Goal: Task Accomplishment & Management: Use online tool/utility

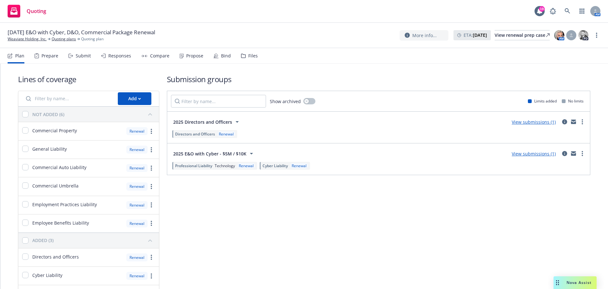
click at [74, 53] on div "Submit" at bounding box center [79, 55] width 22 height 15
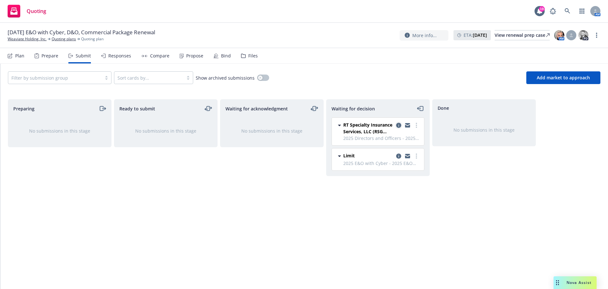
click at [400, 125] on icon "copy logging email" at bounding box center [398, 125] width 5 height 5
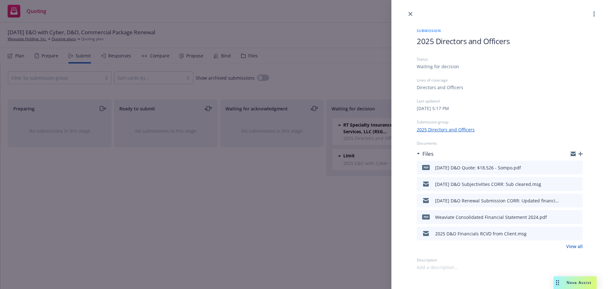
click at [577, 200] on icon "preview file" at bounding box center [577, 200] width 6 height 4
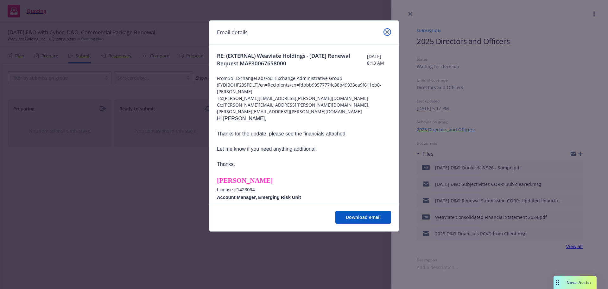
click at [384, 32] on link "close" at bounding box center [388, 32] width 8 height 8
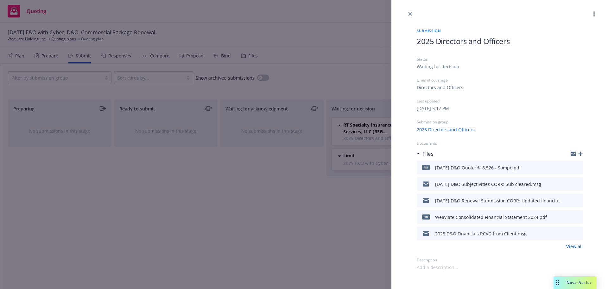
click at [579, 231] on icon "preview file" at bounding box center [577, 233] width 6 height 4
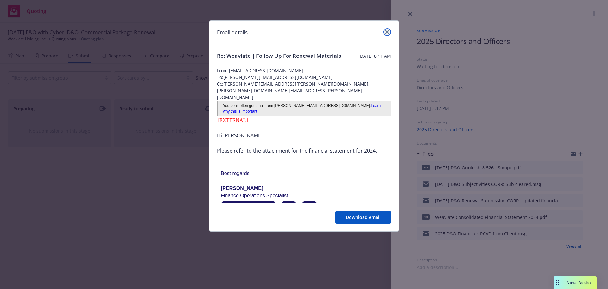
click at [387, 32] on icon "close" at bounding box center [388, 32] width 4 height 4
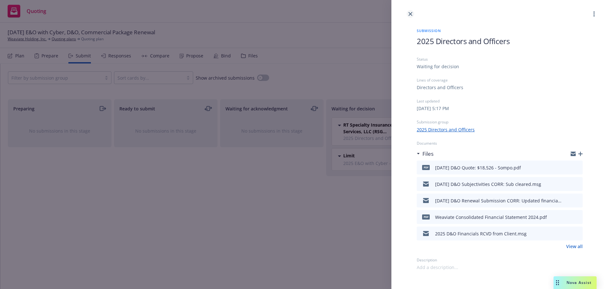
click at [412, 16] on link "close" at bounding box center [411, 14] width 8 height 8
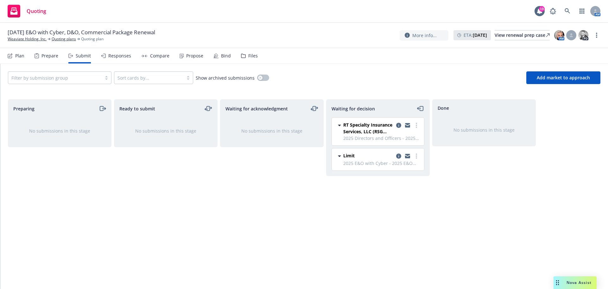
click at [248, 55] on div "Files" at bounding box center [253, 55] width 10 height 5
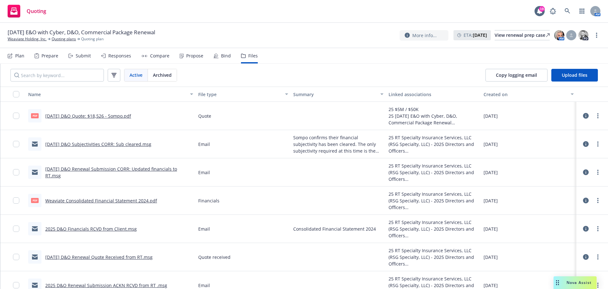
click at [20, 36] on span "[DATE] E&O with Cyber, D&O, Commercial Package Renewal" at bounding box center [82, 33] width 148 height 8
click at [20, 38] on link "Weaviate Holding, Inc." at bounding box center [27, 39] width 39 height 6
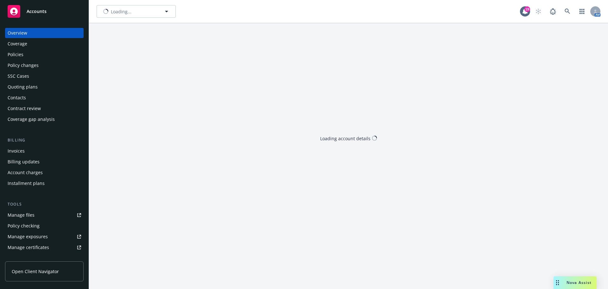
click at [34, 55] on div "Policies" at bounding box center [45, 54] width 74 height 10
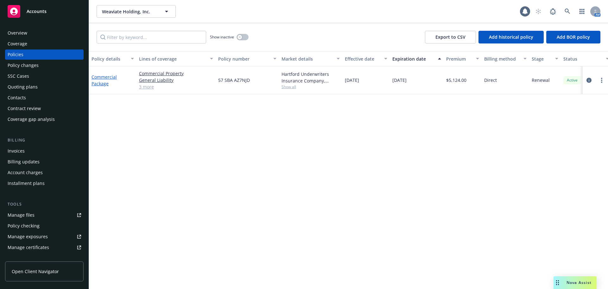
click at [107, 81] on link "Commercial Package" at bounding box center [104, 80] width 25 height 13
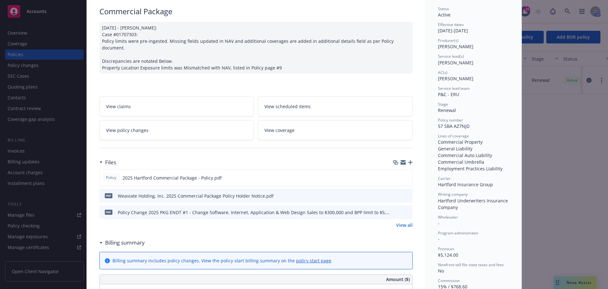
scroll to position [95, 0]
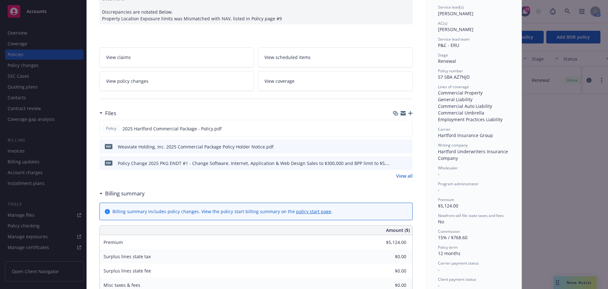
click at [409, 111] on icon "button" at bounding box center [410, 113] width 4 height 4
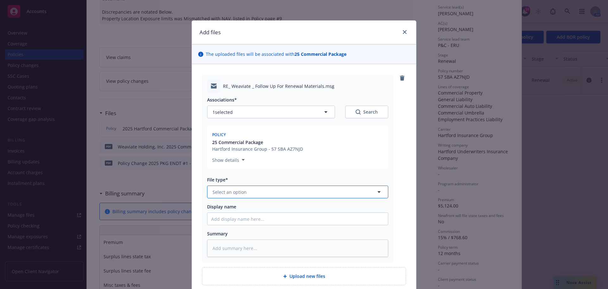
click at [301, 193] on button "Select an option" at bounding box center [297, 191] width 181 height 13
type input "em"
click at [288, 230] on div "Email" at bounding box center [297, 225] width 173 height 9
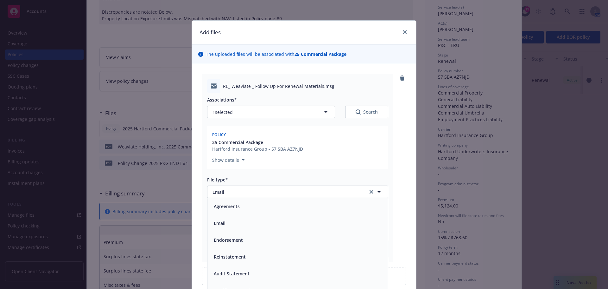
click at [288, 221] on input "Display name" at bounding box center [298, 219] width 181 height 12
type textarea "x"
type input "2"
type textarea "x"
type input "25"
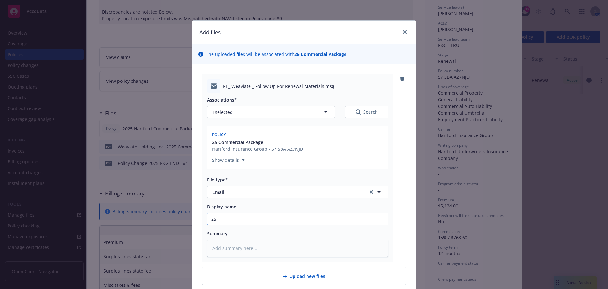
type textarea "x"
type input "25-"
type textarea "x"
type input "25-2"
type textarea "x"
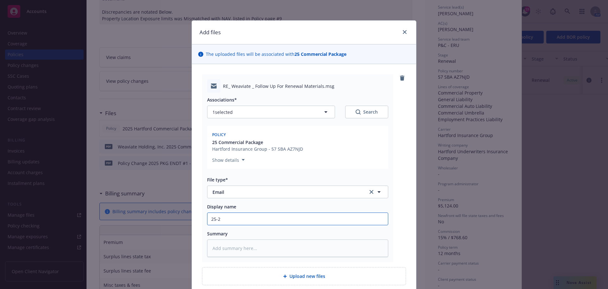
type input "25-26"
type textarea "x"
type input "25-26"
type textarea "x"
type input "25-26 B"
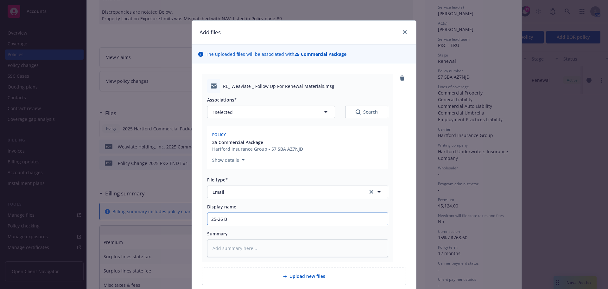
type textarea "x"
type input "25-26 BO"
type textarea "x"
type input "25-26 BOP"
type textarea "x"
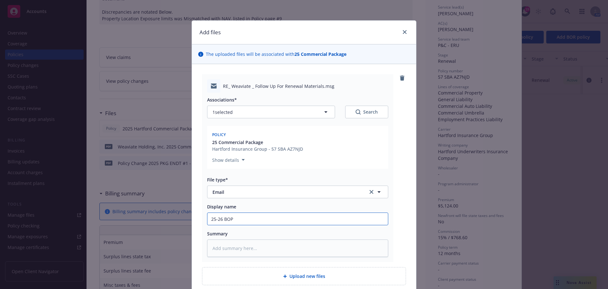
type input "25-26 BOP R"
type textarea "x"
type input "25-26 BOP Re"
type textarea "x"
type input "25-26 BOP Ren"
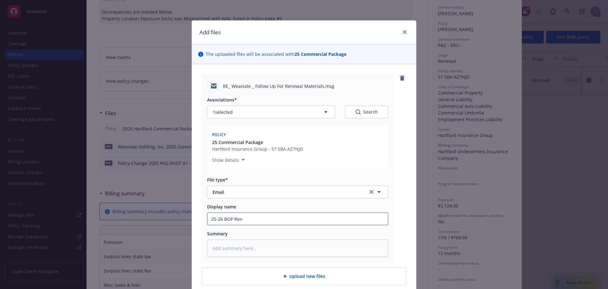
type textarea "x"
type input "25-26 BOP Rene"
type textarea "x"
type input "25-26 BOP Renew"
type textarea "x"
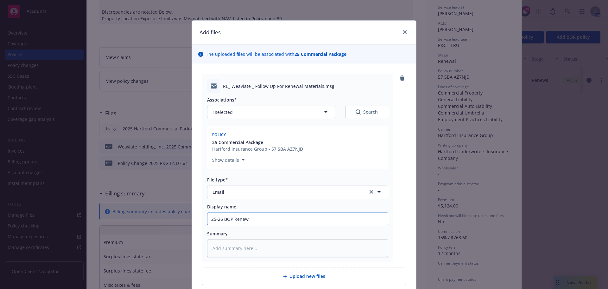
type input "25-26 BOP Renewa"
type textarea "x"
type input "25-26 BOP Renewal"
type textarea "x"
type input "25-26 BOP Renewal"
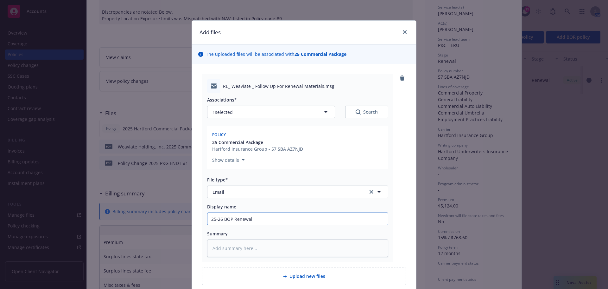
type textarea "x"
type input "25-26 BOP Renewal C"
type textarea "x"
type input "25-26 BOP Renewal CO"
type textarea "x"
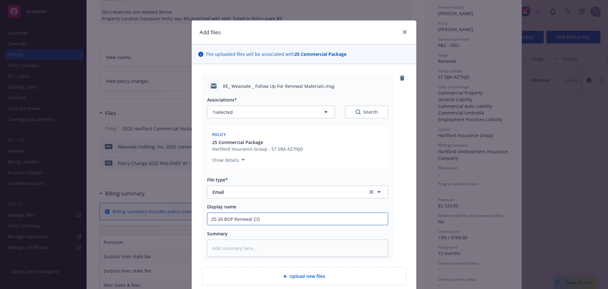
type input "25-26 BOP Renewal COR"
type textarea "x"
type input "25-26 BOP Renewal CORR"
type textarea "x"
type input "25-26 BOP Renewal CORR"
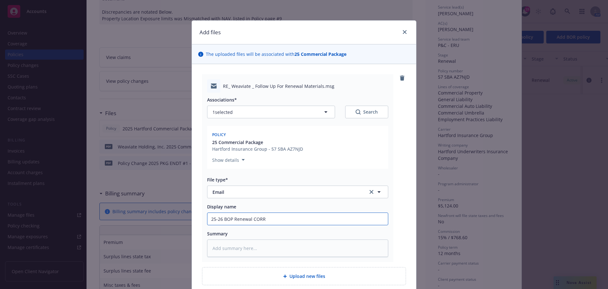
type textarea "x"
type input "25-26 BOP Renewal CORR w"
type textarea "x"
type input "25-26 BOP Renewal CORR wi"
type textarea "x"
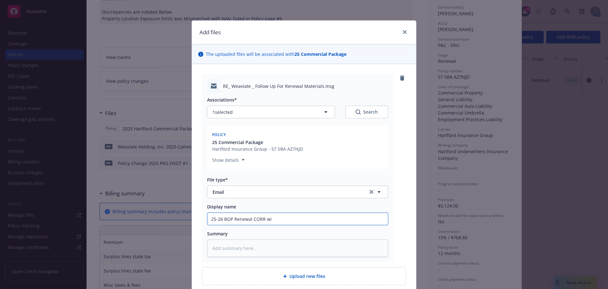
type input "25-26 BOP Renewal CORR wit"
type textarea "x"
type input "25-26 BOP Renewal CORR wit"
type textarea "x"
type input "25-26 BOP Renewal CORR wit I"
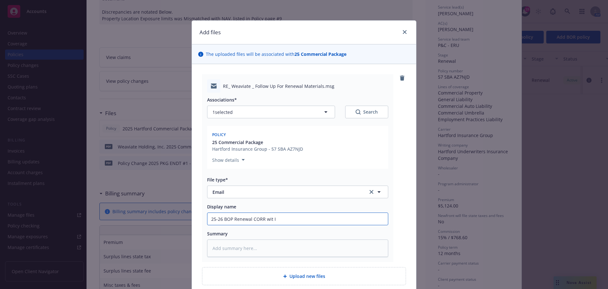
type textarea "x"
type input "25-26 BOP Renewal CORR wit IN"
type textarea "x"
type input "25-26 BOP Renewal CORR wit INS"
type textarea "x"
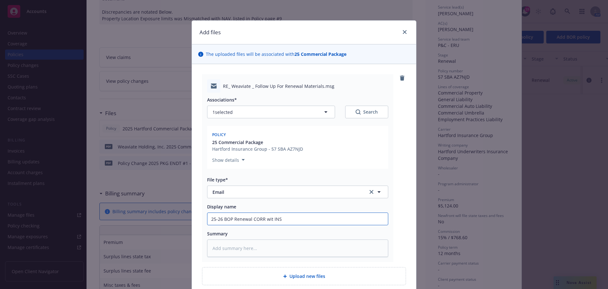
type input "25-26 BOP Renewal CORR wit INSD"
type textarea "x"
type input "25-26 BOP Renewal CORR wit INSD:"
type textarea "x"
type input "25-26 BOP Renewal CORR wit INSD:"
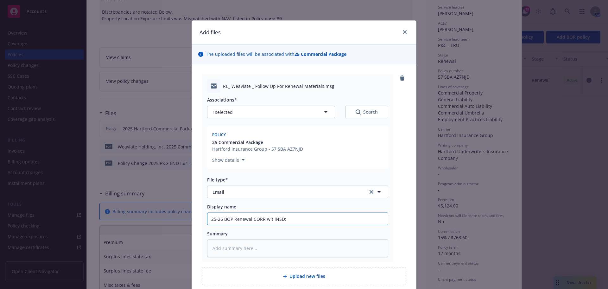
type textarea "x"
type input "25-26 BOP Renewal CORR wit INSD:"
type textarea "x"
type input "25-26 BOP Renewal CORR wit INSD"
type textarea "x"
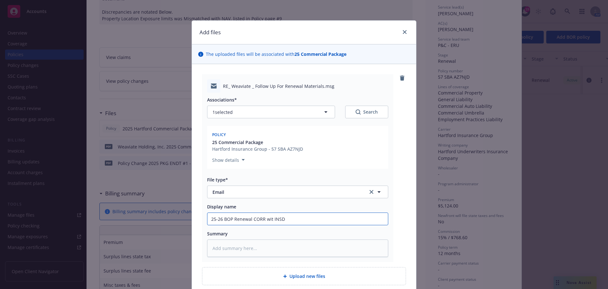
type input "25-26 BOP Renewal CORR wit INS"
type textarea "x"
type input "25-26 BOP Renewal CORR wit IN"
type textarea "x"
type input "25-26 BOP Renewal CORR wit I"
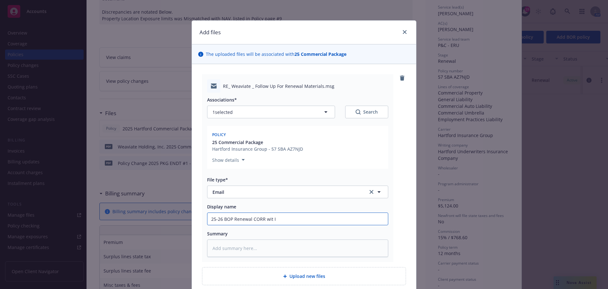
type textarea "x"
type input "25-26 BOP Renewal CORR wit"
type textarea "x"
type input "25-26 BOP Renewal CORR wit"
type textarea "x"
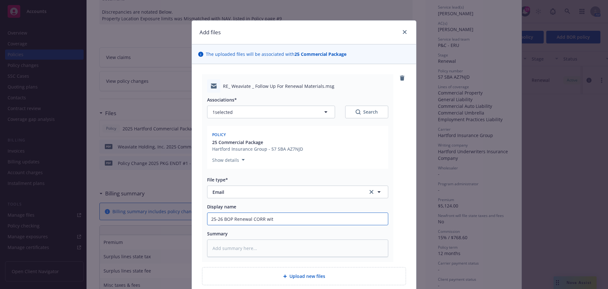
type input "25-26 BOP Renewal CORR with"
type textarea "x"
type input "25-26 BOP Renewal CORR with"
type textarea "x"
type input "25-26 BOP Renewal CORR with I"
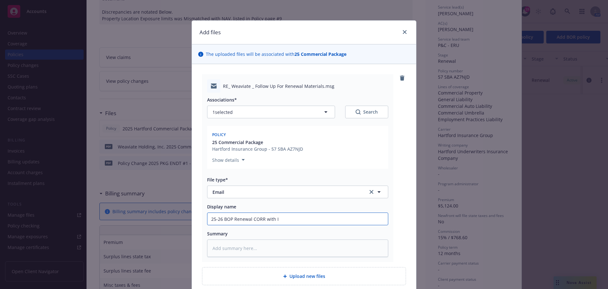
type textarea "x"
type input "25-26 BOP Renewal CORR with IN"
type textarea "x"
type input "25-26 BOP Renewal CORR with INS"
type textarea "x"
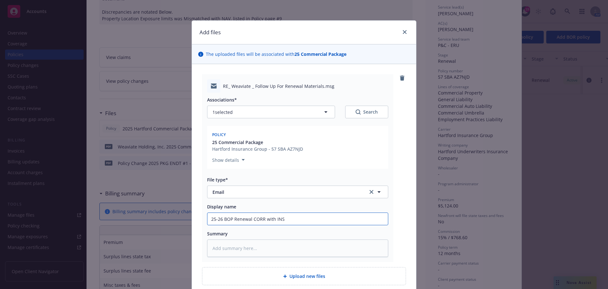
type input "25-26 BOP Renewal CORR with INS:"
type textarea "x"
type input "25-26 BOP Renewal CORR with INS"
type textarea "x"
type input "25-26 BOP Renewal CORR with INSD"
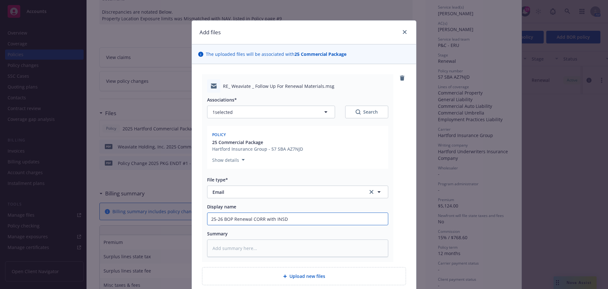
type textarea "x"
type input "25-26 BOP Renewal CORR with INSD:"
type textarea "x"
type input "25-26 BOP Renewal CORR with INSD:"
type textarea "x"
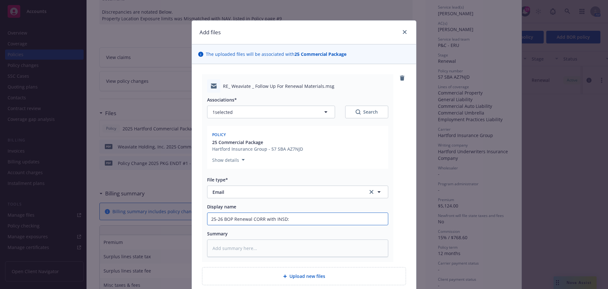
type input "25-26 BOP Renewal CORR with INSD: C"
type textarea "x"
type input "25-26 BOP Renewal CORR with INSD: Co"
type textarea "x"
type input "25-26 BOP Renewal CORR with INSD: Con"
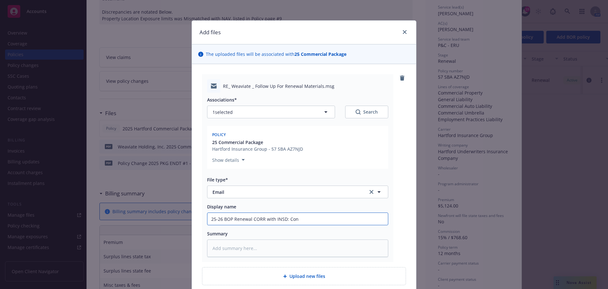
type textarea "x"
type input "25-26 BOP Renewal CORR with INSD: Conf"
type textarea "x"
type input "25-26 BOP Renewal CORR with INSD: Confi"
type textarea "x"
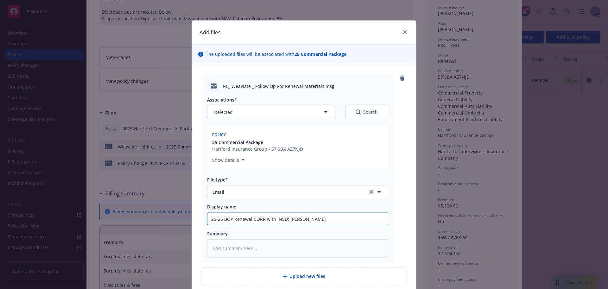
type input "25-26 BOP Renewal CORR with INSD: Confir"
type textarea "x"
type input "25-26 BOP Renewal CORR with INSD: Confirm"
type textarea "x"
type input "25-26 BOP Renewal CORR with INSD: Confirm"
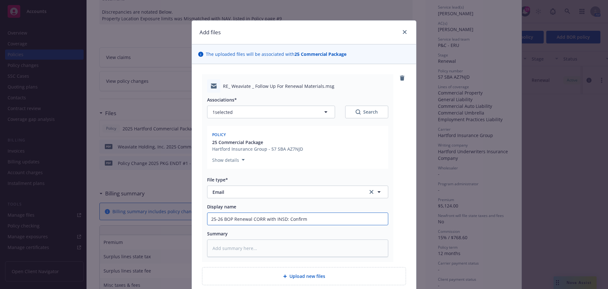
type textarea "x"
type input "25-26 BOP Renewal CORR with INSD: Confirm H"
type textarea "x"
type input "25-26 BOP Renewal CORR with INSD: Confirm"
type textarea "x"
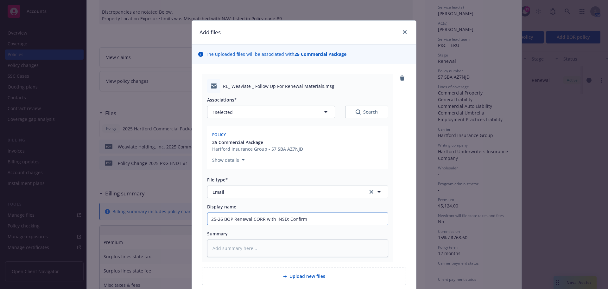
type input "25-26 BOP Renewal CORR with INSD: Confirm"
type textarea "x"
type input "25-26 BOP Renewal CORR with INSD: Confirmi"
type textarea "x"
type input "25-26 BOP Renewal CORR with INSD: Confirmin"
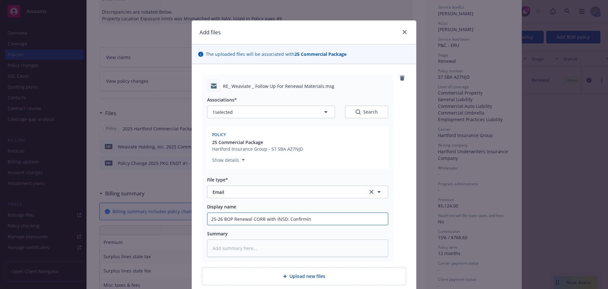
type textarea "x"
type input "25-26 BOP Renewal CORR with INSD: Confirming"
type textarea "x"
type input "25-26 BOP Renewal CORR with INSD: Confirming"
type textarea "x"
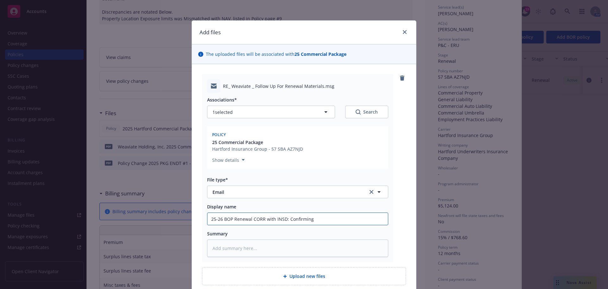
type input "25-26 BOP Renewal CORR with INSD: Confirming H"
type textarea "x"
type input "25-26 BOP Renewal CORR with INSD: Confirming Ha"
type textarea "x"
type input "25-26 BOP Renewal CORR with INSD: Confirming Har"
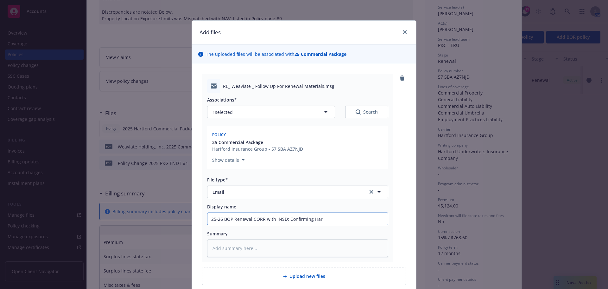
type textarea "x"
type input "25-26 BOP Renewal CORR with INSD: Confirming Hart"
type textarea "x"
type input "25-26 BOP Renewal CORR with INSD: Confirming Hartf"
type textarea "x"
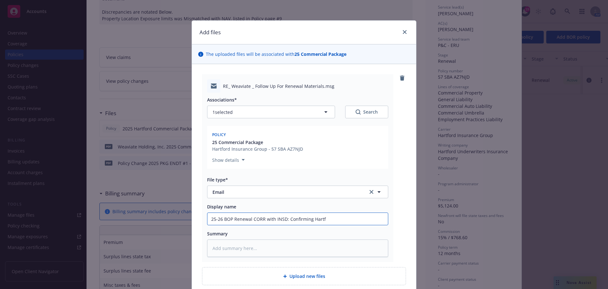
type input "25-26 BOP Renewal CORR with INSD: Confirming Hartfr"
type textarea "x"
type input "25-26 BOP Renewal CORR with INSD: Confirming Hartfro"
type textarea "x"
type input "25-26 BOP Renewal CORR with INSD: Confirming Hartfrod"
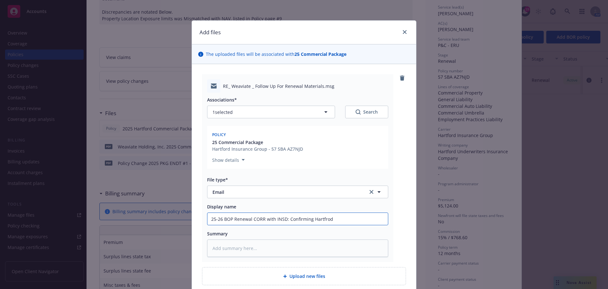
type textarea "x"
type input "25-26 BOP Renewal CORR with INSD: Confirming Hartfrod"
type textarea "x"
type input "25-26 BOP Renewal CORR with INSD: Confirming Hartfrod"
type textarea "x"
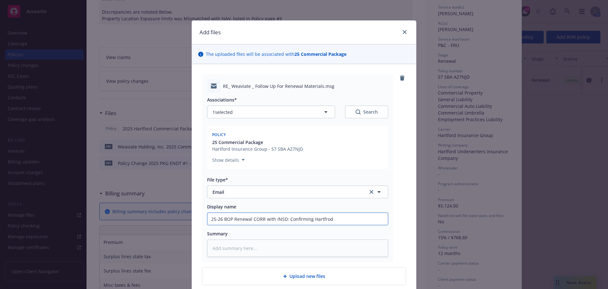
type input "25-26 BOP Renewal CORR with INSD: Confirming Hartfro"
type textarea "x"
type input "25-26 BOP Renewal CORR with INSD: Confirming Hartfr"
type textarea "x"
type input "25-26 BOP Renewal CORR with INSD: Confirming Hartf"
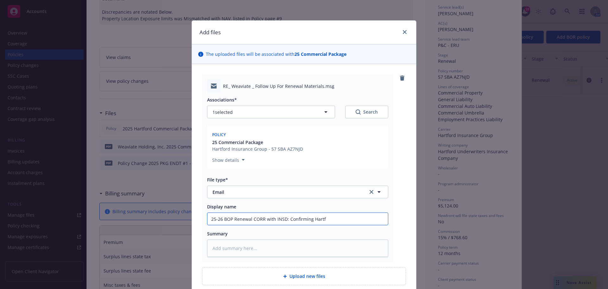
type textarea "x"
type input "25-26 BOP Renewal CORR with INSD: Confirming Hartfo"
type textarea "x"
type input "25-26 BOP Renewal CORR with INSD: Confirming Hartfor"
type textarea "x"
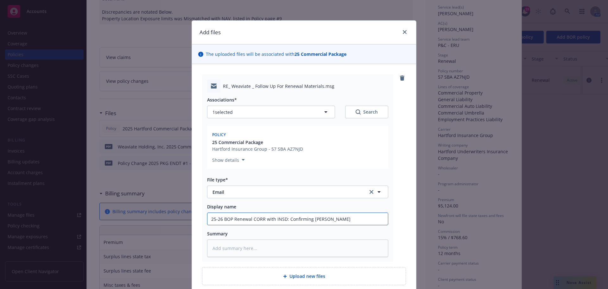
type input "25-26 BOP Renewal CORR with INSD: Confirming Hartford"
type textarea "x"
type input "25-26 BOP Renewal CORR with INSD: Confirming Hartford"
type textarea "x"
type input "25-26 BOP Renewal CORR with INSD: Confirming Hartford b"
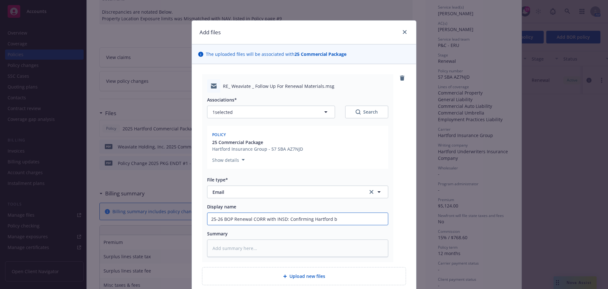
type textarea "x"
type input "25-26 BOP Renewal CORR with INSD: Confirming Hartford bi"
type textarea "x"
type input "25-26 BOP Renewal CORR with INSD: Confirming Hartford bil"
type textarea "x"
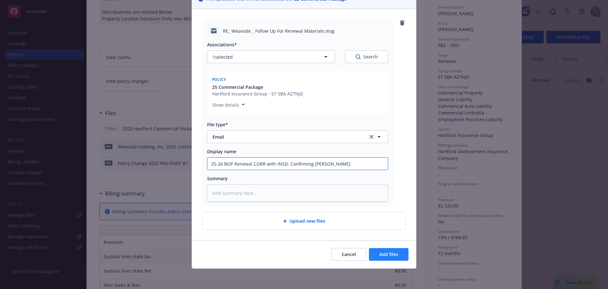
type input "25-26 BOP Renewal CORR with INSD: Confirming Hartford bill"
click at [381, 253] on span "Add files" at bounding box center [389, 254] width 19 height 6
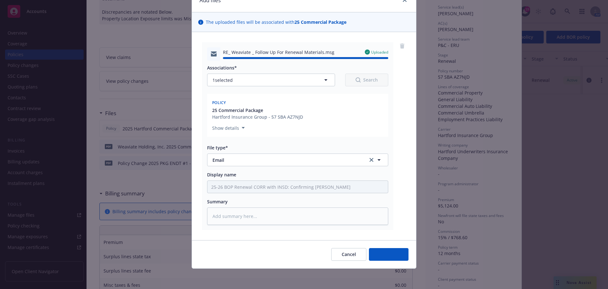
type textarea "x"
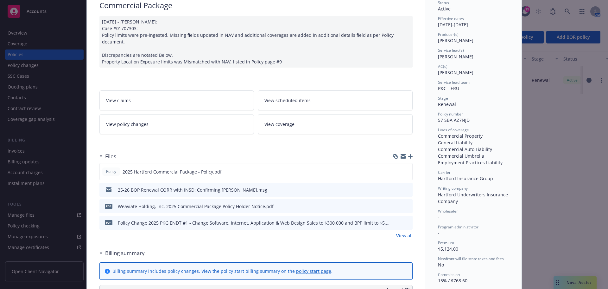
scroll to position [0, 0]
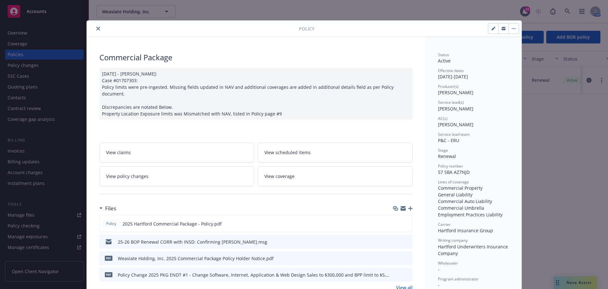
click at [100, 28] on div at bounding box center [194, 29] width 210 height 8
click at [96, 29] on icon "close" at bounding box center [98, 29] width 4 height 4
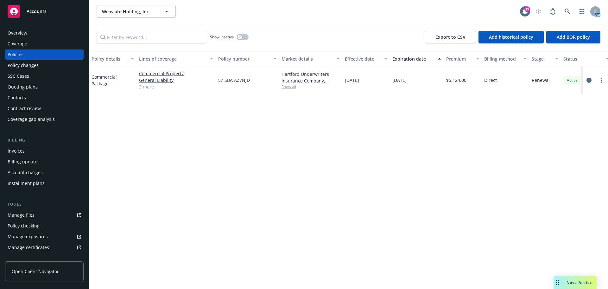
click at [27, 213] on div "Manage files" at bounding box center [21, 215] width 27 height 10
click at [569, 10] on icon at bounding box center [568, 12] width 6 height 6
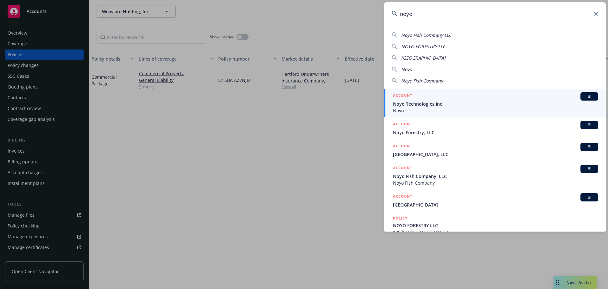
type input "noyo"
click at [493, 108] on span "Noyo" at bounding box center [495, 110] width 205 height 7
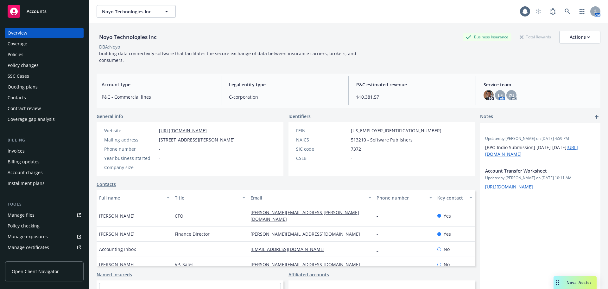
click at [66, 56] on div "Policies" at bounding box center [45, 54] width 74 height 10
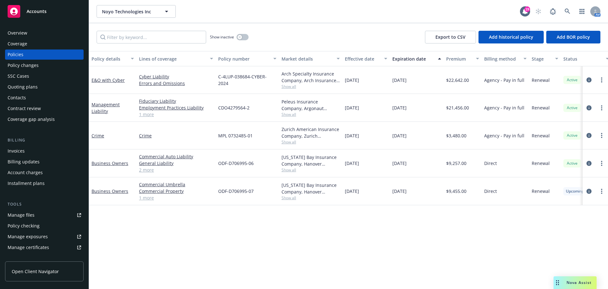
click at [109, 167] on div "Business Owners" at bounding box center [113, 163] width 48 height 28
click at [115, 191] on link "Business Owners" at bounding box center [110, 191] width 37 height 6
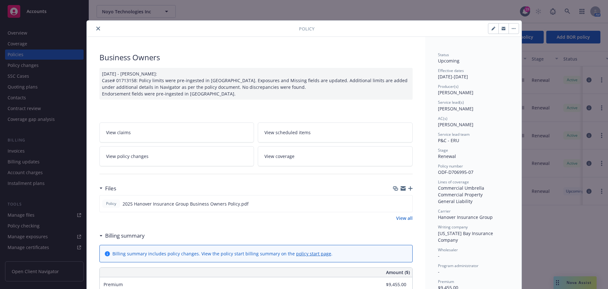
scroll to position [63, 0]
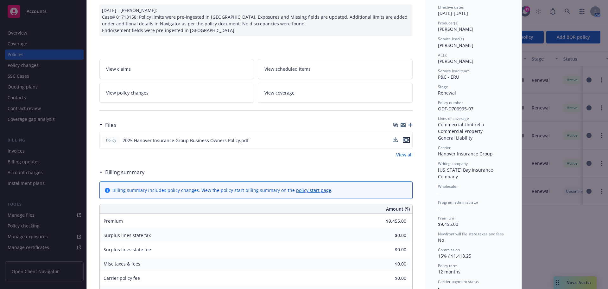
click at [404, 138] on icon "preview file" at bounding box center [407, 140] width 6 height 4
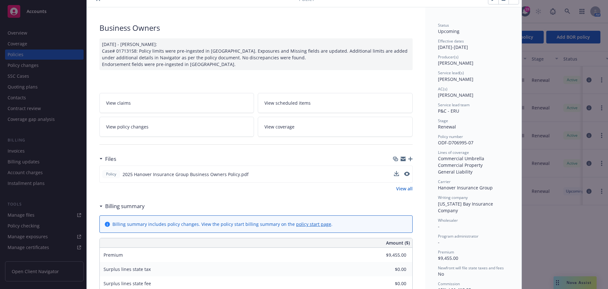
scroll to position [0, 0]
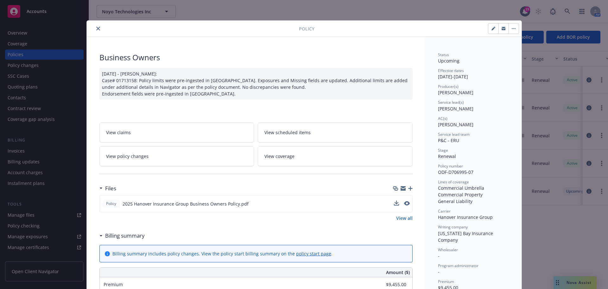
click at [96, 28] on icon "close" at bounding box center [98, 29] width 4 height 4
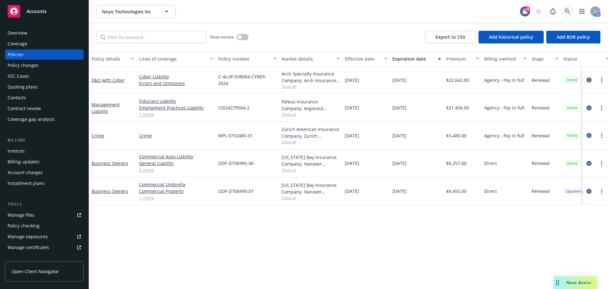
click at [563, 10] on link at bounding box center [567, 11] width 13 height 13
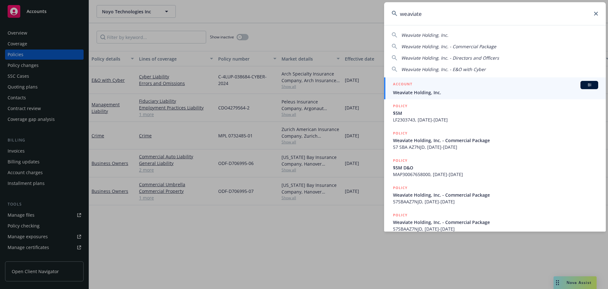
type input "weaviate"
click at [449, 85] on div "ACCOUNT BI" at bounding box center [495, 85] width 205 height 8
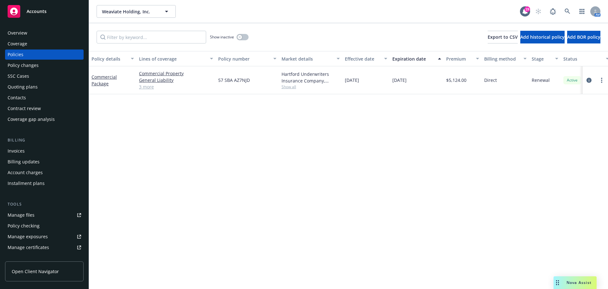
click at [31, 88] on div "Quoting plans" at bounding box center [23, 87] width 30 height 10
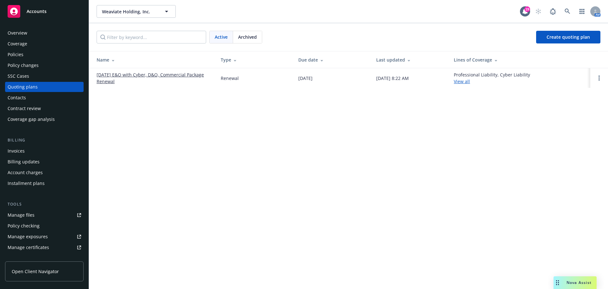
click at [93, 72] on td "[DATE] E&O with Cyber, D&O, Commercial Package Renewal" at bounding box center [152, 78] width 127 height 20
click at [105, 73] on link "09/01/25 E&O with Cyber, D&O, Commercial Package Renewal" at bounding box center [154, 77] width 114 height 13
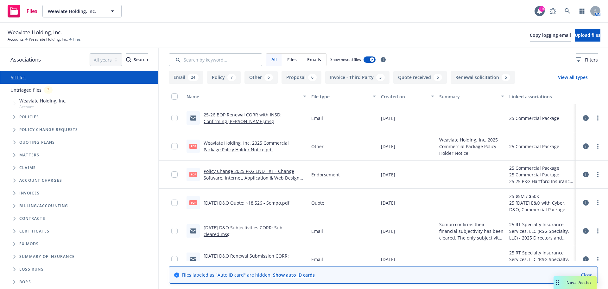
click at [16, 141] on span "Tree Example" at bounding box center [14, 142] width 10 height 10
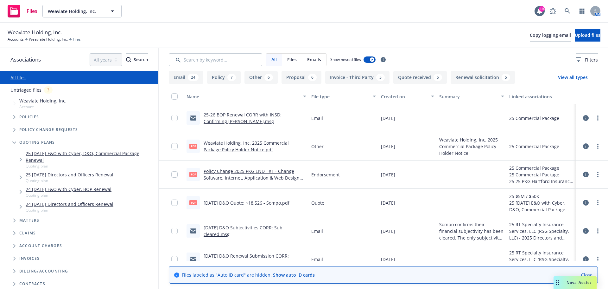
click at [40, 152] on link "25 [DATE] E&O with Cyber, D&O, Commercial Package Renewal" at bounding box center [91, 156] width 130 height 13
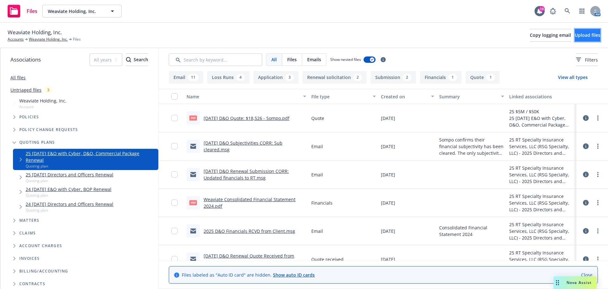
click at [588, 35] on span "Upload files" at bounding box center [588, 35] width 26 height 6
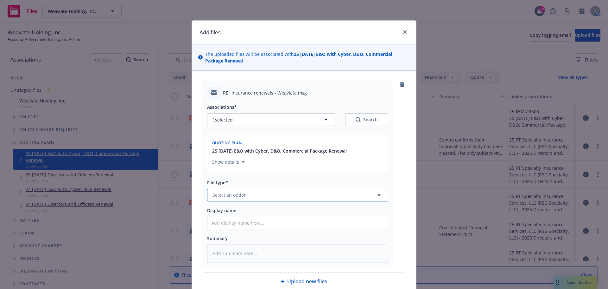
click at [279, 195] on button "Select an option" at bounding box center [297, 195] width 181 height 13
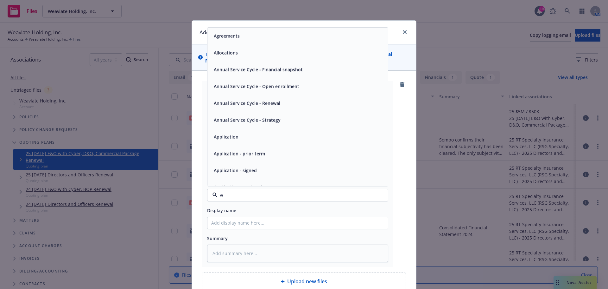
type input "em"
click at [275, 55] on div "Email" at bounding box center [297, 52] width 173 height 9
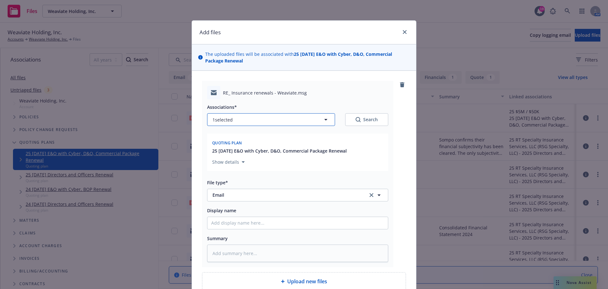
click at [234, 121] on button "1 selected" at bounding box center [271, 119] width 128 height 13
type textarea "x"
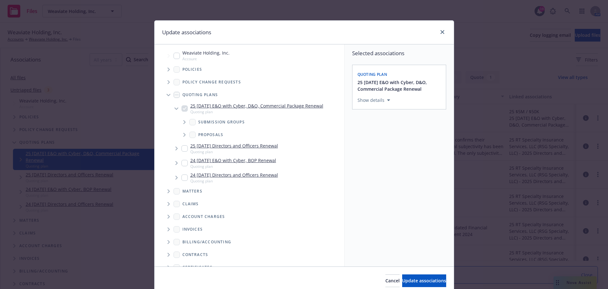
click at [176, 57] on input "Tree Example" at bounding box center [177, 56] width 6 height 6
checkbox input "true"
click at [402, 275] on button "Update associations" at bounding box center [424, 280] width 44 height 13
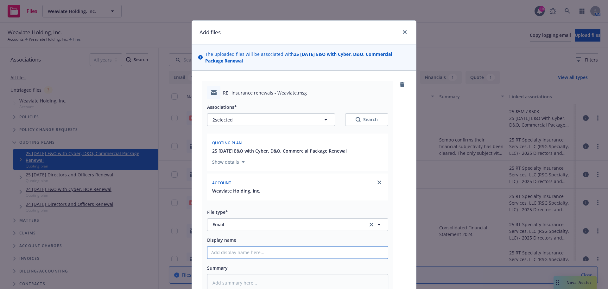
click at [352, 251] on input "Display name" at bounding box center [298, 252] width 181 height 12
type textarea "x"
type input "2"
type textarea "x"
type input "25"
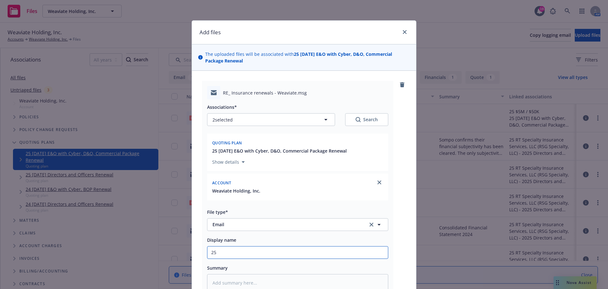
type textarea "x"
type input "25-"
type textarea "x"
type input "25-2"
type textarea "x"
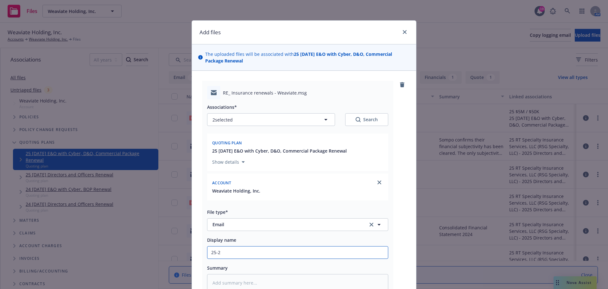
type input "25-26"
type textarea "x"
type input "25-26"
type textarea "x"
type input "25-26 P"
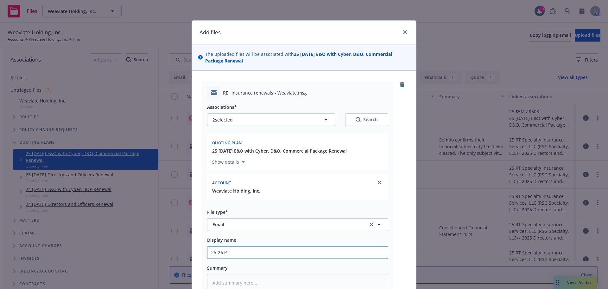
type textarea "x"
type input "25-26 P&"
type textarea "x"
type input "25-26 P&C"
type textarea "x"
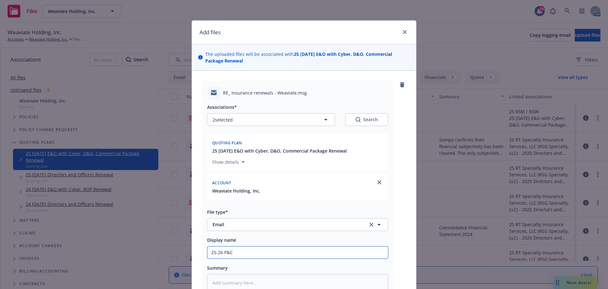
type input "25-26 P&C"
type textarea "x"
type input "25-26 P&C R"
type textarea "x"
type input "25-26 P&C Re"
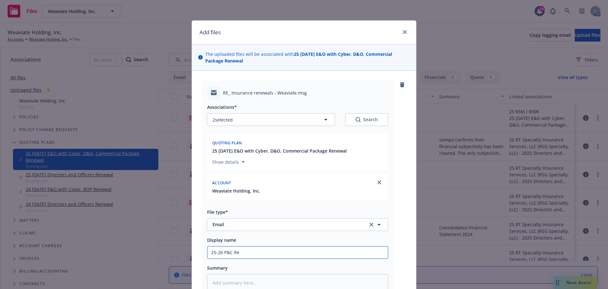
type textarea "x"
type input "25-26 P&C Ren"
type textarea "x"
type input "25-26 P&C Rene"
type textarea "x"
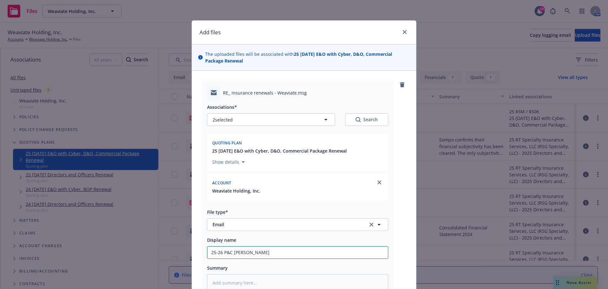
type input "25-26 P&C Renew"
type textarea "x"
type input "25-26 P&C Renewa"
type textarea "x"
type input "25-26 P&C Renewal"
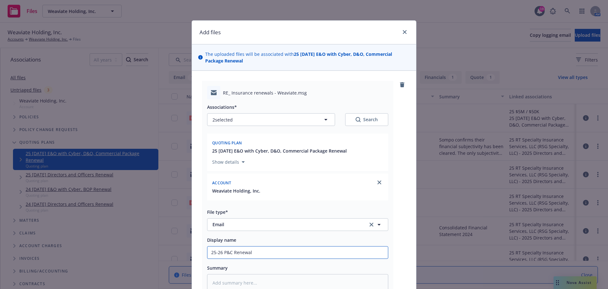
type textarea "x"
type input "25-26 P&C Renewal"
type textarea "x"
type input "25-26 P&C Renewal Q"
type textarea "x"
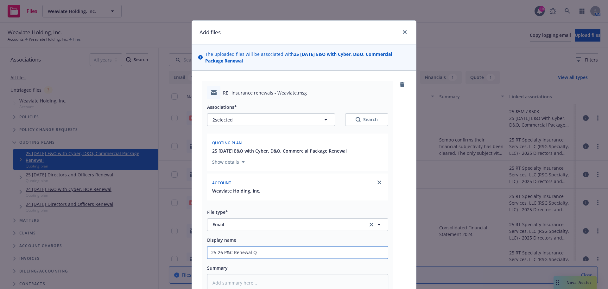
type input "25-26 P&C Renewal Qu"
type textarea "x"
type input "25-26 P&C Renewal Que"
type textarea "x"
type input "25-26 P&C Renewal Ques"
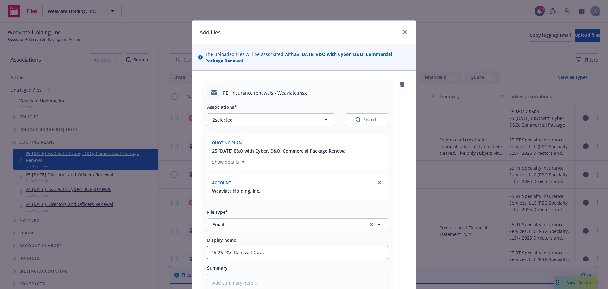
type textarea "x"
type input "25-26 P&C Renewal Quest"
type textarea "x"
type input "25-26 P&C Renewal Questi"
type textarea "x"
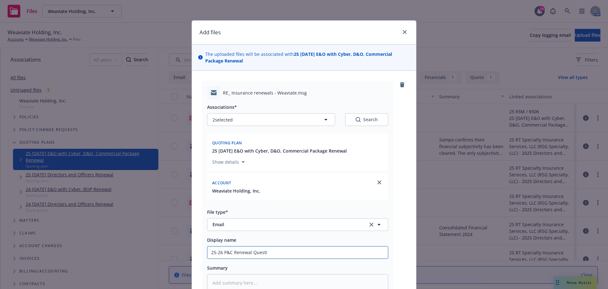
type input "25-26 P&C Renewal Questio"
type textarea "x"
type input "25-26 P&C Renewal Question"
type textarea "x"
type input "25-26 P&C Renewal Questions"
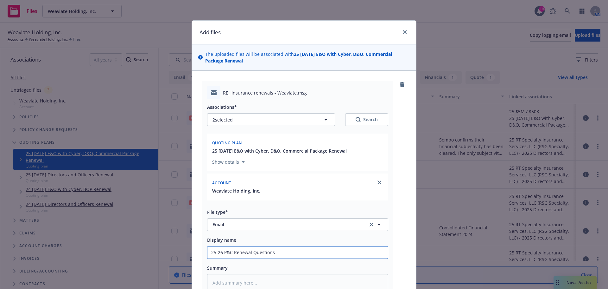
type textarea "x"
type input "25-26 P&C Renewal Questions"
type textarea "x"
type input "25-26 P&C Renewal Questions f"
type textarea "x"
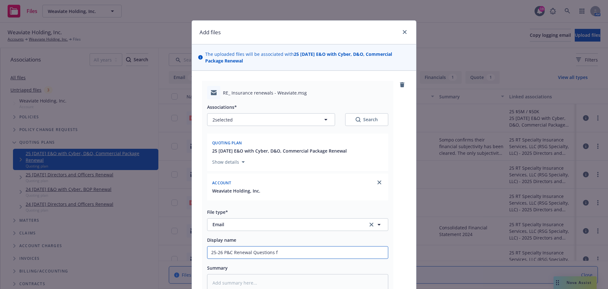
type input "25-26 P&C Renewal Questions fr"
type textarea "x"
type input "25-26 P&C Renewal Questions fro"
type textarea "x"
type input "25-26 P&C Renewal Questions fro"
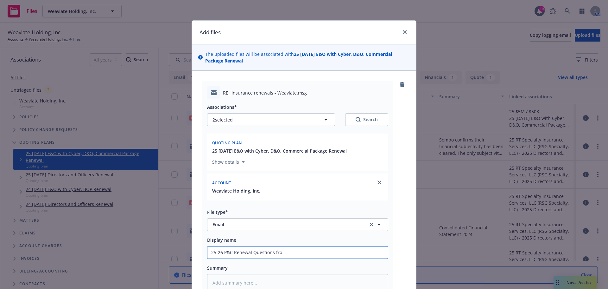
type textarea "x"
type input "25-26 P&C Renewal Questions fro"
type textarea "x"
type input "25-26 P&C Renewal Questions fr"
type textarea "x"
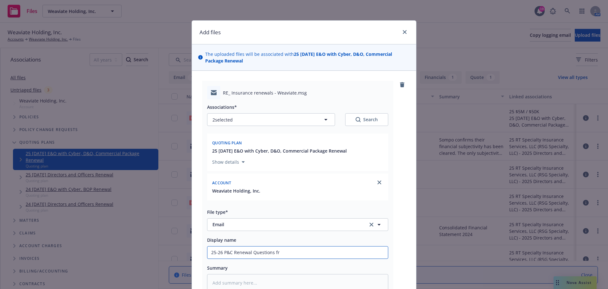
type input "25-26 P&C Renewal Questions fro"
type textarea "x"
type input "25-26 P&C Renewal Questions from"
type textarea "x"
type input "25-26 P&C Renewal Questions from"
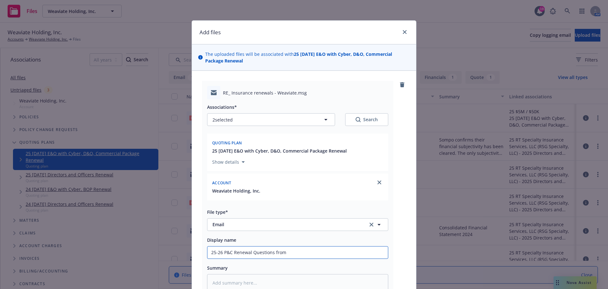
type textarea "x"
type input "25-26 P&C Renewal Questions from I"
type textarea "x"
type input "25-26 P&C Renewal Questions from IN"
type textarea "x"
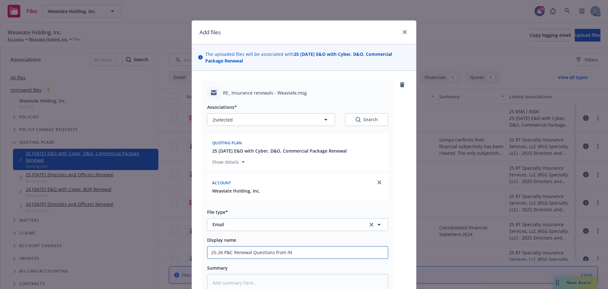
type input "25-26 P&C Renewal Questions from INS"
type textarea "x"
type input "25-26 P&C Renewal Questions from INSD"
type textarea "x"
type textarea "H"
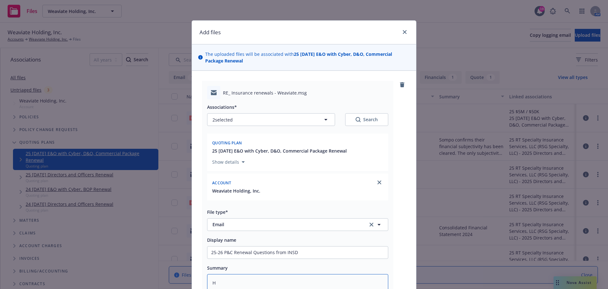
type textarea "x"
type textarea "Ha"
type textarea "x"
type textarea "Har"
type textarea "x"
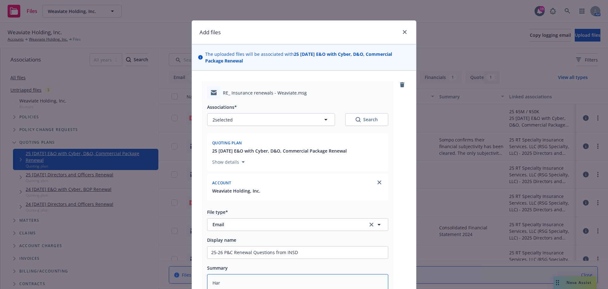
type textarea "Hart"
type textarea "x"
type textarea "Hartf"
type textarea "x"
type textarea "Hartfo"
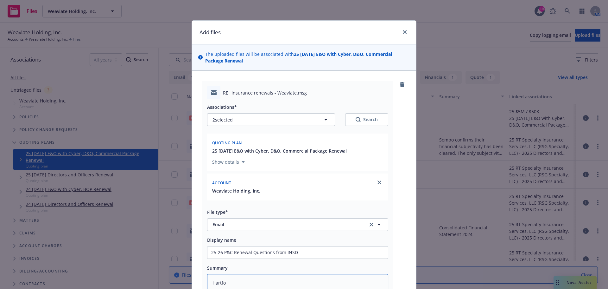
type textarea "x"
type textarea "Hartfor"
type textarea "x"
type textarea "Hartfor"
type textarea "x"
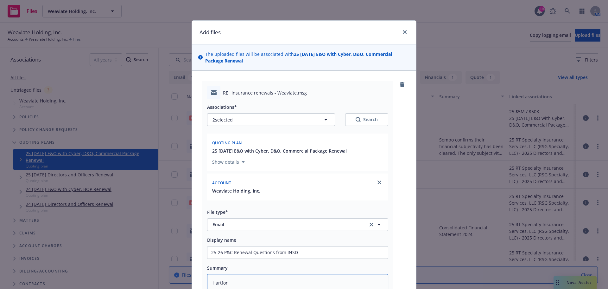
type textarea "Hartfor"
type textarea "x"
type textarea "Hartford"
type textarea "x"
type textarea "Hartford"
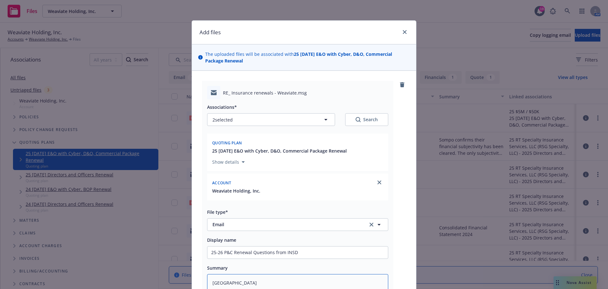
type textarea "x"
type textarea "Hartford b"
type textarea "x"
type textarea "Hartford bi"
type textarea "x"
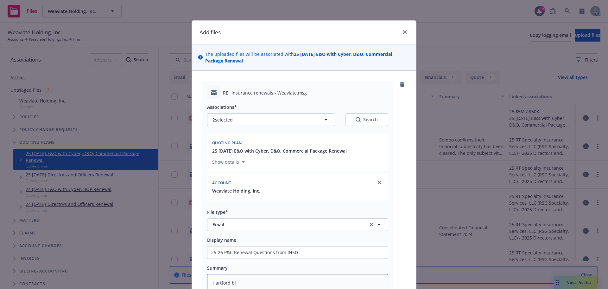
type textarea "Hartford bil"
type textarea "x"
type textarea "Hartford bill"
type textarea "x"
type textarea "Hartford bill,"
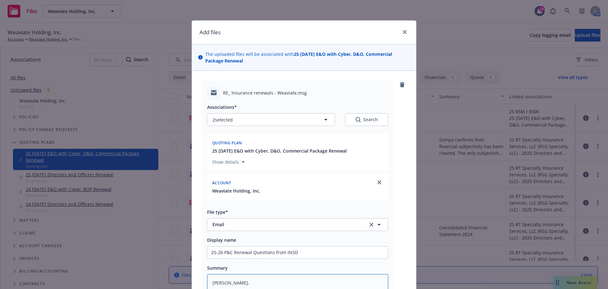
type textarea "x"
type textarea "Hartford bill,"
type textarea "x"
type textarea "Hartford bill, c"
type textarea "x"
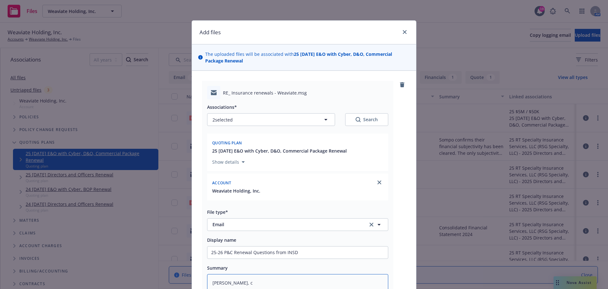
type textarea "Hartford bill, co"
type textarea "x"
type textarea "Hartford bill, cov"
type textarea "x"
type textarea "Hartford bill, cove"
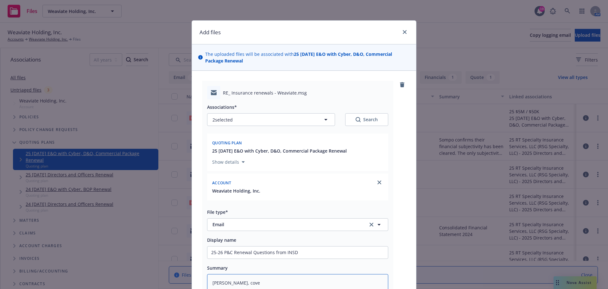
type textarea "x"
type textarea "Hartford bill, cover"
type textarea "x"
type textarea "Hartford bill, covera"
type textarea "x"
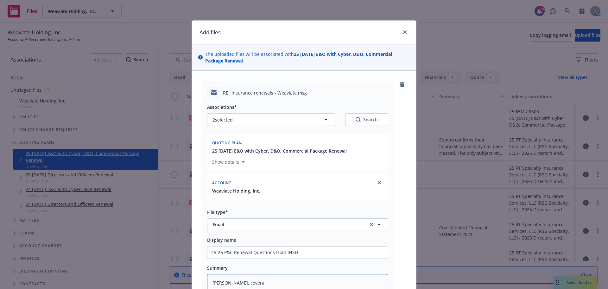
type textarea "Hartford bill, coverag"
type textarea "x"
type textarea "Hartford bill, coverage"
type textarea "x"
type textarea "Hartford bill, coverage"
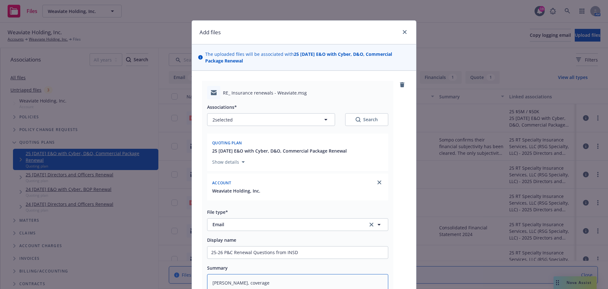
type textarea "x"
type textarea "Hartford bill, coverage f"
type textarea "x"
type textarea "Hartford bill, coverage fo"
type textarea "x"
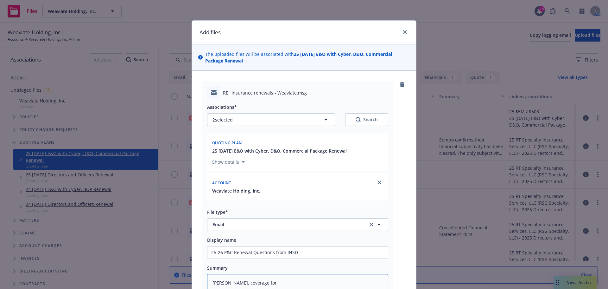
type textarea "Hartford bill, coverage for"
type textarea "x"
type textarea "Hartford bill, coverage for B"
type textarea "x"
type textarea "Hartford bill, coverage for"
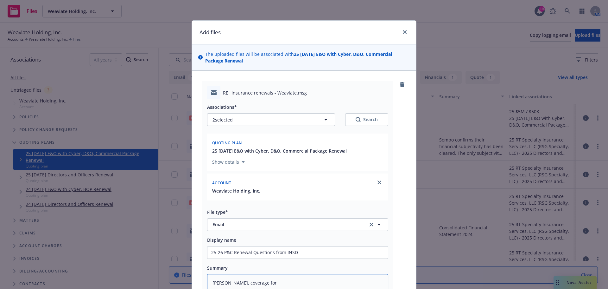
type textarea "x"
type textarea "Hartford bill, coverage for"
type textarea "x"
type textarea "Hartford bill, coverage forL"
type textarea "x"
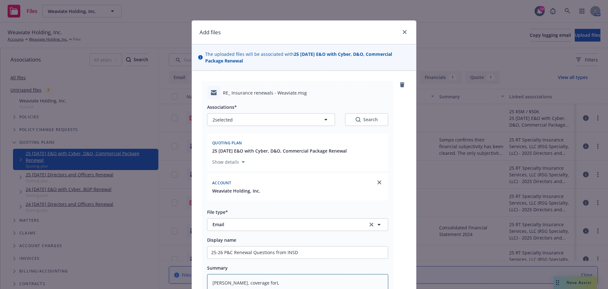
type textarea "Hartford bill, coverage forLL"
type textarea "x"
type textarea "Hartford bill, coverage forLLC"
type textarea "x"
type textarea "Hartford bill, coverage forLLC"
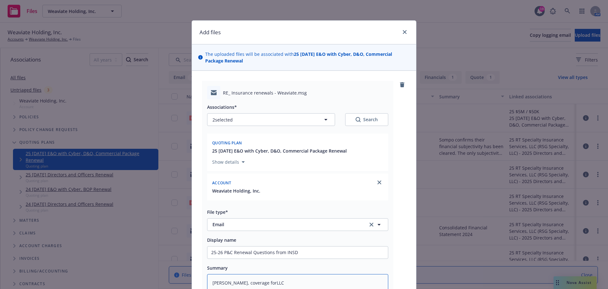
type textarea "x"
type textarea "Hartford bill, coverage forLLC a"
type textarea "x"
type textarea "Hartford bill, coverage forLLC an"
type textarea "x"
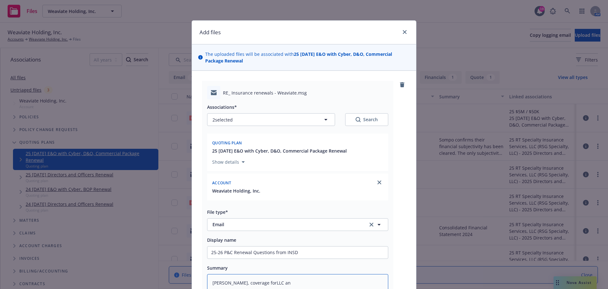
type textarea "Hartford bill, coverage forLLC and"
type textarea "x"
type textarea "Hartford bill, coverage forLLC and"
type textarea "x"
type textarea "Hartford bill, coverage forLLC and"
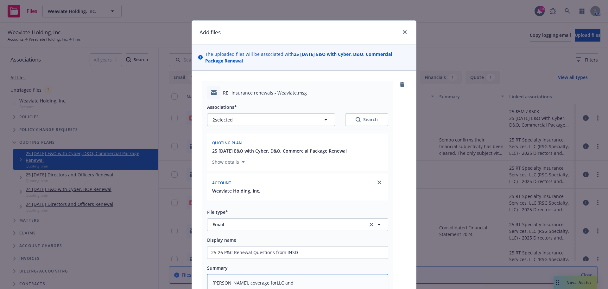
type textarea "x"
type textarea "Hartford bill, coverage forLLC an"
type textarea "x"
type textarea "Hartford bill, coverage forLLC a"
type textarea "x"
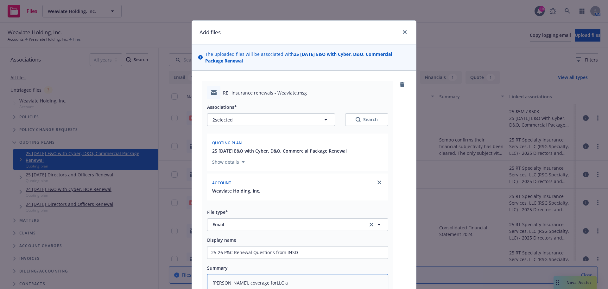
type textarea "Hartford bill, coverage forLLC"
type textarea "x"
type textarea "Hartford bill, coverage forLLC"
type textarea "x"
type textarea "Hartford bill, coverage forLL"
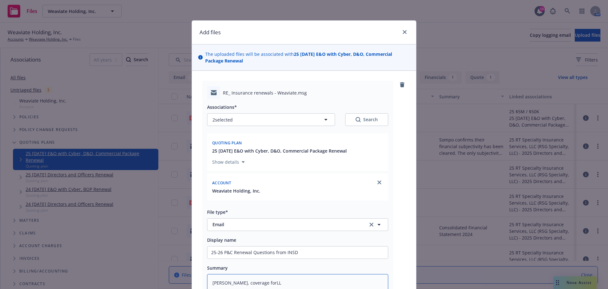
type textarea "x"
type textarea "Hartford bill, coverage forL"
type textarea "x"
type textarea "Hartford bill, coverage for"
type textarea "x"
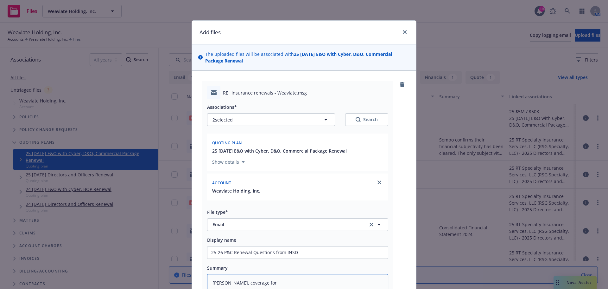
type textarea "Hartford bill, coverage for"
type textarea "x"
type textarea "Hartford bill, coverage for L"
type textarea "x"
type textarea "Hartford bill, coverage for LL"
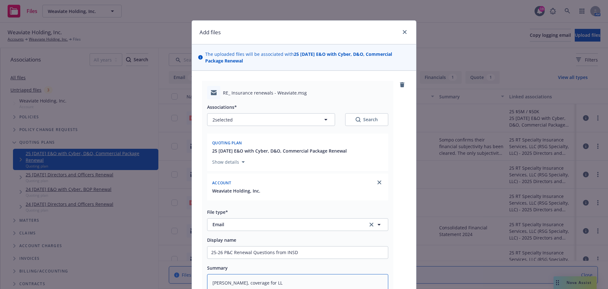
type textarea "x"
type textarea "Hartford bill, coverage for LLC"
type textarea "x"
type textarea "Hartford bill, coverage for LLC a"
type textarea "x"
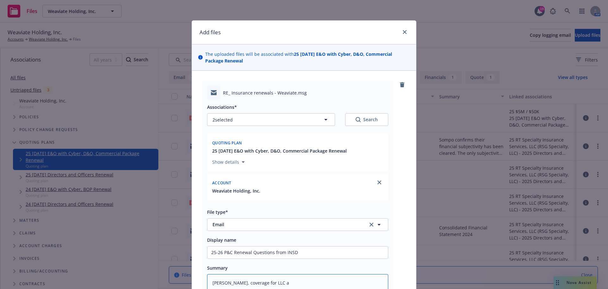
type textarea "Hartford bill, coverage for LLC an"
type textarea "x"
type textarea "Hartford bill, coverage for LLC and"
type textarea "x"
type textarea "Hartford bill, coverage for LLC and"
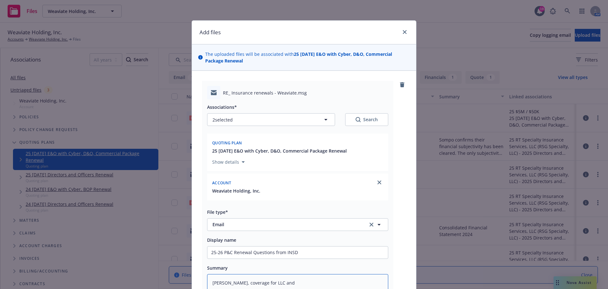
type textarea "x"
type textarea "Hartford bill, coverage for LLC and B"
type textarea "x"
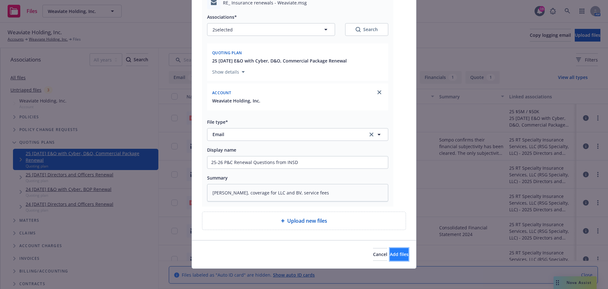
click at [390, 256] on span "Add files" at bounding box center [399, 254] width 19 height 6
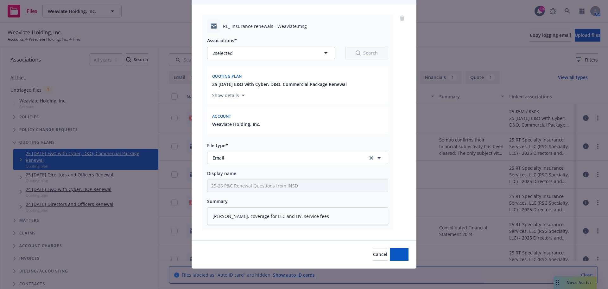
scroll to position [67, 0]
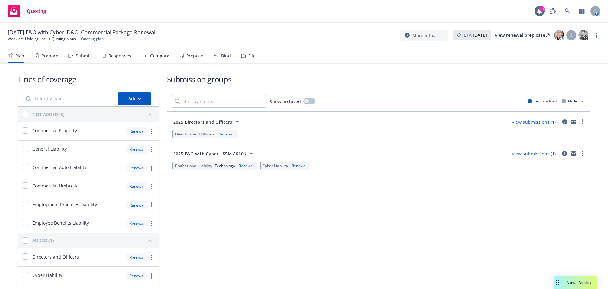
click at [74, 61] on div "Submit" at bounding box center [79, 55] width 22 height 15
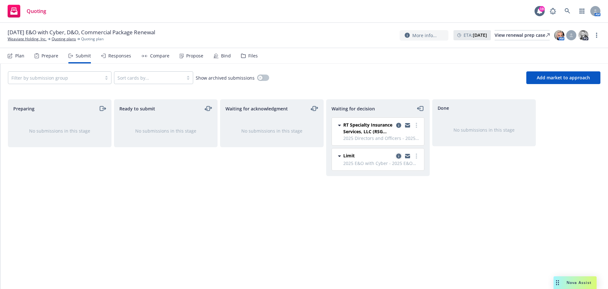
click at [400, 154] on icon "copy logging email" at bounding box center [398, 155] width 5 height 5
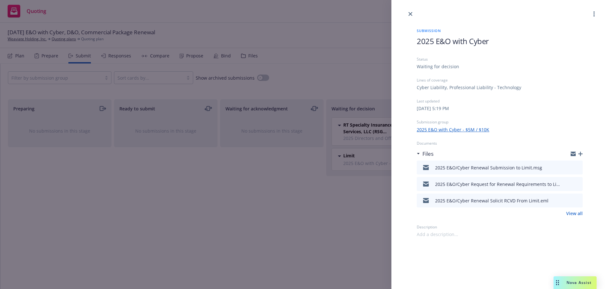
click at [581, 155] on icon "button" at bounding box center [581, 153] width 4 height 4
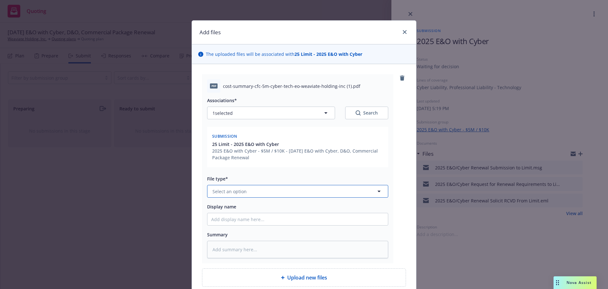
click at [275, 192] on button "Select an option" at bounding box center [297, 191] width 181 height 13
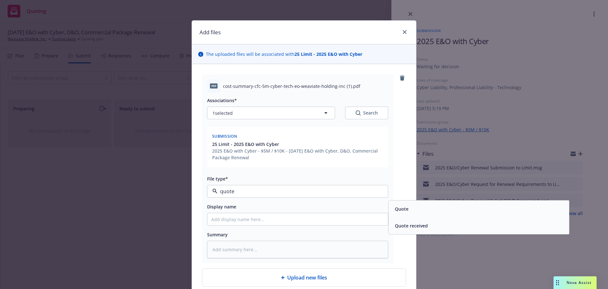
type input "quote"
click at [403, 28] on div "Add files" at bounding box center [304, 33] width 224 height 24
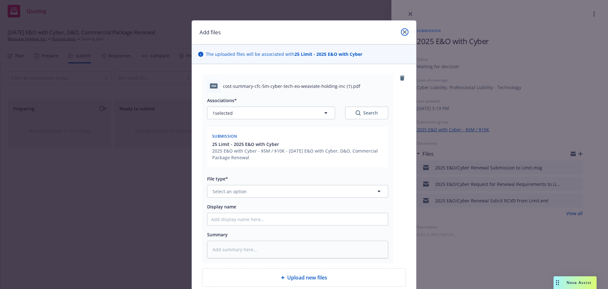
click at [405, 30] on link "close" at bounding box center [405, 32] width 8 height 8
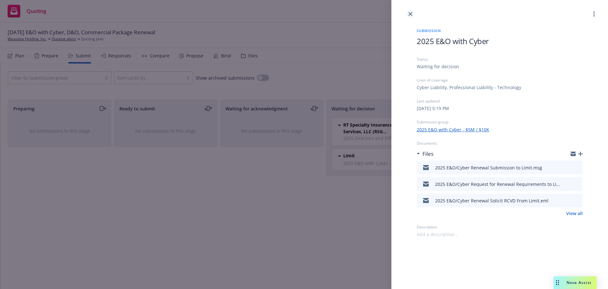
drag, startPoint x: 421, startPoint y: 8, endPoint x: 409, endPoint y: 13, distance: 13.4
click at [420, 9] on div at bounding box center [500, 9] width 217 height 18
click at [409, 13] on icon "close" at bounding box center [411, 14] width 4 height 4
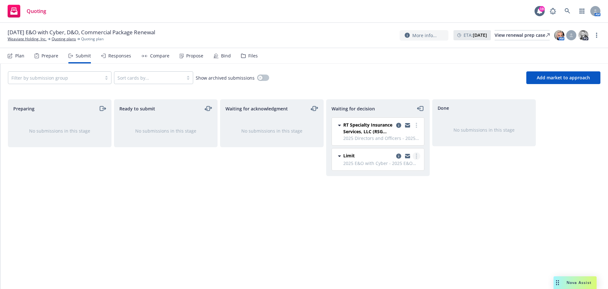
drag, startPoint x: 416, startPoint y: 154, endPoint x: 415, endPoint y: 158, distance: 4.1
click at [416, 154] on link "more" at bounding box center [417, 156] width 8 height 8
click at [405, 193] on span "Add accepted decision" at bounding box center [388, 194] width 63 height 6
select select "12"
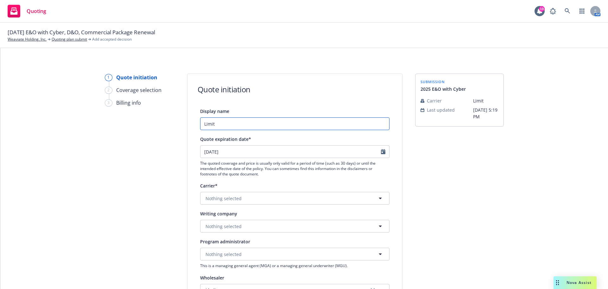
click at [180, 118] on div "1 Quote initiation 2 Coverage selection 3 Billing info Quote initiation Display…" at bounding box center [304, 286] width 593 height 425
click at [252, 122] on input "$5M" at bounding box center [294, 123] width 189 height 13
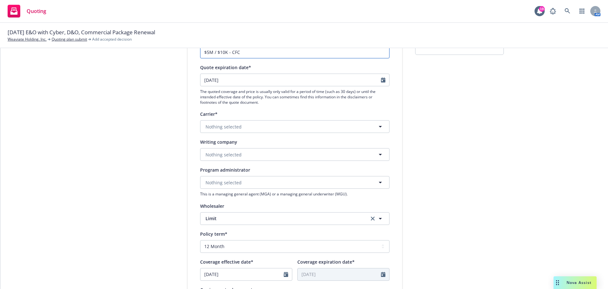
scroll to position [95, 0]
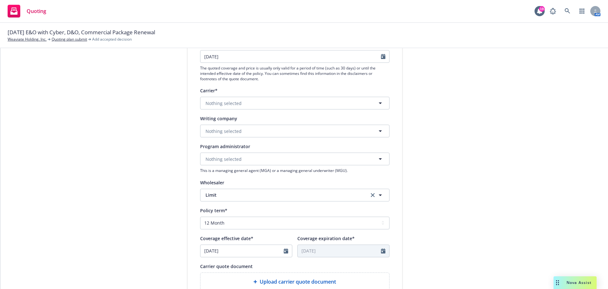
type input "$5M / $10K - CFC"
click at [254, 127] on button "Nothing selected" at bounding box center [294, 131] width 189 height 13
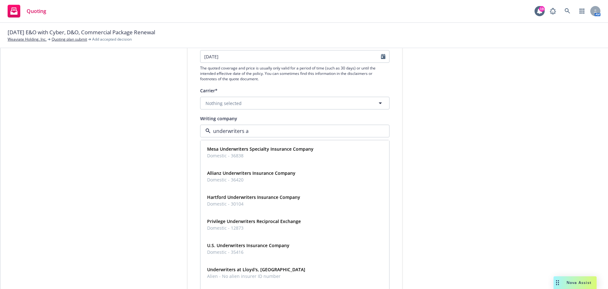
type input "underwriters at"
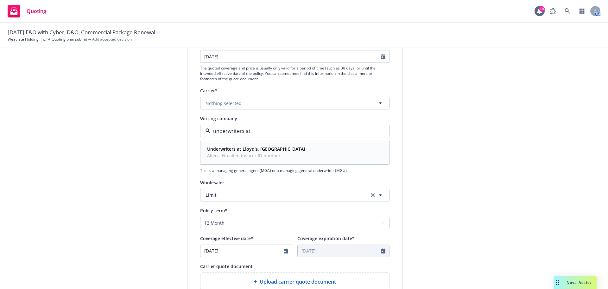
click at [255, 151] on strong "Underwriters at Lloyd's, [GEOGRAPHIC_DATA]" at bounding box center [256, 149] width 98 height 6
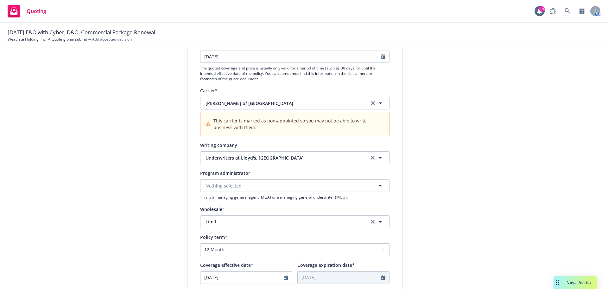
scroll to position [127, 0]
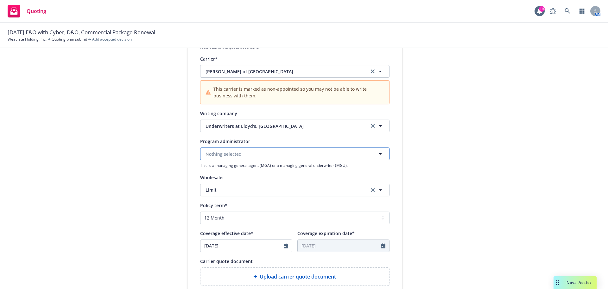
click at [258, 156] on button "Nothing selected" at bounding box center [294, 153] width 189 height 13
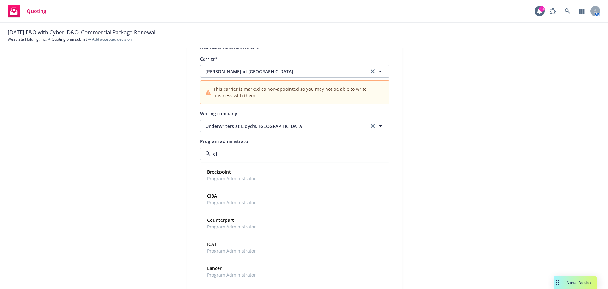
type input "cfc"
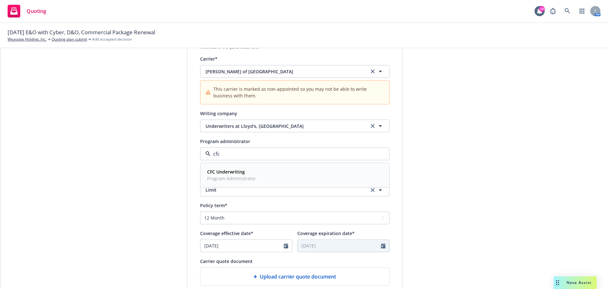
click at [251, 173] on span "CFC Underwriting" at bounding box center [231, 171] width 49 height 7
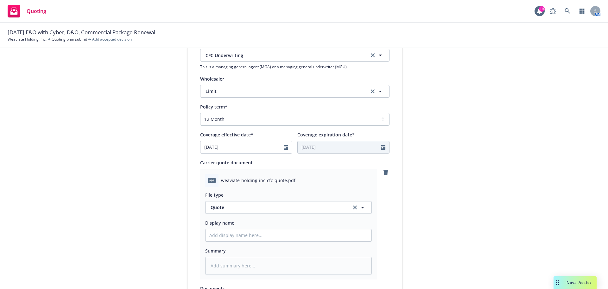
scroll to position [285, 0]
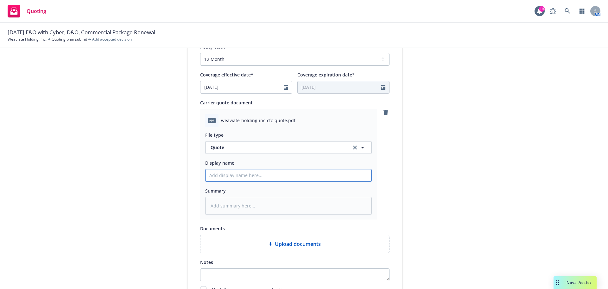
click at [242, 177] on input "Display name" at bounding box center [289, 175] width 166 height 12
type textarea "x"
type input "9"
type textarea "x"
type input "9/"
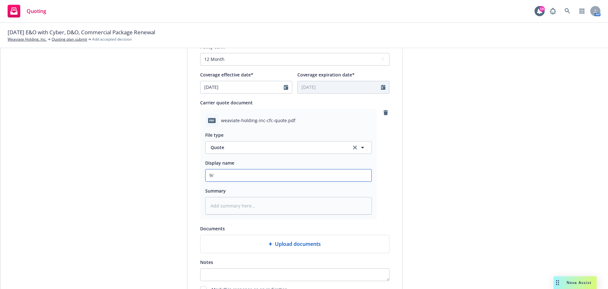
type textarea "x"
type input "9/1"
type textarea "x"
type input "9/1/"
type textarea "x"
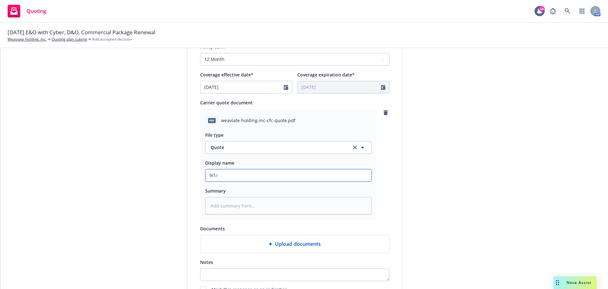
type input "9/1/2"
type textarea "x"
type input "[DATE]"
type textarea "x"
type input "[DATE]"
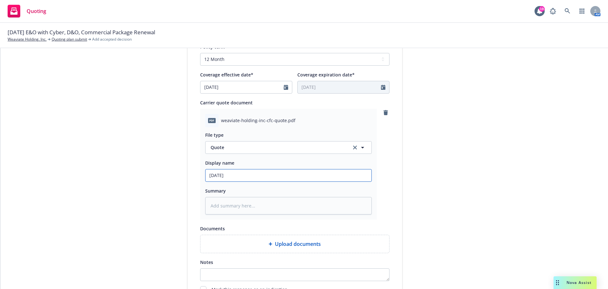
type textarea "x"
type input "[DATE] E"
type textarea "x"
type input "[DATE] E&"
type textarea "x"
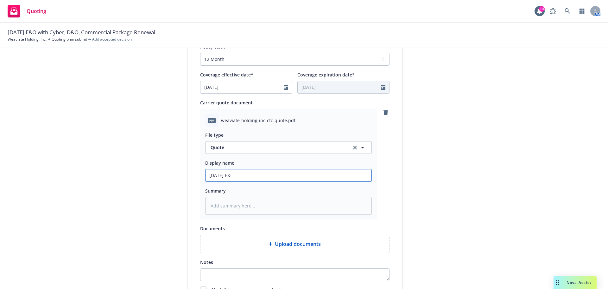
type input "9/1/25 E&O"
type textarea "x"
type input "9/1/25 E&O/"
type textarea "x"
type input "9/1/25 E&O/C"
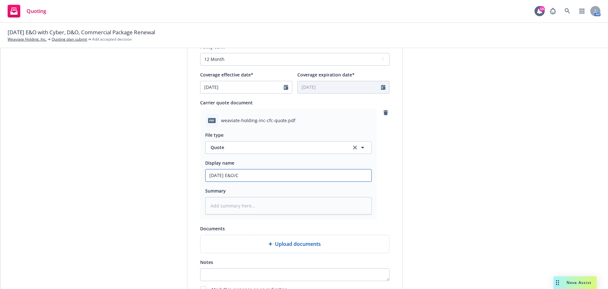
type textarea "x"
type input "9/1/25 E&O/Cy"
type textarea "x"
type input "9/1/25 E&O/Cyb"
type textarea "x"
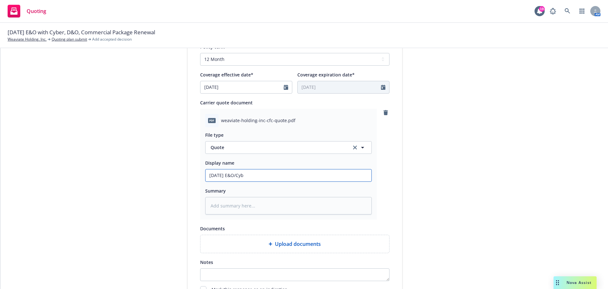
type input "9/1/25 E&O/Cybe"
type textarea "x"
type input "9/1/25 E&O/Cyber"
type textarea "x"
type input "9/1/25 E&O/Cyber"
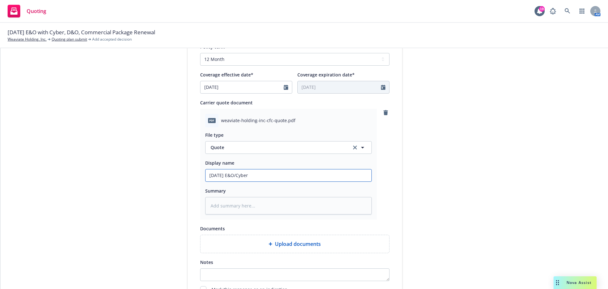
type textarea "x"
type input "9/1/25 E&O/Cyber Q"
type textarea "x"
type input "9/1/25 E&O/Cyber Qu"
type textarea "x"
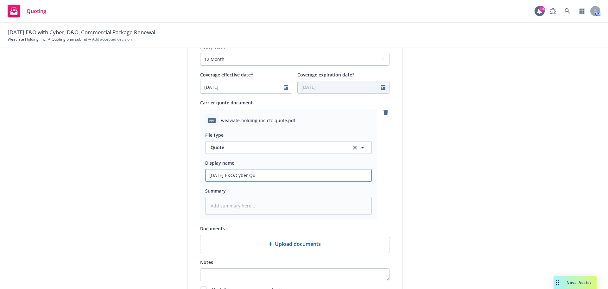
type input "9/1/25 E&O/Cyber Quo"
type textarea "x"
type input "9/1/25 E&O/Cyber Quot"
type textarea "x"
type input "9/1/25 E&O/Cyber Quote"
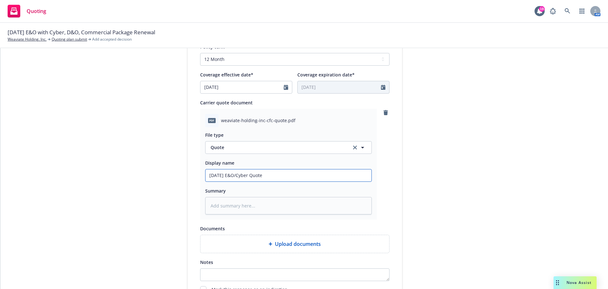
type textarea "x"
type input "9/1/25 E&O/Cyber Quote:"
type textarea "x"
type input "9/1/25 E&O/Cyber Quote:"
type textarea "x"
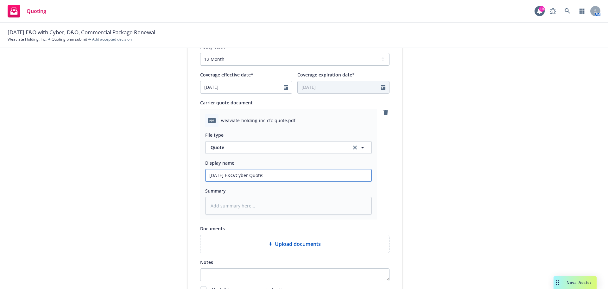
type input "9/1/25 E&O/Cyber Quote: $"
type textarea "x"
type input "9/1/25 E&O/Cyber Quote: $1"
type textarea "x"
type input "9/1/25 E&O/Cyber Quote: $15"
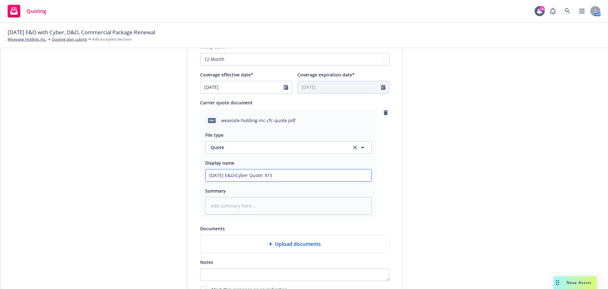
type textarea "x"
type input "9/1/25 E&O/Cyber Quote: $15,"
type textarea "x"
type input "9/1/25 E&O/Cyber Quote: $15,5"
type textarea "x"
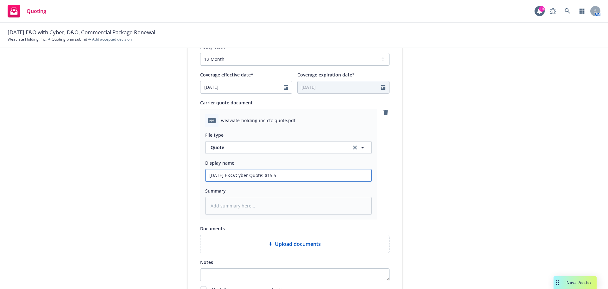
type input "9/1/25 E&O/Cyber Quote: $15,50"
type textarea "x"
type input "9/1/25 E&O/Cyber Quote: $15,500"
type textarea "x"
type input "9/1/25 E&O/Cyber Quote: $15,500"
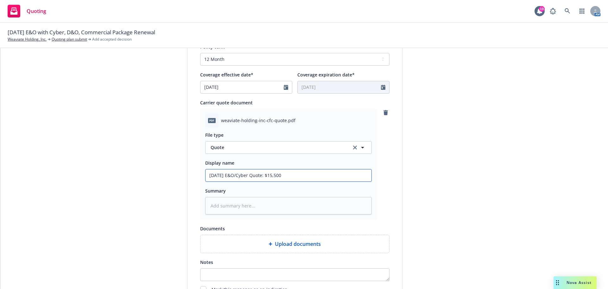
type textarea "x"
type input "9/1/25 E&O/Cyber Quote: $15,500 -"
type textarea "x"
type input "9/1/25 E&O/Cyber Quote: $15,500 -"
type textarea "x"
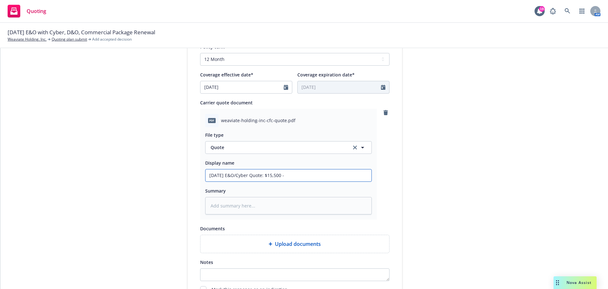
type input "9/1/25 E&O/Cyber Quote: $15,500 - C"
type textarea "x"
type input "9/1/25 E&O/Cyber Quote: $15,500 - CF"
type textarea "x"
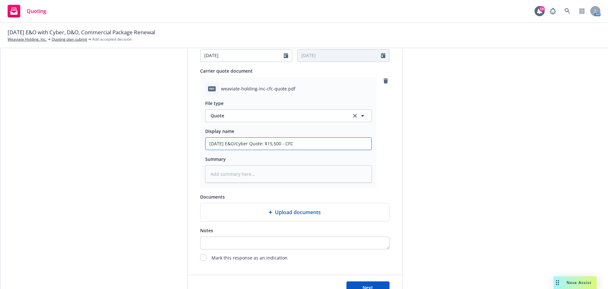
scroll to position [349, 0]
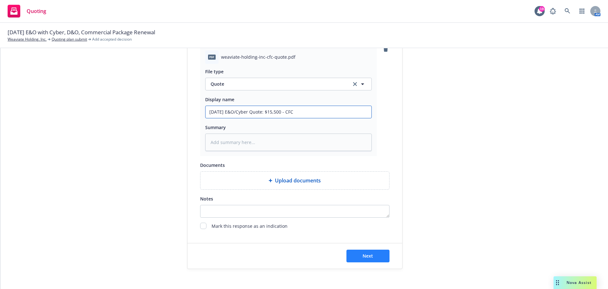
type input "9/1/25 E&O/Cyber Quote: $15,500 - CFC"
click at [366, 259] on button "Next" at bounding box center [368, 255] width 43 height 13
type textarea "x"
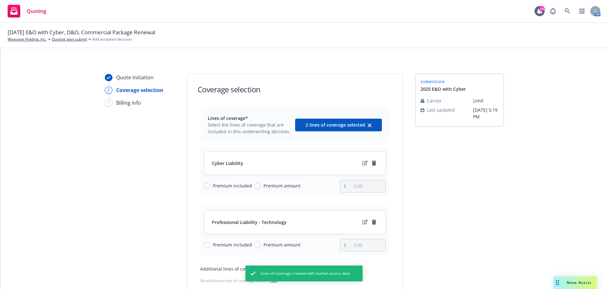
scroll to position [82, 0]
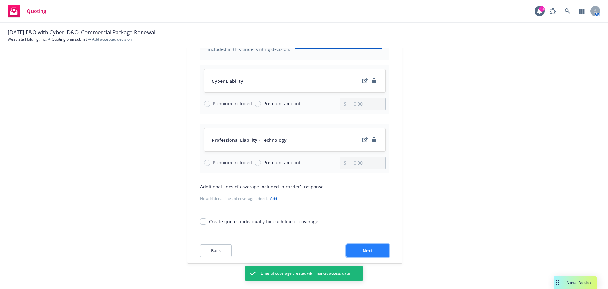
click at [363, 253] on span "Next" at bounding box center [368, 250] width 10 height 6
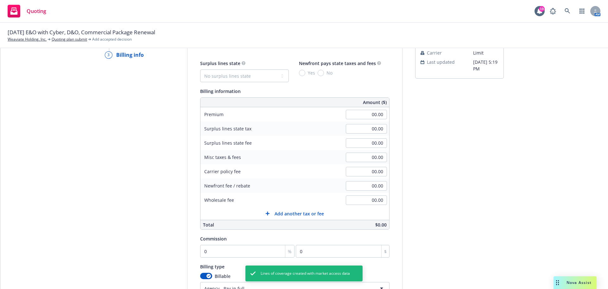
scroll to position [0, 0]
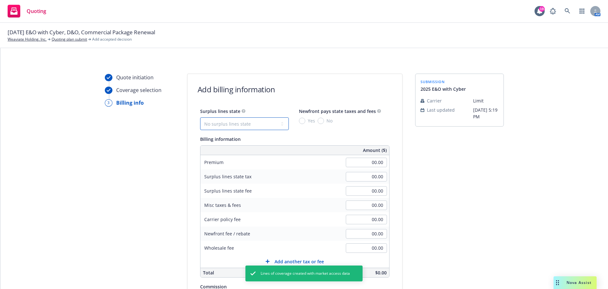
click at [251, 126] on select "No surplus lines state Alaska Alabama Arkansas Arizona California Colorado Conn…" at bounding box center [244, 123] width 89 height 13
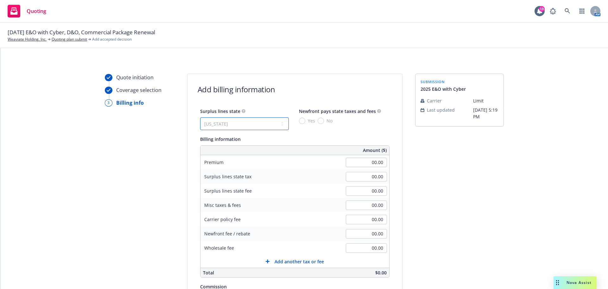
click at [200, 117] on select "No surplus lines state Alaska Alabama Arkansas Arizona California Colorado Conn…" at bounding box center [244, 123] width 89 height 13
drag, startPoint x: 253, startPoint y: 121, endPoint x: 250, endPoint y: 123, distance: 3.4
click at [253, 121] on select "No surplus lines state Alaska Alabama Arkansas Arizona California Colorado Conn…" at bounding box center [244, 123] width 89 height 13
select select "DE"
click at [200, 117] on select "No surplus lines state Alaska Alabama Arkansas Arizona California Colorado Conn…" at bounding box center [244, 123] width 89 height 13
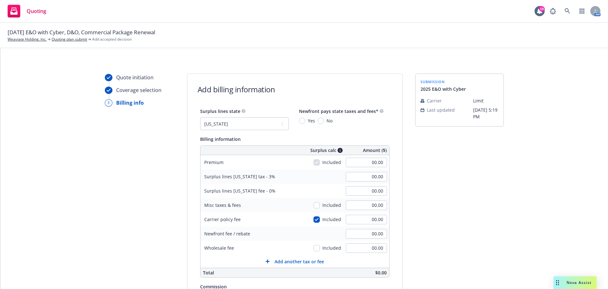
click at [314, 120] on div "Newfront pays state taxes and fees* Yes No" at bounding box center [341, 115] width 85 height 17
click at [318, 121] on input "No" at bounding box center [321, 121] width 6 height 6
radio input "true"
click at [368, 165] on input "00.00" at bounding box center [366, 162] width 41 height 10
type input "15,500.00"
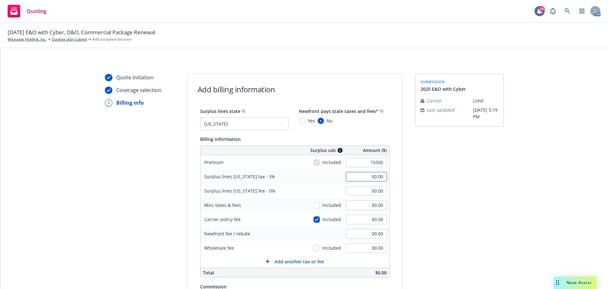
type input "465.00"
click at [376, 217] on input "00.00" at bounding box center [366, 219] width 41 height 10
type input "650"
type input "484.50"
type input "650.00"
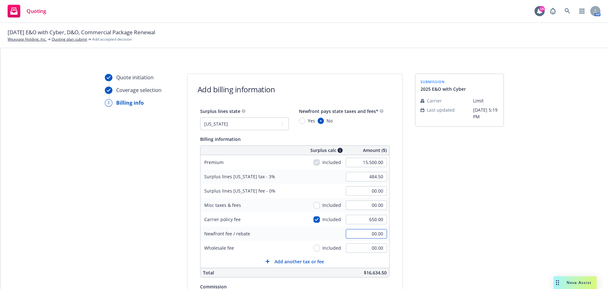
scroll to position [95, 0]
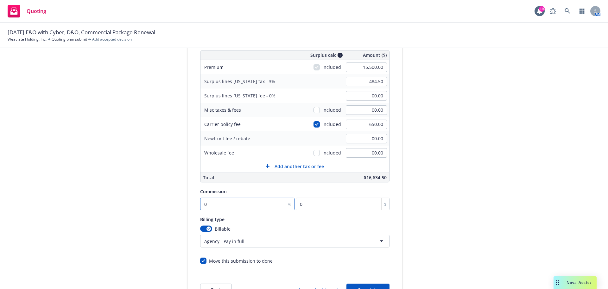
click at [238, 204] on input "0" at bounding box center [247, 203] width 95 height 13
click at [253, 201] on input "0" at bounding box center [247, 203] width 95 height 13
click at [247, 206] on input "0" at bounding box center [247, 203] width 95 height 13
type input "01"
type input "155"
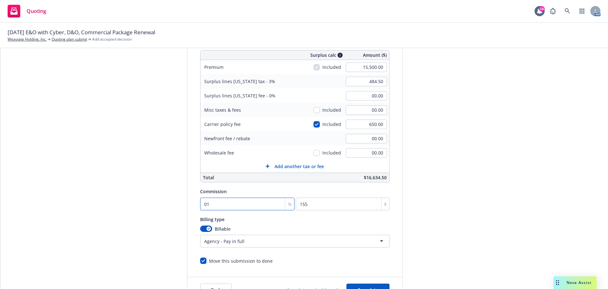
type input "014"
type input "2170"
type input "1"
type input "155"
type input "14"
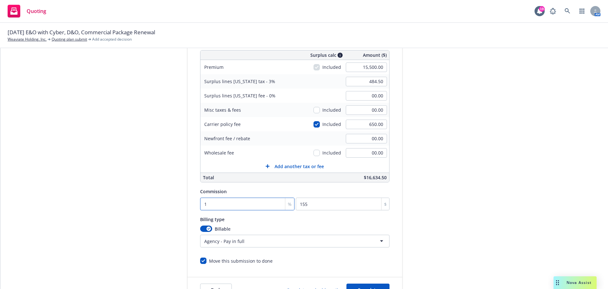
type input "2170"
type input "14"
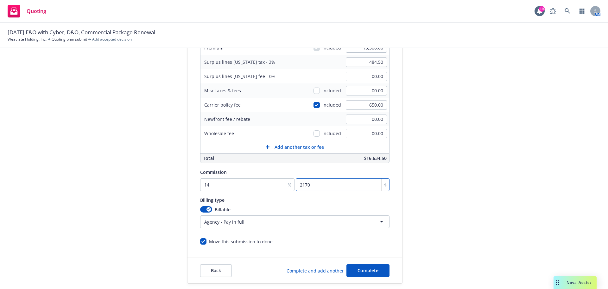
scroll to position [134, 0]
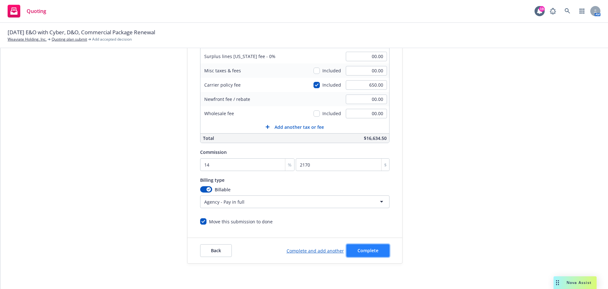
click at [358, 249] on span "Complete" at bounding box center [368, 250] width 21 height 6
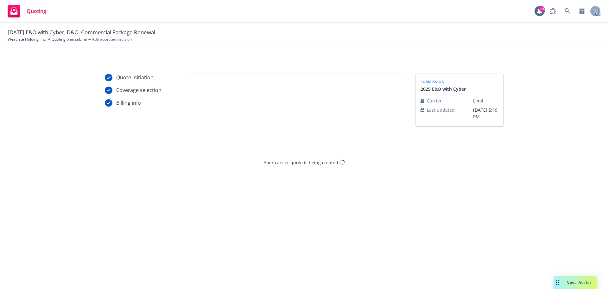
scroll to position [0, 0]
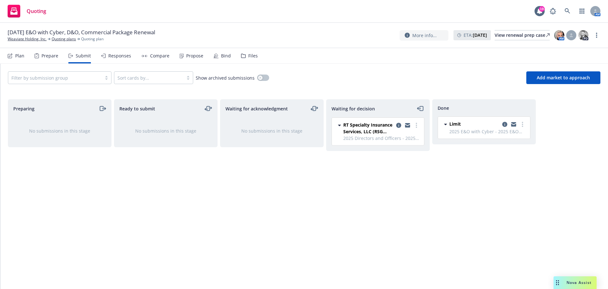
click at [243, 63] on div "Files" at bounding box center [249, 55] width 17 height 15
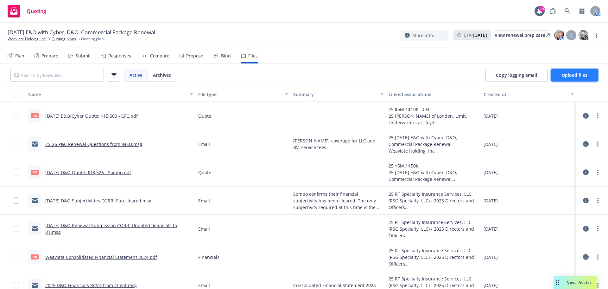
click at [594, 77] on button "Upload files" at bounding box center [575, 75] width 47 height 13
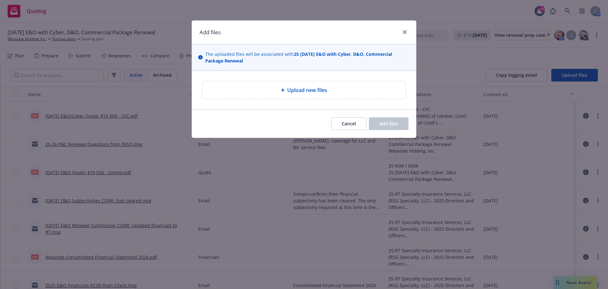
type textarea "x"
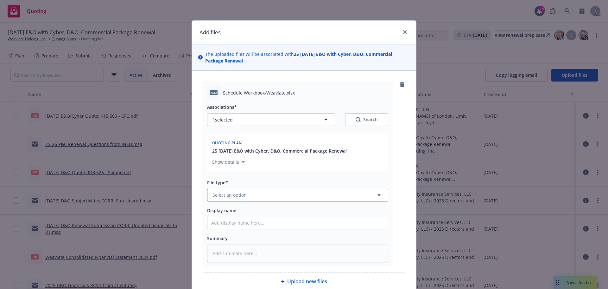
click at [282, 196] on button "Select an option" at bounding box center [297, 195] width 181 height 13
type input "exposure"
click at [278, 163] on div "Exposure Report" at bounding box center [297, 160] width 173 height 9
type textarea "x"
click at [286, 226] on input "Display name" at bounding box center [298, 223] width 181 height 12
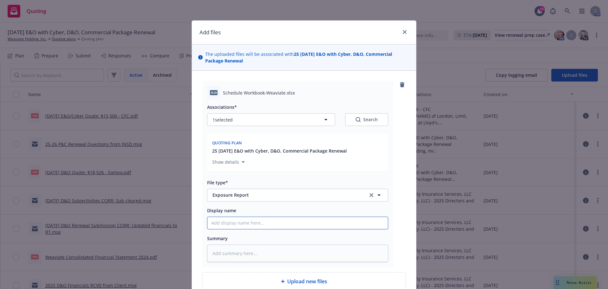
type input "2"
type textarea "x"
type input "25"
type textarea "x"
type input "25-"
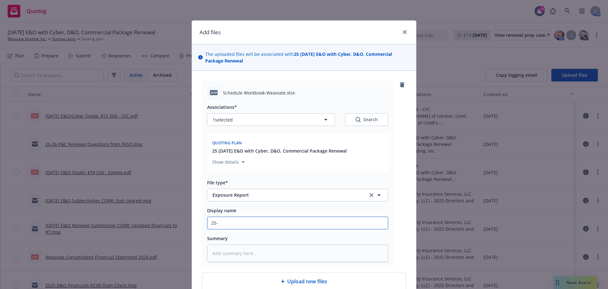
type textarea "x"
type input "25-2"
type textarea "x"
type input "25-26"
type textarea "x"
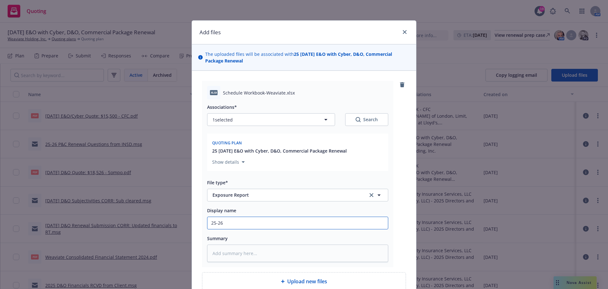
type input "25-26"
type textarea "x"
type input "25-26 S"
type textarea "x"
type input "25-26 Sc"
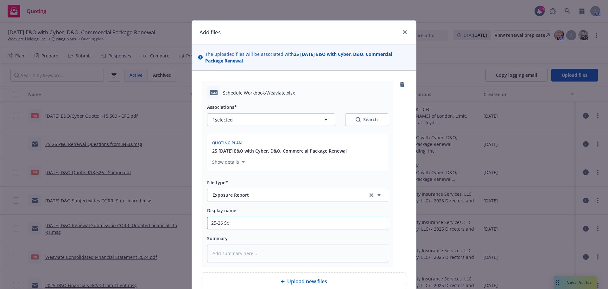
type textarea "x"
type input "25-26 Sch"
type textarea "x"
type input "25-26 Sche"
type textarea "x"
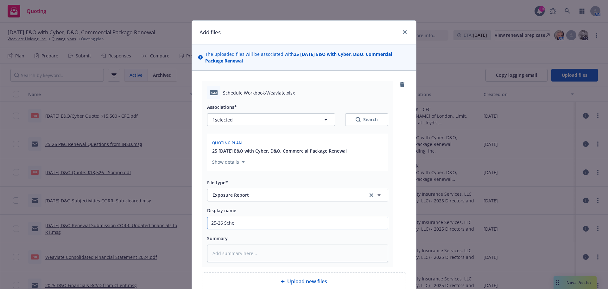
type input "25-26 Sched"
type textarea "x"
type input "25-26 Schedu"
type textarea "x"
type input "25-26 Schedul"
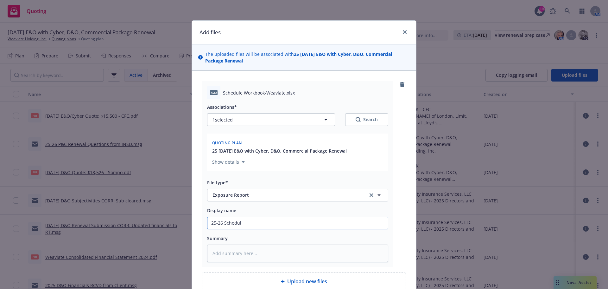
type textarea "x"
type input "25-26 Schedule"
type textarea "x"
type input "25-26 Schedule"
type textarea "x"
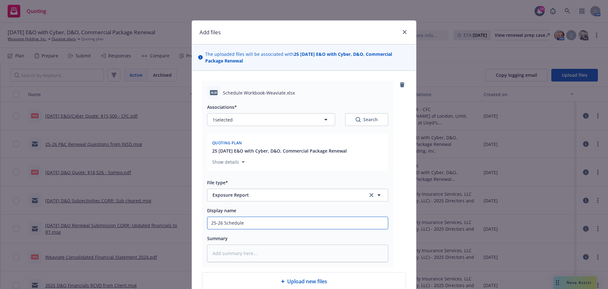
type input "25-26 Schedule W"
type textarea "x"
type input "25-26 Schedule Wo"
type textarea "x"
type input "25-26 Schedule Wor"
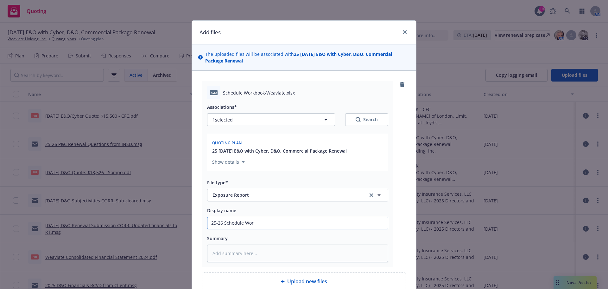
type textarea "x"
type input "25-26 Schedule Work"
type textarea "x"
type input "25-26 Schedule Workb"
type textarea "x"
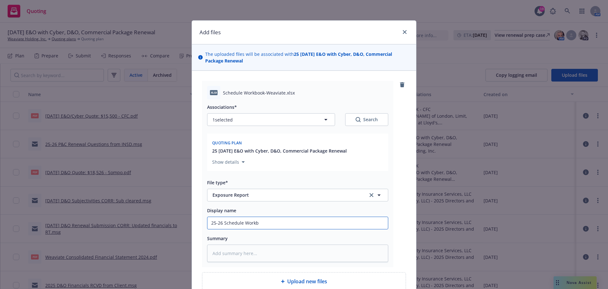
type input "25-26 Schedule Workbo"
type textarea "x"
type input "25-26 Schedule Workbok"
type textarea "x"
type input "25-26 Schedule Workbo"
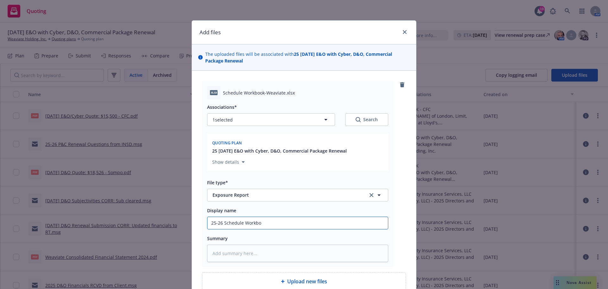
type textarea "x"
type input "25-26 Schedule Workboo"
type textarea "x"
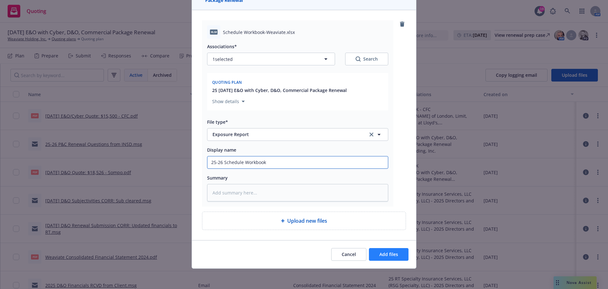
type input "25-26 Schedule Workbook"
click at [380, 253] on span "Add files" at bounding box center [389, 254] width 19 height 6
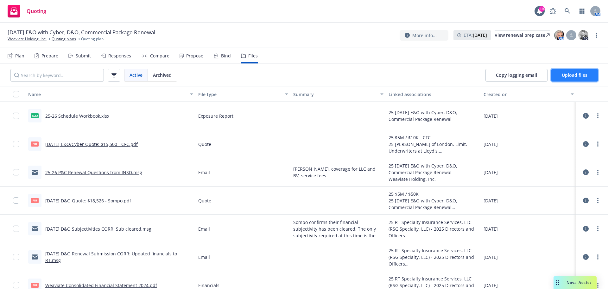
click at [569, 73] on span "Upload files" at bounding box center [575, 75] width 26 height 6
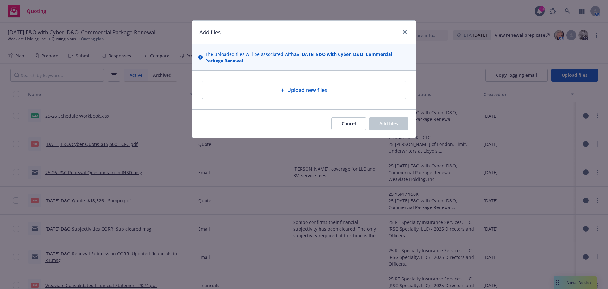
type textarea "x"
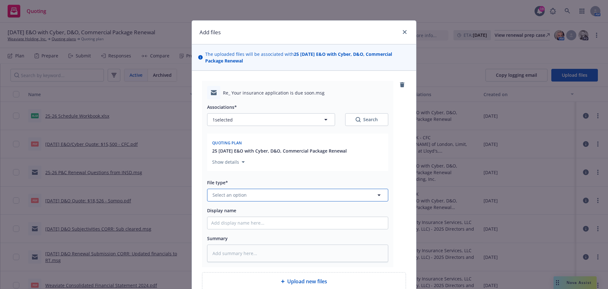
click at [270, 199] on button "Select an option" at bounding box center [297, 195] width 181 height 13
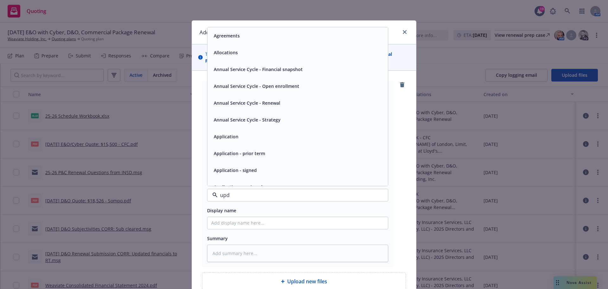
type input "upda"
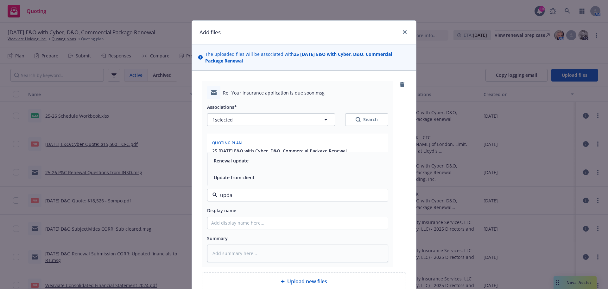
click at [271, 177] on div "Update from client" at bounding box center [297, 177] width 173 height 9
click at [269, 224] on input "Display name" at bounding box center [298, 223] width 181 height 12
type textarea "x"
type input "2"
type textarea "x"
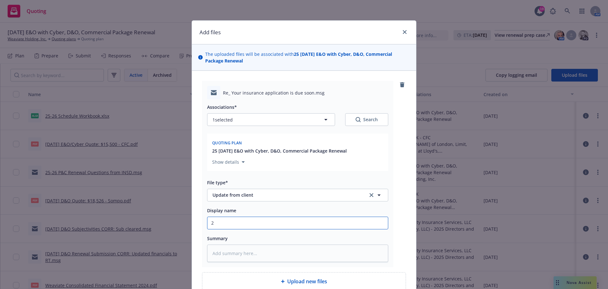
type input "25"
type textarea "x"
type input "25-"
type textarea "x"
type input "25-2"
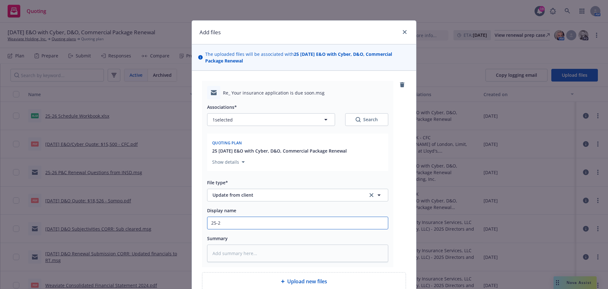
type textarea "x"
type input "25-26"
type textarea "x"
type input "25-26"
type textarea "x"
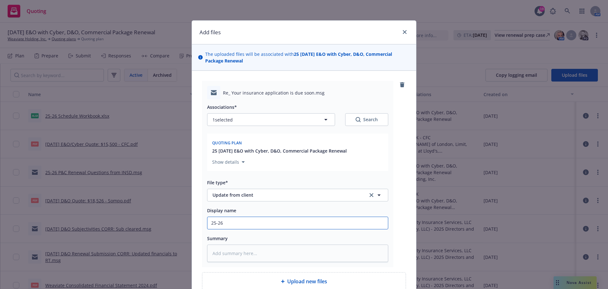
type input "25-26 P"
type textarea "x"
type input "25-26 P&"
type textarea "x"
type input "25-26 P&C"
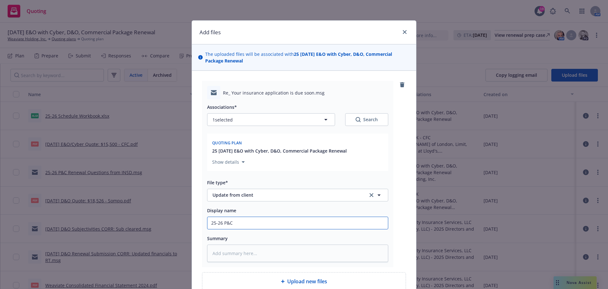
type textarea "x"
type input "25-26 P&C"
type textarea "x"
type input "25-26 P&C R"
type textarea "x"
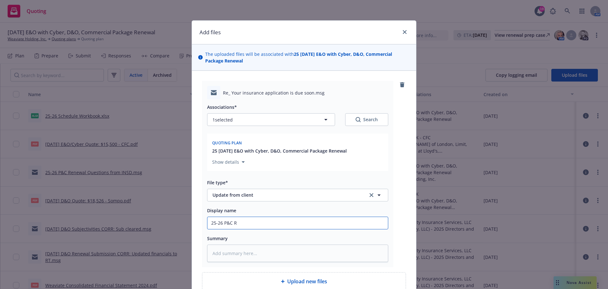
type input "25-26 P&C Re"
type textarea "x"
type input "25-26 P&C Ren"
type textarea "x"
type input "25-26 P&C Rene"
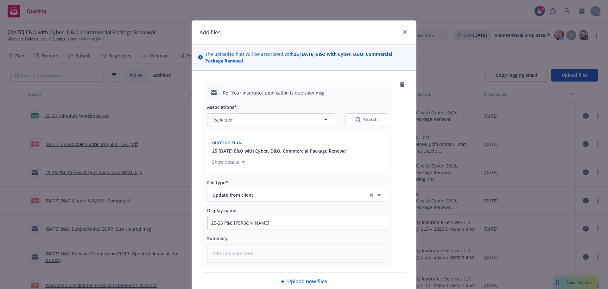
type textarea "x"
type input "25-26 P&C Renew"
type textarea "x"
type input "25-26 P&C Renewl"
type textarea "x"
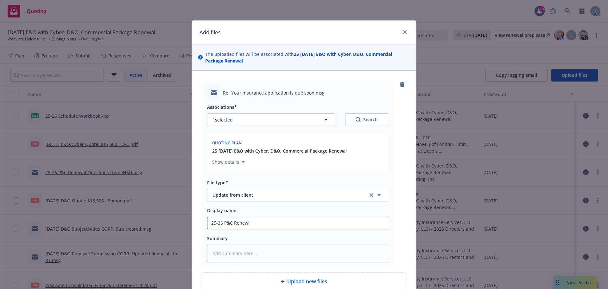
type input "25-26 P&C Renewl"
type textarea "x"
type input "25-26 P&C Renewl I"
type textarea "x"
type input "25-26 P&C Renewl In"
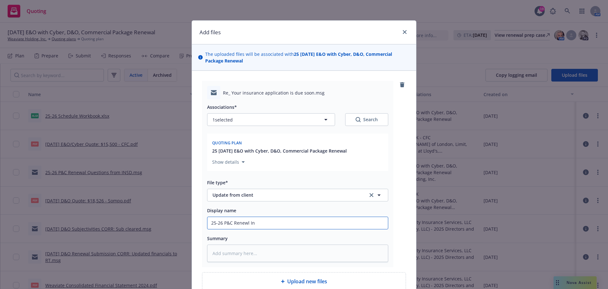
type textarea "x"
type input "25-26 P&C Renewl Inf"
type textarea "x"
type input "25-26 P&C Renewl In"
type textarea "x"
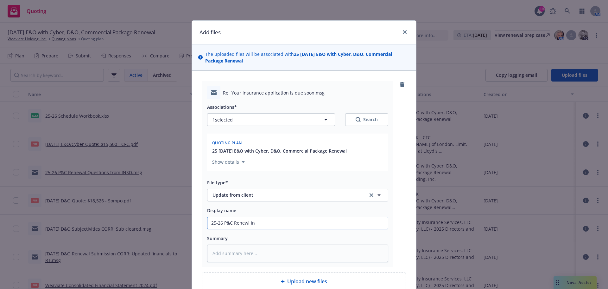
type input "25-26 P&C Renewl I"
type textarea "x"
type input "25-26 P&C Renewl"
type textarea "x"
type input "25-26 P&C Renewl"
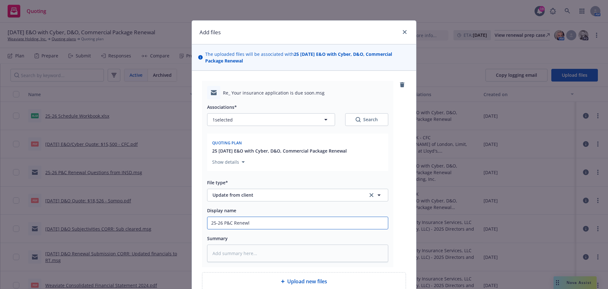
type textarea "x"
type input "25-26 P&C Renew"
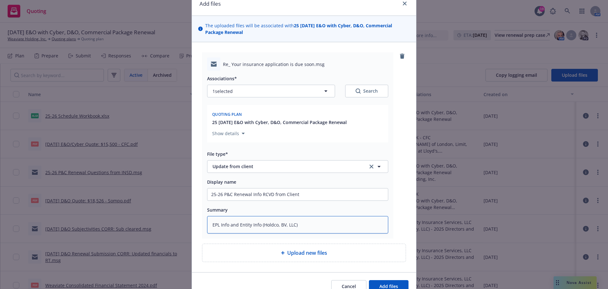
scroll to position [61, 0]
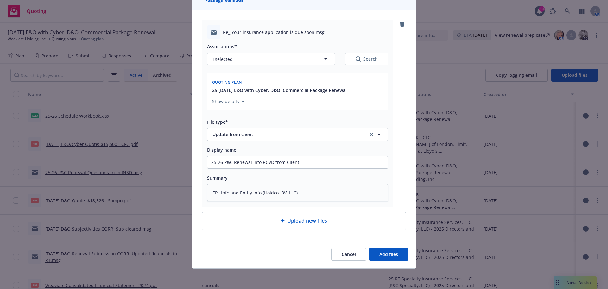
click at [408, 256] on div "Cancel Add files" at bounding box center [304, 254] width 224 height 28
click at [403, 256] on button "Add files" at bounding box center [389, 254] width 40 height 13
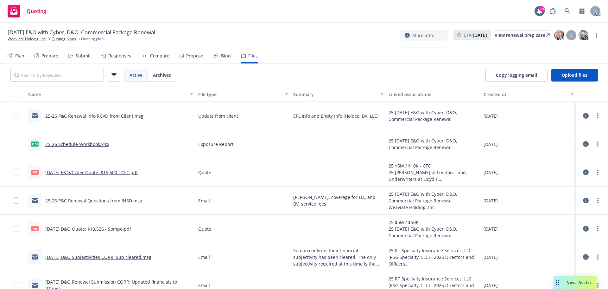
click at [91, 57] on div "Plan Prepare Submit Responses Compare Propose Bind Files" at bounding box center [133, 55] width 250 height 15
click at [85, 57] on div "Submit" at bounding box center [83, 55] width 15 height 5
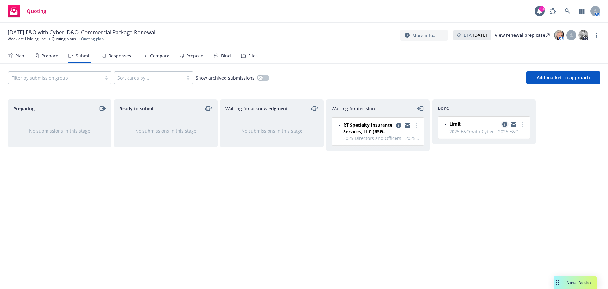
click at [504, 123] on icon "copy logging email" at bounding box center [504, 124] width 5 height 5
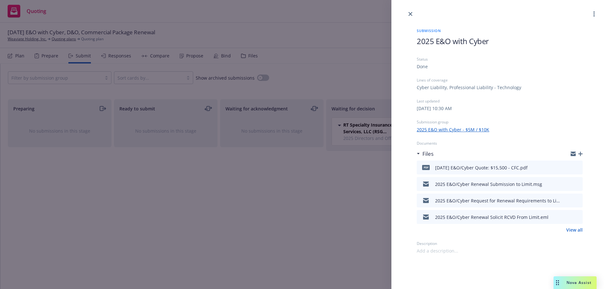
click at [581, 153] on icon "button" at bounding box center [581, 153] width 4 height 4
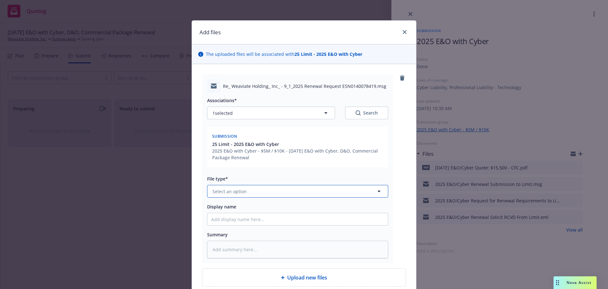
click at [300, 195] on button "Select an option" at bounding box center [297, 191] width 181 height 13
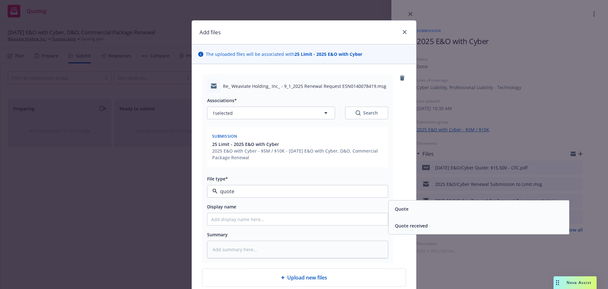
click at [397, 232] on div "Quote received" at bounding box center [479, 225] width 181 height 17
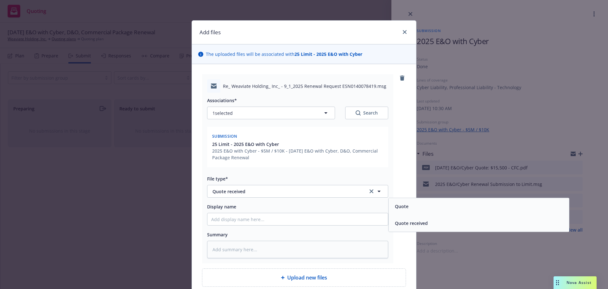
click at [355, 226] on div "Associations* 1 selected Search Submission 25 Limit - 2025 E&O with Cyber 2025 …" at bounding box center [297, 175] width 181 height 165
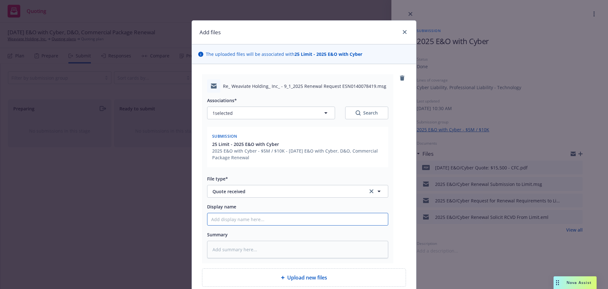
click at [356, 223] on input "Display name" at bounding box center [298, 219] width 181 height 12
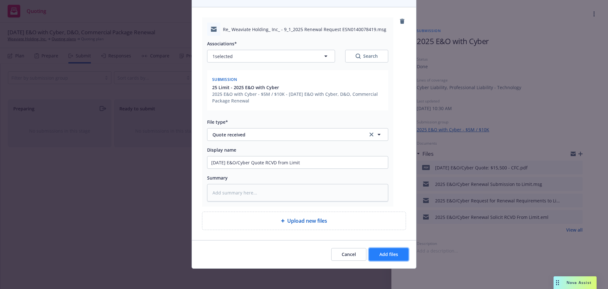
click at [401, 253] on button "Add files" at bounding box center [389, 254] width 40 height 13
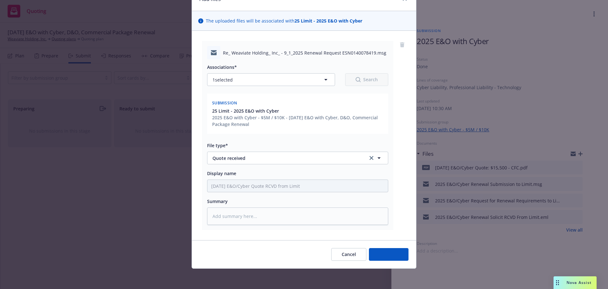
scroll to position [33, 0]
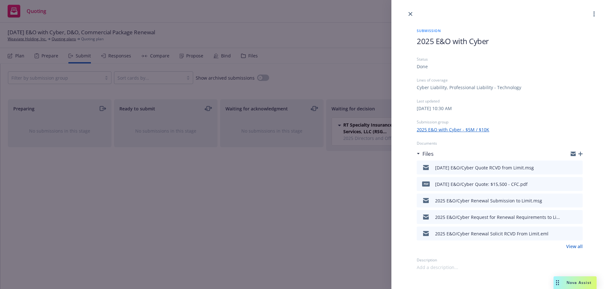
click at [582, 152] on icon "button" at bounding box center [581, 153] width 4 height 4
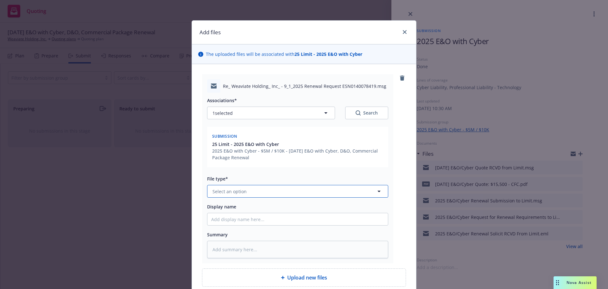
click at [324, 186] on button "Select an option" at bounding box center [297, 191] width 181 height 13
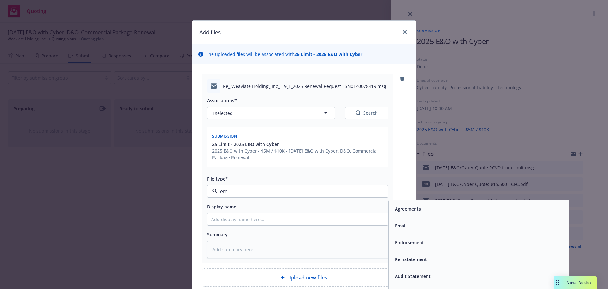
click at [401, 225] on span "Email" at bounding box center [401, 225] width 12 height 7
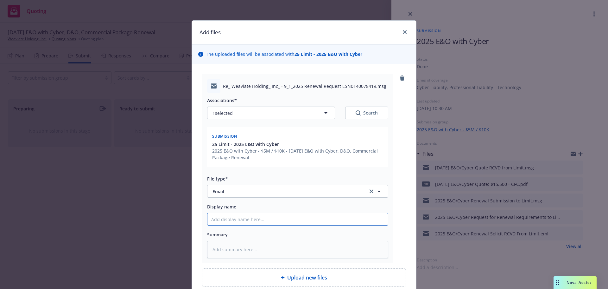
click at [353, 222] on input "Display name" at bounding box center [298, 219] width 181 height 12
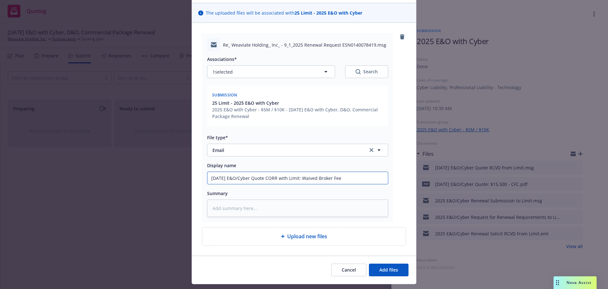
scroll to position [57, 0]
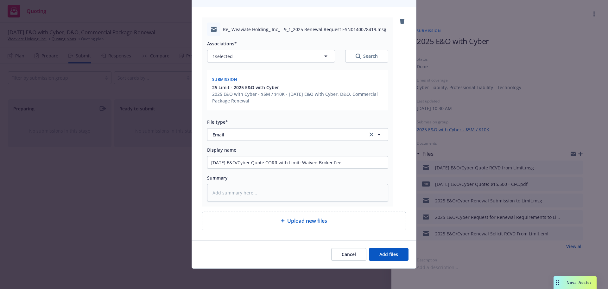
click at [345, 202] on div "Re_ Weaviate Holding_ Inc_ - 9_1_2025 Renewal Request ESN0140078419.msg Associa…" at bounding box center [297, 111] width 191 height 189
click at [330, 187] on textarea at bounding box center [297, 192] width 181 height 17
click at [393, 255] on span "Add files" at bounding box center [389, 254] width 19 height 6
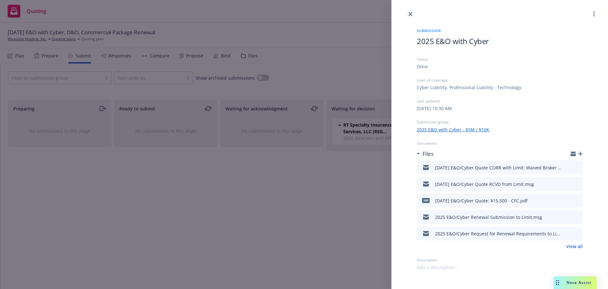
click at [410, 14] on icon "close" at bounding box center [411, 14] width 4 height 4
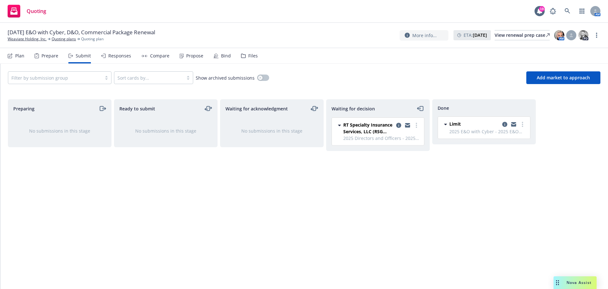
click at [245, 56] on div "Files" at bounding box center [249, 55] width 17 height 15
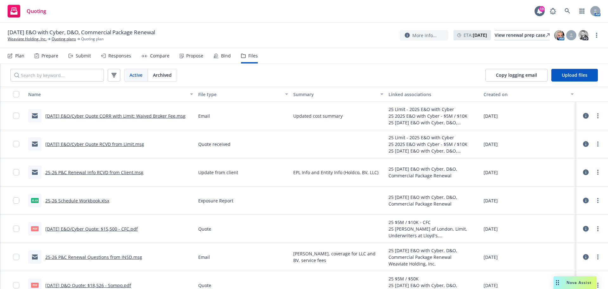
click at [192, 56] on div "Propose" at bounding box center [194, 55] width 17 height 5
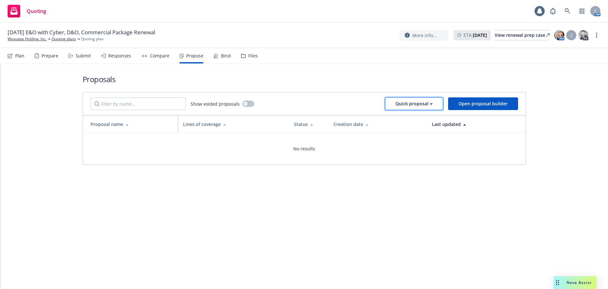
click at [418, 104] on div "Quick proposal" at bounding box center [414, 104] width 37 height 12
click at [415, 118] on span "Upload quick proposal" at bounding box center [418, 120] width 63 height 6
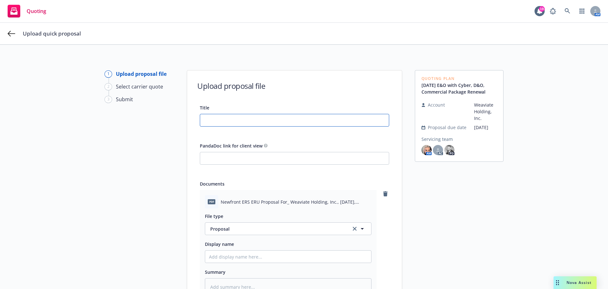
click at [258, 121] on input "Title" at bounding box center [294, 120] width 189 height 12
drag, startPoint x: 282, startPoint y: 120, endPoint x: 143, endPoint y: 118, distance: 138.5
click at [144, 118] on div "1 Upload proposal file 2 Select carrier quote 3 Submit Upload proposal file Tit…" at bounding box center [304, 215] width 593 height 291
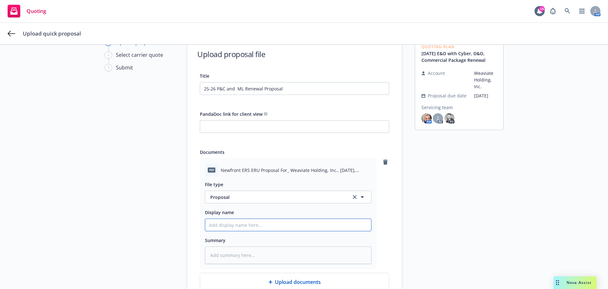
click at [235, 222] on input "Display name" at bounding box center [288, 225] width 166 height 12
paste input "25-26 P&C and ML Renewal Proposal"
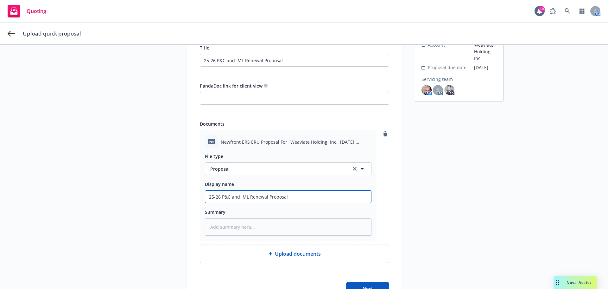
scroll to position [95, 0]
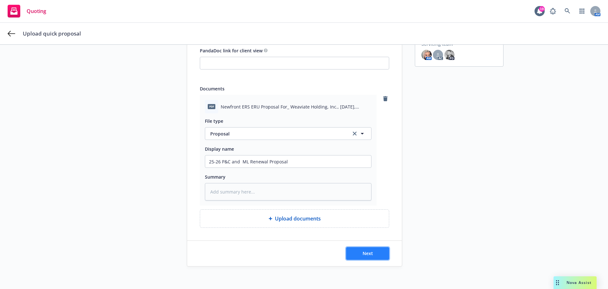
click at [347, 253] on button "Next" at bounding box center [367, 253] width 43 height 13
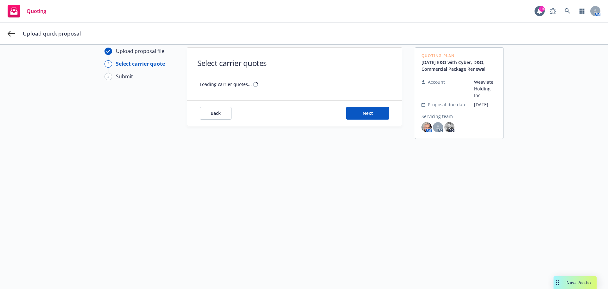
scroll to position [23, 0]
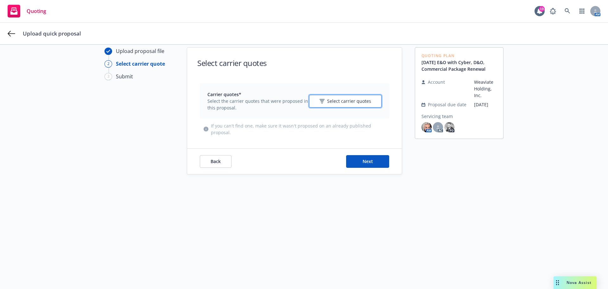
click at [351, 95] on button "Select carrier quotes" at bounding box center [345, 101] width 73 height 13
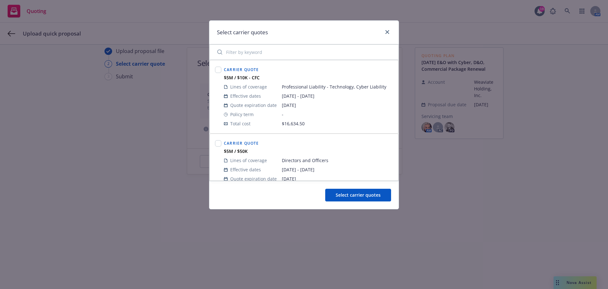
click at [386, 27] on div "Select carrier quotes" at bounding box center [303, 33] width 189 height 24
click at [389, 31] on icon "close" at bounding box center [388, 32] width 4 height 4
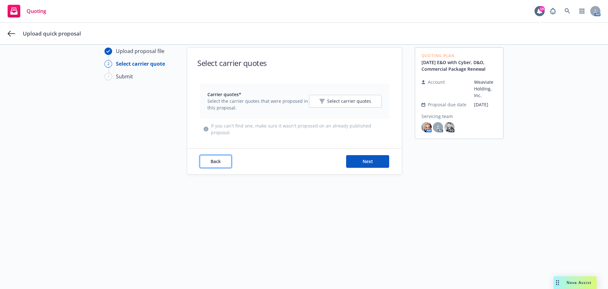
click at [211, 162] on span "Back" at bounding box center [216, 161] width 10 height 6
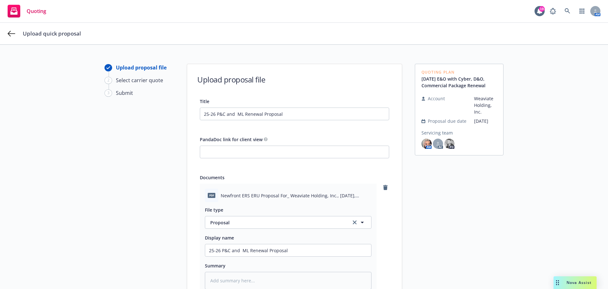
scroll to position [0, 0]
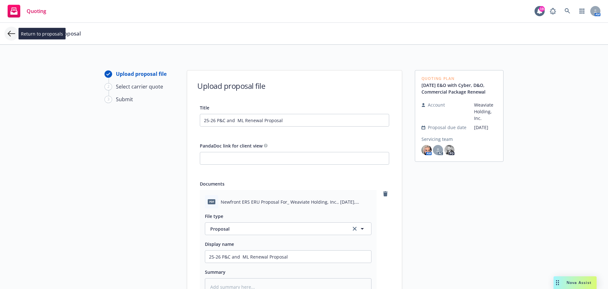
click at [12, 35] on icon at bounding box center [12, 34] width 8 height 8
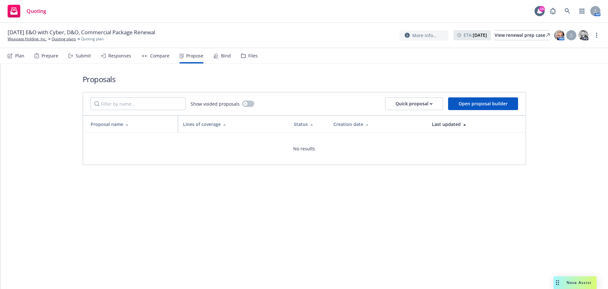
click at [92, 56] on div "Plan Prepare Submit Responses Compare Propose Bind Files" at bounding box center [133, 55] width 250 height 15
click at [89, 56] on div "Submit" at bounding box center [83, 55] width 15 height 5
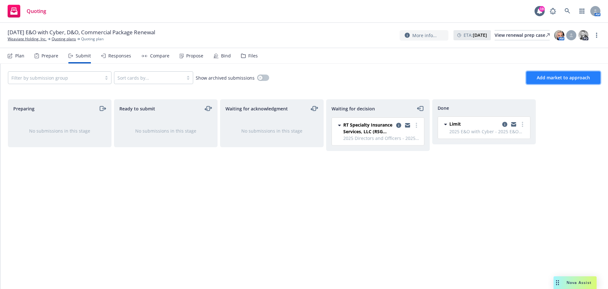
click at [554, 76] on span "Add market to approach" at bounding box center [563, 77] width 53 height 6
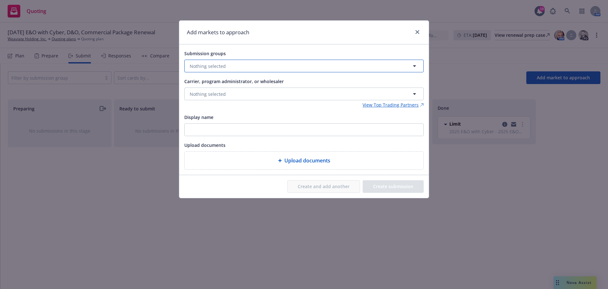
click at [341, 60] on button "Nothing selected" at bounding box center [304, 66] width 240 height 13
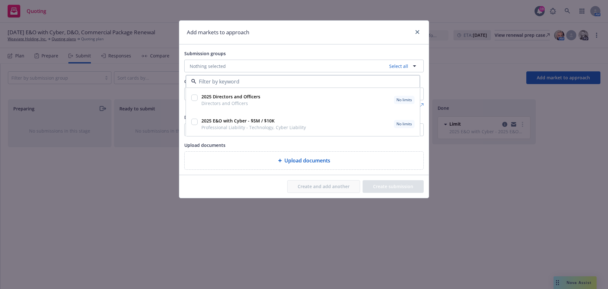
click at [194, 123] on input "checkbox" at bounding box center [194, 121] width 6 height 6
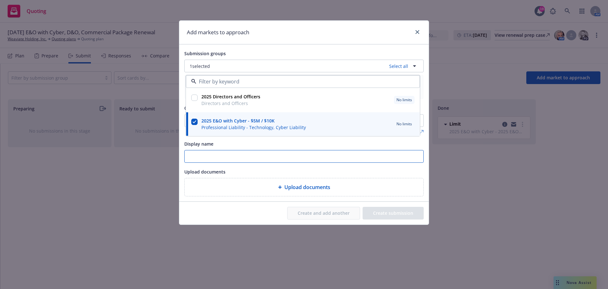
click at [276, 157] on input "Display name" at bounding box center [304, 156] width 239 height 12
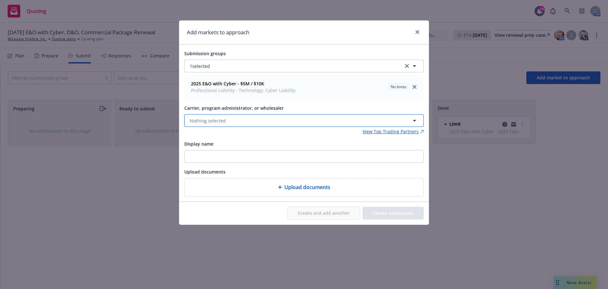
click at [266, 124] on button "Nothing selected" at bounding box center [304, 120] width 240 height 13
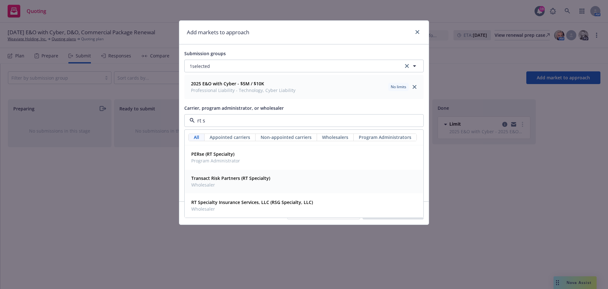
click at [231, 203] on strong "RT Specialty Insurance Services, LLC (RSG Specialty, LLC)" at bounding box center [252, 202] width 122 height 6
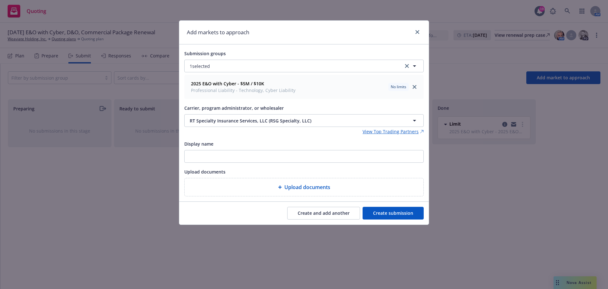
click at [396, 210] on button "Create submission" at bounding box center [393, 213] width 61 height 13
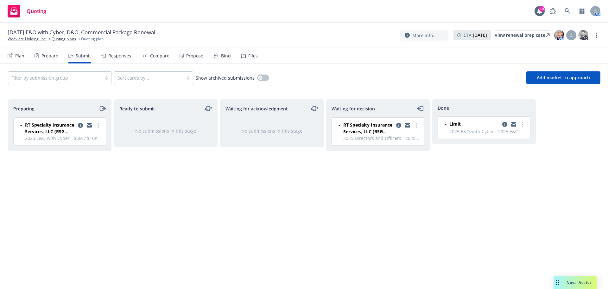
click at [105, 109] on icon "moveRight" at bounding box center [102, 109] width 7 height 8
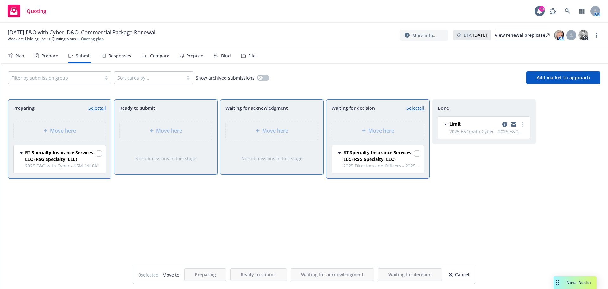
drag, startPoint x: 95, startPoint y: 154, endPoint x: 104, endPoint y: 153, distance: 9.3
click at [96, 154] on div "RT Specialty Insurance Services, LLC (RSG Specialty, LLC)" at bounding box center [63, 155] width 77 height 13
click at [100, 153] on input "checkbox" at bounding box center [99, 153] width 6 height 6
click at [390, 126] on div "Move here" at bounding box center [378, 131] width 92 height 18
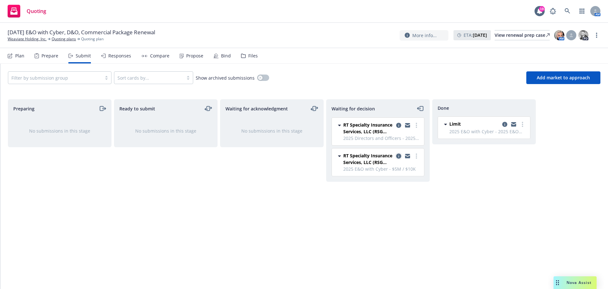
click at [398, 154] on icon "copy logging email" at bounding box center [398, 155] width 5 height 5
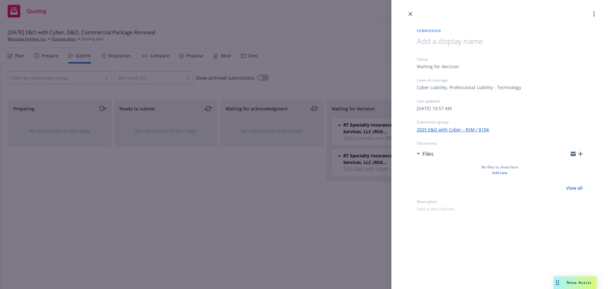
click at [580, 155] on icon "button" at bounding box center [581, 153] width 4 height 4
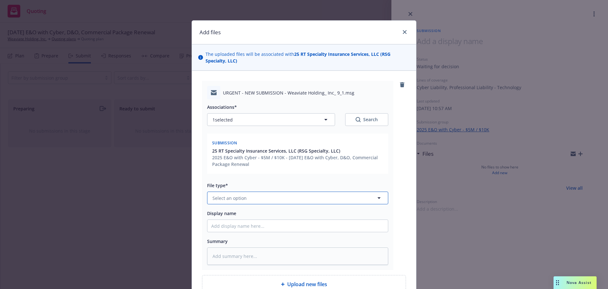
click at [288, 194] on button "Select an option" at bounding box center [297, 197] width 181 height 13
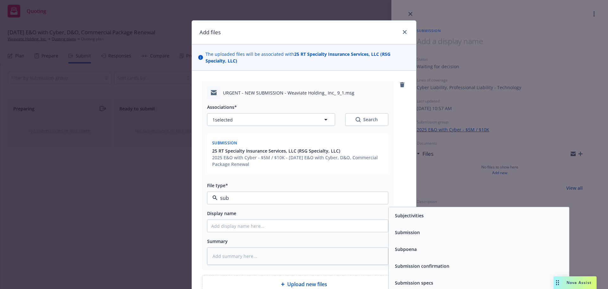
click at [404, 231] on span "Submission" at bounding box center [407, 232] width 25 height 7
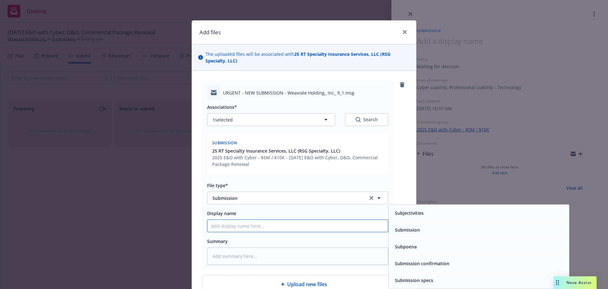
click at [359, 230] on input "Display name" at bounding box center [298, 226] width 181 height 12
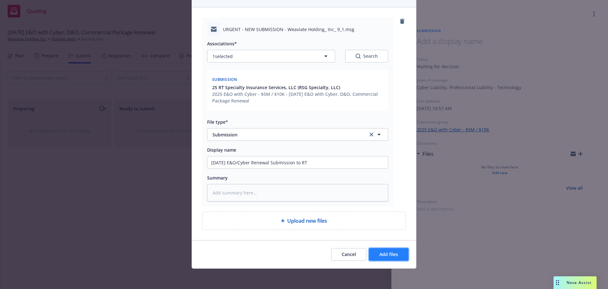
click at [388, 259] on button "Add files" at bounding box center [389, 254] width 40 height 13
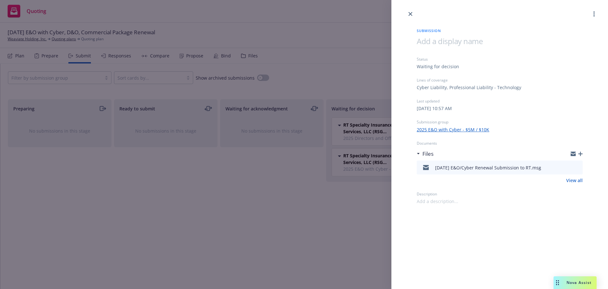
click at [580, 156] on div at bounding box center [577, 153] width 12 height 5
click at [582, 155] on icon "button" at bounding box center [581, 153] width 4 height 4
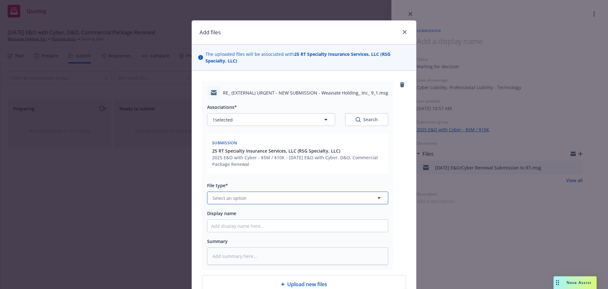
click at [304, 196] on button "Select an option" at bounding box center [297, 197] width 181 height 13
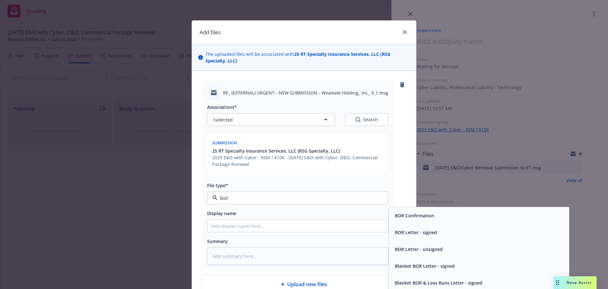
scroll to position [32, 0]
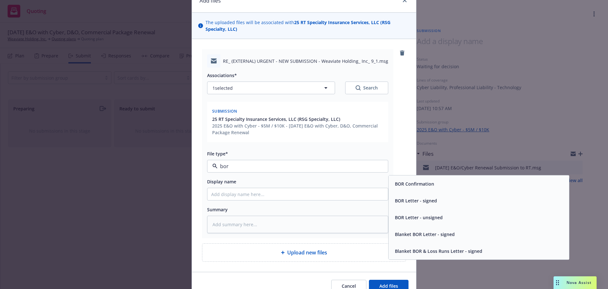
drag, startPoint x: 225, startPoint y: 166, endPoint x: 214, endPoint y: 165, distance: 10.8
click at [218, 165] on input "bor" at bounding box center [297, 166] width 158 height 8
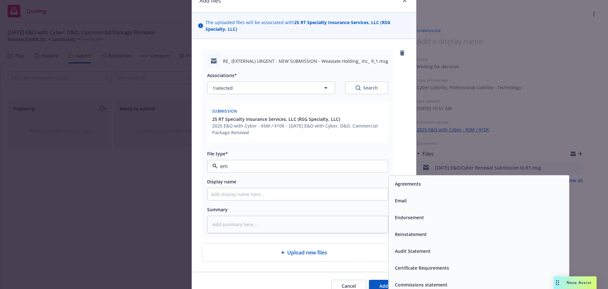
click at [402, 194] on div "Email" at bounding box center [479, 200] width 181 height 17
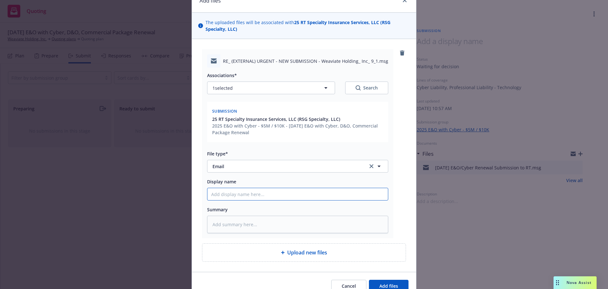
click at [357, 193] on input "Display name" at bounding box center [298, 194] width 181 height 12
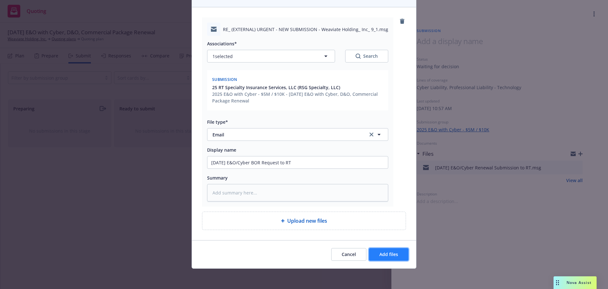
click at [398, 256] on button "Add files" at bounding box center [389, 254] width 40 height 13
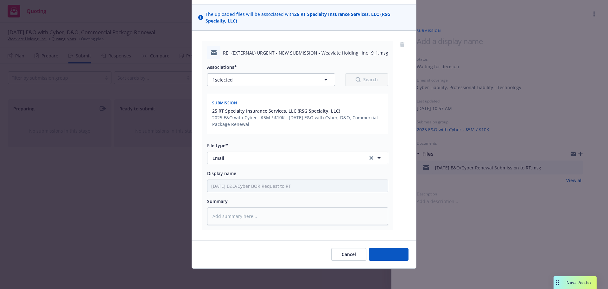
scroll to position [40, 0]
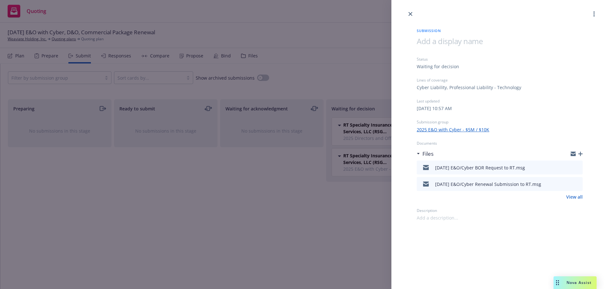
click at [579, 153] on icon "button" at bounding box center [581, 153] width 4 height 4
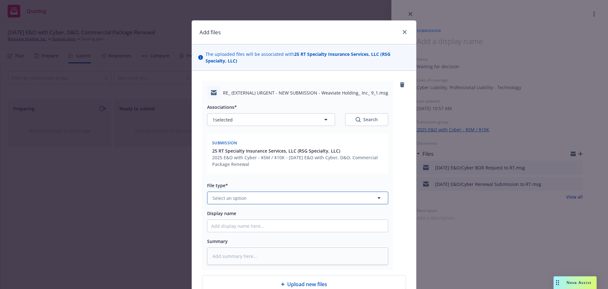
click at [282, 204] on button "Select an option" at bounding box center [297, 197] width 181 height 13
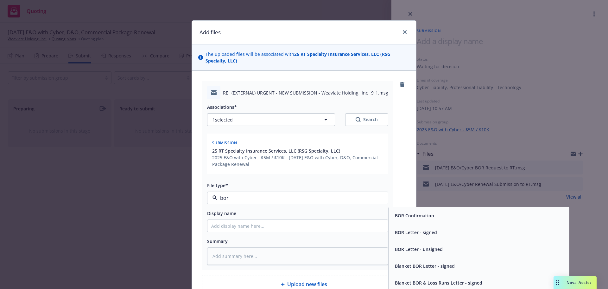
click at [425, 234] on span "BOR Letter - signed" at bounding box center [416, 232] width 42 height 7
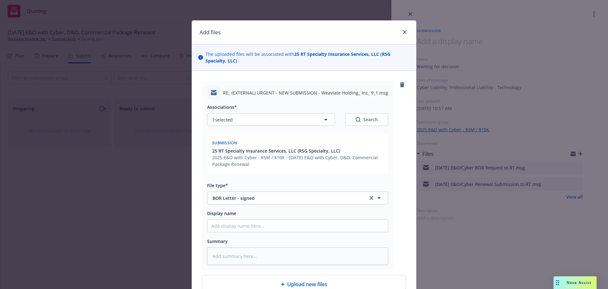
click at [333, 237] on div "Summary" at bounding box center [297, 241] width 181 height 8
click at [336, 228] on input "Display name" at bounding box center [298, 226] width 181 height 12
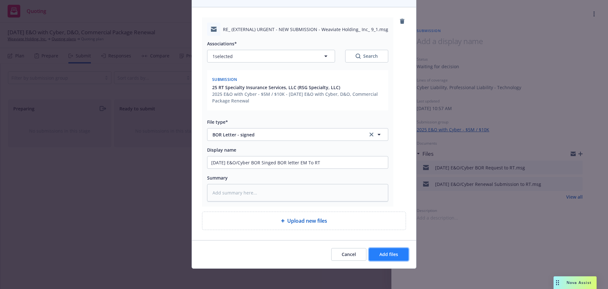
click at [381, 251] on span "Add files" at bounding box center [389, 254] width 19 height 6
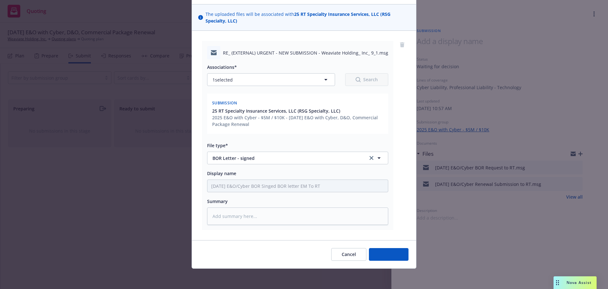
scroll to position [40, 0]
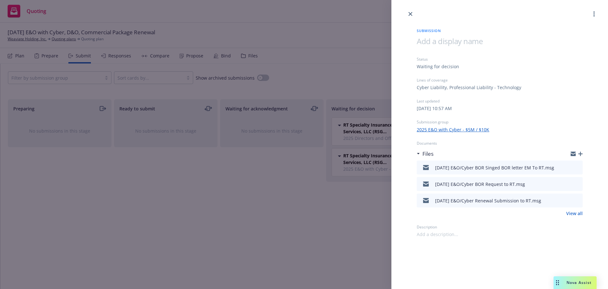
click at [582, 154] on icon "button" at bounding box center [581, 153] width 4 height 4
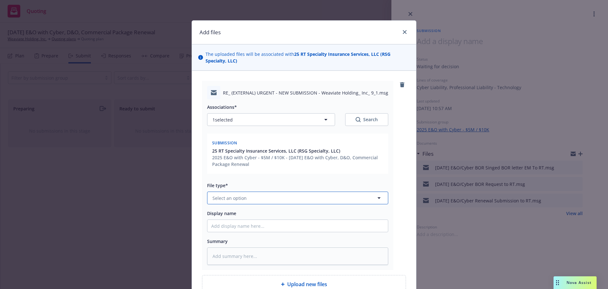
click at [246, 194] on button "Select an option" at bounding box center [297, 197] width 181 height 13
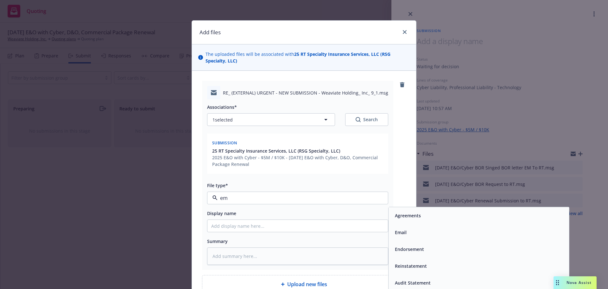
click at [425, 232] on div "Email" at bounding box center [479, 231] width 173 height 9
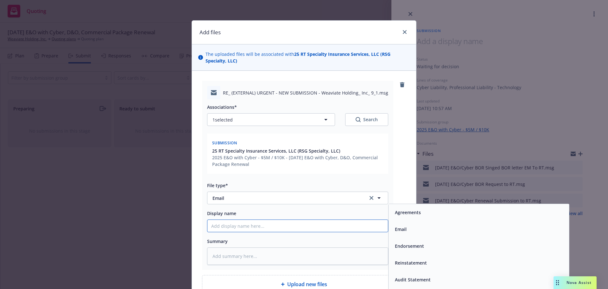
click at [369, 230] on input "Display name" at bounding box center [298, 226] width 181 height 12
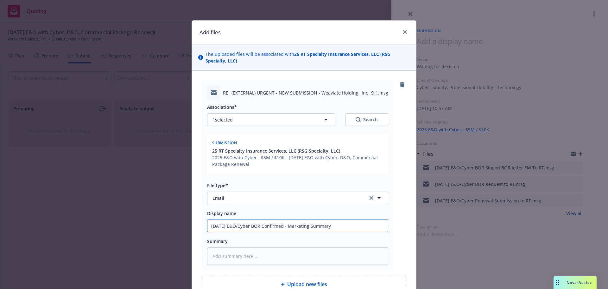
click at [284, 225] on input "9/1/25 E&O/Cyber BOR Confirmed - Marketing Summary" at bounding box center [298, 226] width 181 height 12
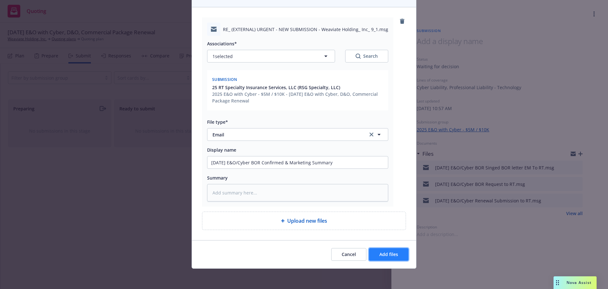
click at [394, 252] on span "Add files" at bounding box center [389, 254] width 19 height 6
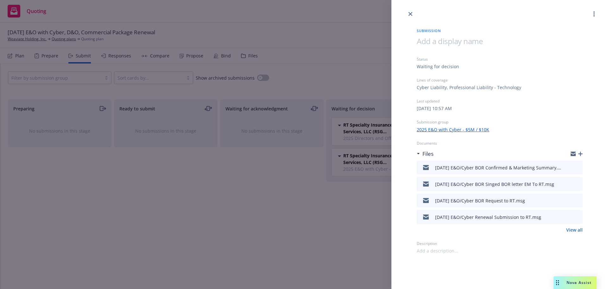
click at [581, 153] on icon "button" at bounding box center [581, 153] width 4 height 4
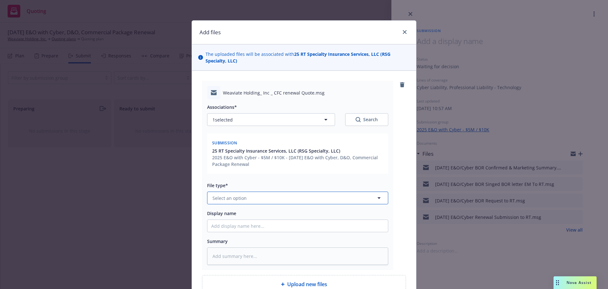
click at [260, 199] on button "Select an option" at bounding box center [297, 197] width 181 height 13
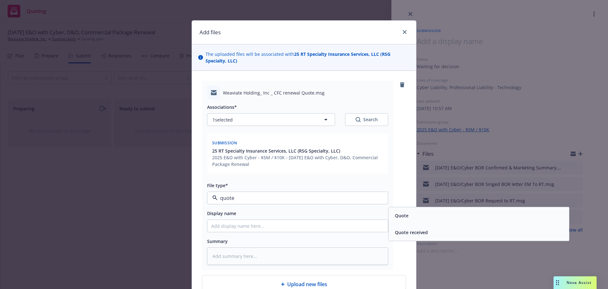
click at [402, 235] on span "Quote received" at bounding box center [411, 232] width 33 height 7
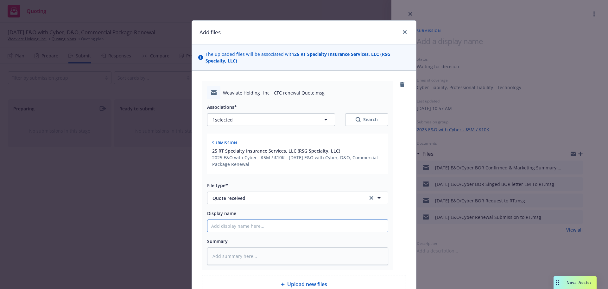
click at [350, 222] on input "Display name" at bounding box center [298, 226] width 181 height 12
click at [285, 225] on input "9/1/25 E&O/Cyber Quote: $" at bounding box center [298, 226] width 181 height 12
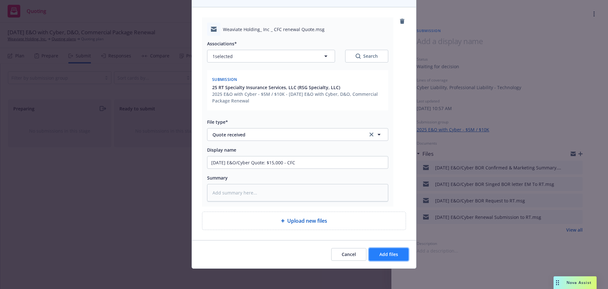
click at [380, 251] on span "Add files" at bounding box center [389, 254] width 19 height 6
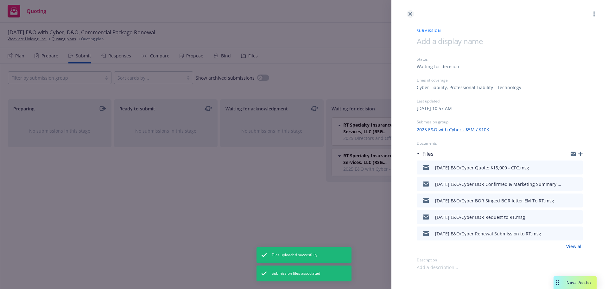
click at [411, 16] on icon "close" at bounding box center [411, 14] width 4 height 4
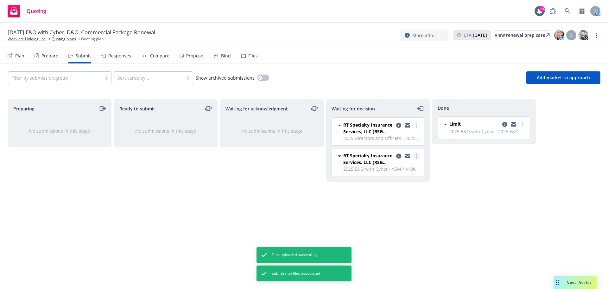
click at [416, 153] on link "more" at bounding box center [417, 156] width 8 height 8
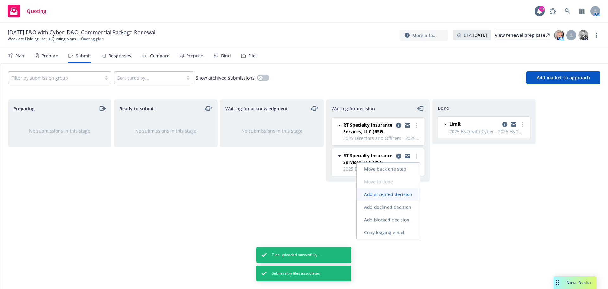
click at [404, 198] on link "Add accepted decision" at bounding box center [388, 194] width 63 height 13
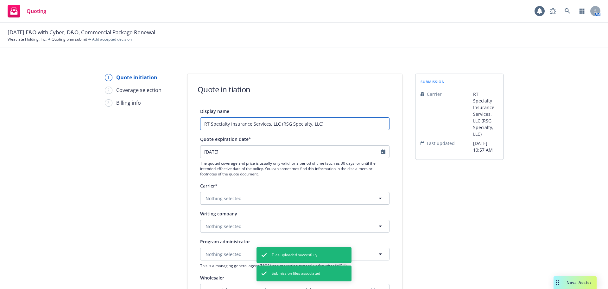
drag, startPoint x: 319, startPoint y: 122, endPoint x: 154, endPoint y: 114, distance: 165.0
click at [154, 114] on div "1 Quote initiation 2 Coverage selection 3 Billing info Quote initiation Display…" at bounding box center [304, 286] width 593 height 425
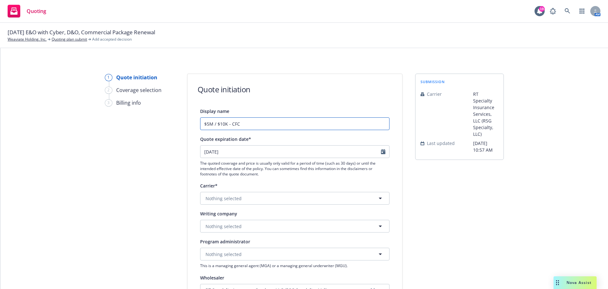
scroll to position [63, 0]
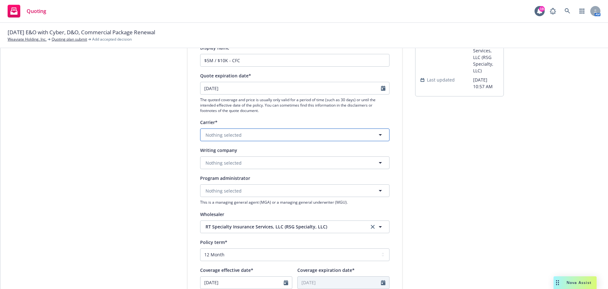
click at [252, 135] on button "Nothing selected" at bounding box center [294, 134] width 189 height 13
click at [136, 153] on div "1 Quote initiation 2 Coverage selection 3 Billing info" at bounding box center [140, 222] width 70 height 425
click at [207, 166] on button "Nothing selected" at bounding box center [294, 162] width 189 height 13
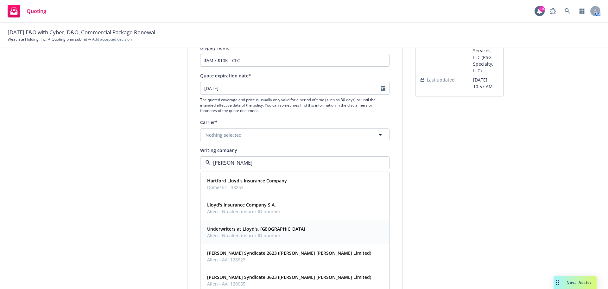
click at [241, 227] on strong "Underwriters at Lloyd's, London" at bounding box center [256, 229] width 98 height 6
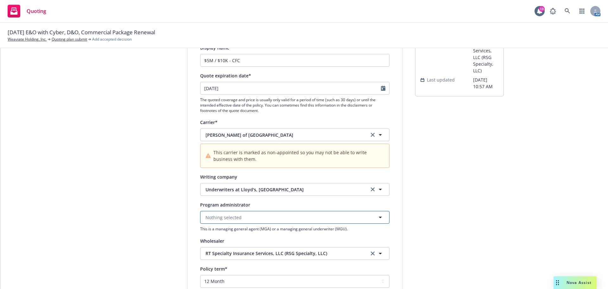
click at [240, 217] on button "Nothing selected" at bounding box center [294, 217] width 189 height 13
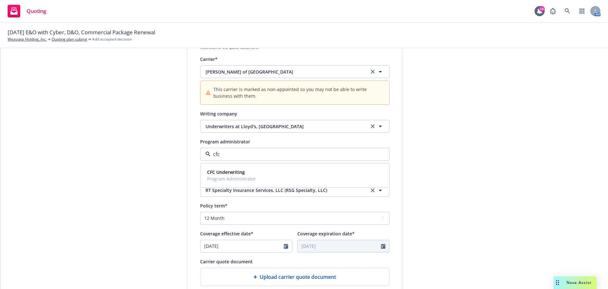
scroll to position [127, 0]
click at [236, 173] on strong "CFC Underwriting" at bounding box center [226, 172] width 38 height 6
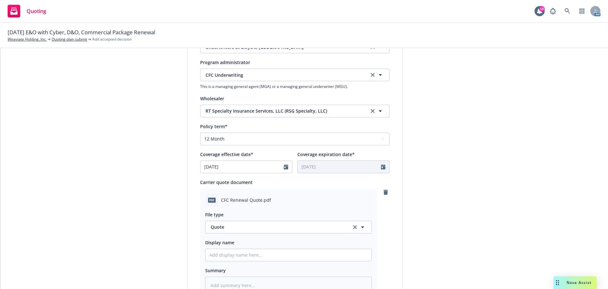
scroll to position [253, 0]
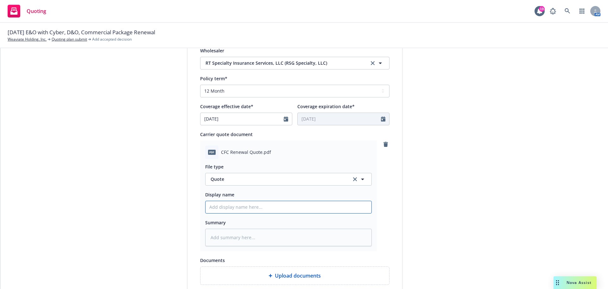
click at [295, 209] on input "Display name" at bounding box center [289, 207] width 166 height 12
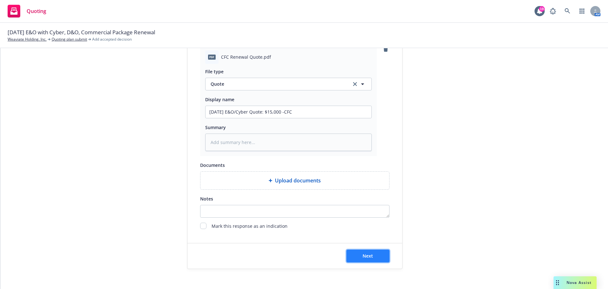
click at [356, 260] on button "Next" at bounding box center [368, 255] width 43 height 13
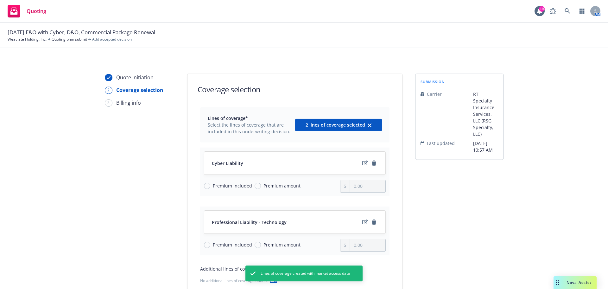
scroll to position [82, 0]
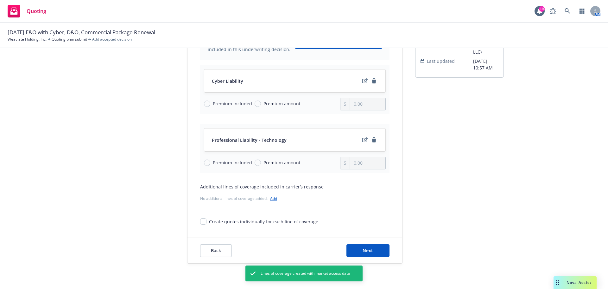
click at [362, 243] on div "Back Next" at bounding box center [295, 250] width 215 height 25
click at [363, 247] on span "Next" at bounding box center [368, 250] width 10 height 6
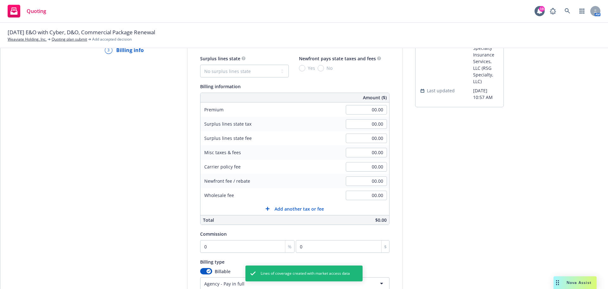
scroll to position [19, 0]
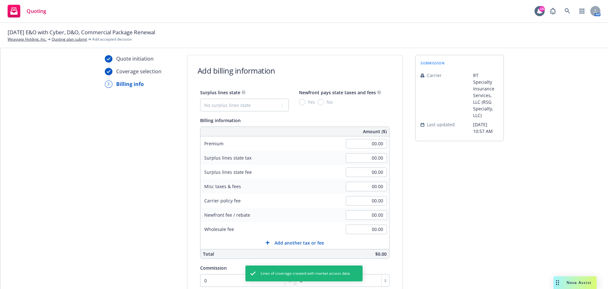
click at [246, 112] on div "Surplus lines state No surplus lines state Alaska Alabama Arkansas Arizona Cali…" at bounding box center [294, 173] width 189 height 170
click at [247, 109] on select "No surplus lines state Alaska Alabama Arkansas Arizona California Colorado Conn…" at bounding box center [244, 105] width 89 height 13
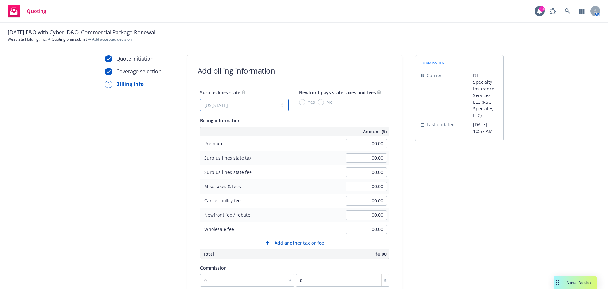
click at [200, 99] on select "No surplus lines state Alaska Alabama Arkansas Arizona California Colorado Conn…" at bounding box center [244, 105] width 89 height 13
click at [318, 103] on input "No" at bounding box center [321, 102] width 6 height 6
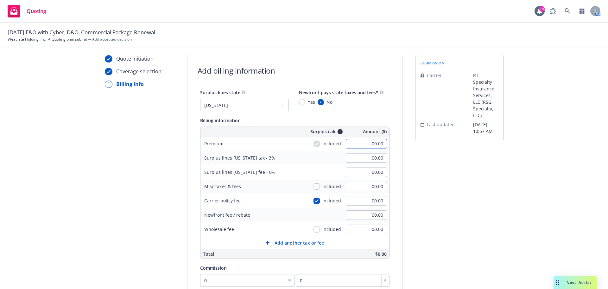
click at [346, 140] on input "00.00" at bounding box center [366, 144] width 41 height 10
click at [362, 198] on input "00.00" at bounding box center [366, 201] width 41 height 10
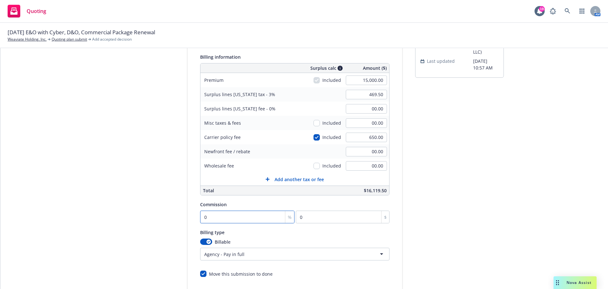
click at [246, 220] on input "0" at bounding box center [247, 216] width 95 height 13
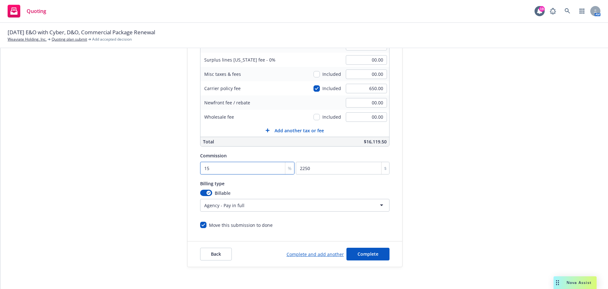
scroll to position [134, 0]
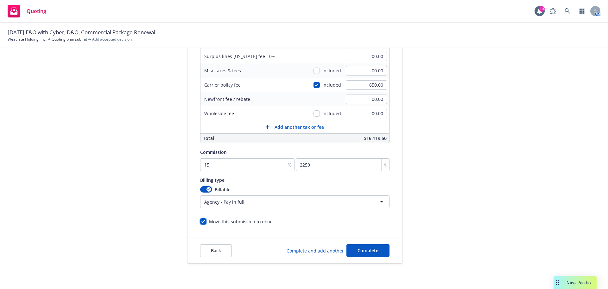
click at [201, 221] on input "Move this submission to done" at bounding box center [203, 221] width 6 height 6
click at [348, 241] on div "Back Complete and add another Complete" at bounding box center [295, 250] width 215 height 25
click at [364, 249] on span "Complete" at bounding box center [368, 250] width 21 height 6
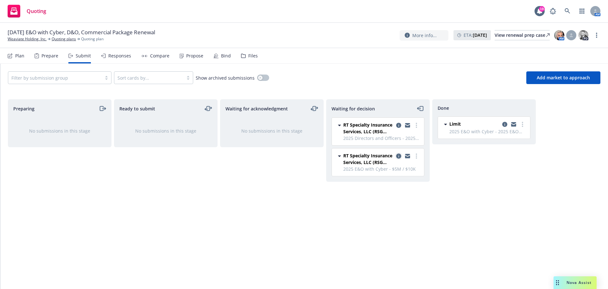
click at [396, 154] on link "copy logging email" at bounding box center [399, 156] width 8 height 8
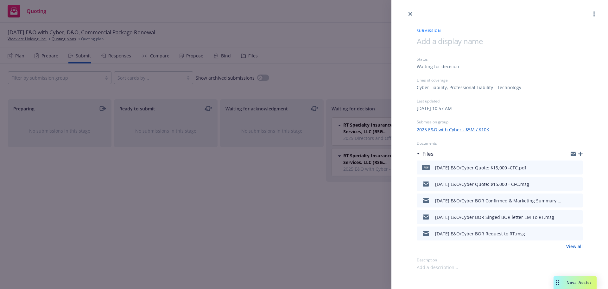
click at [580, 156] on div at bounding box center [577, 153] width 12 height 5
click at [581, 153] on icon "button" at bounding box center [581, 153] width 4 height 4
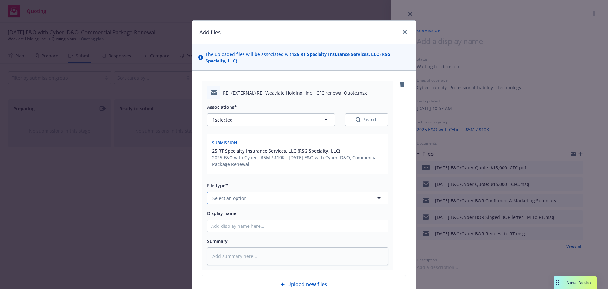
click at [294, 198] on button "Select an option" at bounding box center [297, 197] width 181 height 13
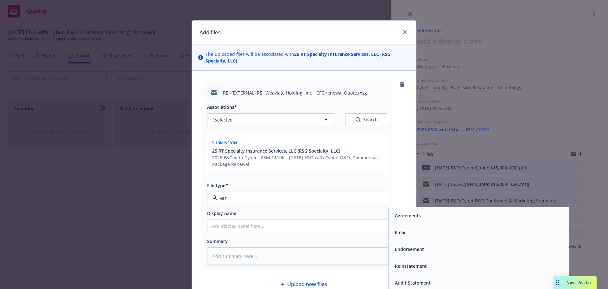
click at [401, 228] on div "Email" at bounding box center [401, 231] width 16 height 9
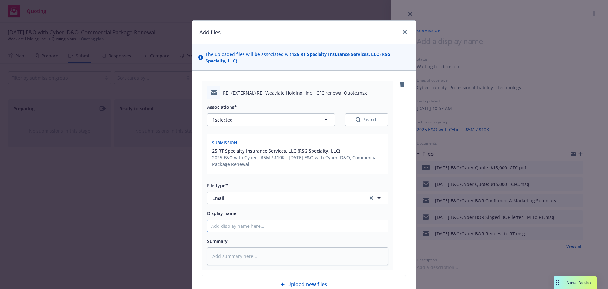
click at [371, 228] on input "Display name" at bounding box center [298, 226] width 181 height 12
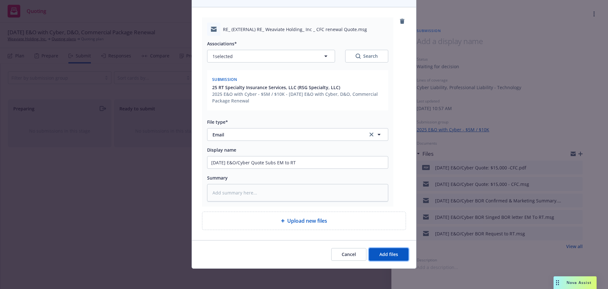
drag, startPoint x: 402, startPoint y: 259, endPoint x: 271, endPoint y: 304, distance: 138.6
click at [271, 288] on html "Quoting 19 AM 09/01/25 E&O with Cyber, D&O, Commercial Package Renewal Weaviate…" at bounding box center [304, 144] width 608 height 289
click at [250, 190] on textarea at bounding box center [297, 192] width 181 height 17
click at [387, 263] on div "Cancel Add files" at bounding box center [304, 254] width 224 height 28
click at [386, 259] on button "Add files" at bounding box center [389, 254] width 40 height 13
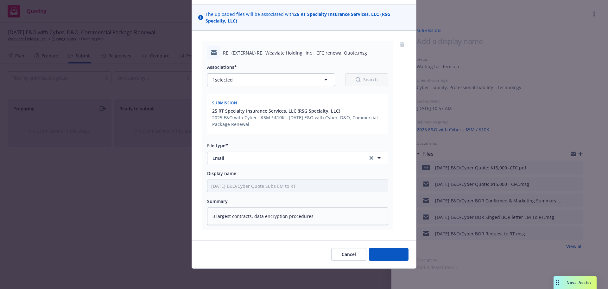
scroll to position [40, 0]
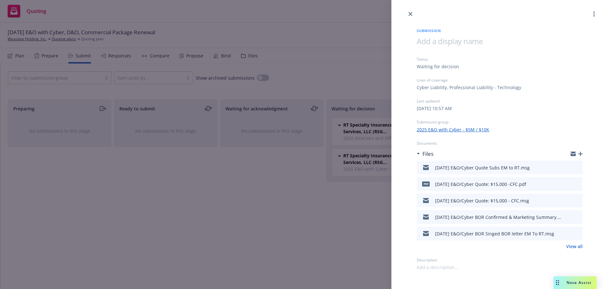
drag, startPoint x: 580, startPoint y: 154, endPoint x: 944, endPoint y: 224, distance: 370.7
click at [608, 224] on html "Quoting 19 AM 09/01/25 E&O with Cyber, D&O, Commercial Package Renewal Weaviate…" at bounding box center [304, 144] width 608 height 289
click at [581, 154] on icon "button" at bounding box center [581, 153] width 4 height 4
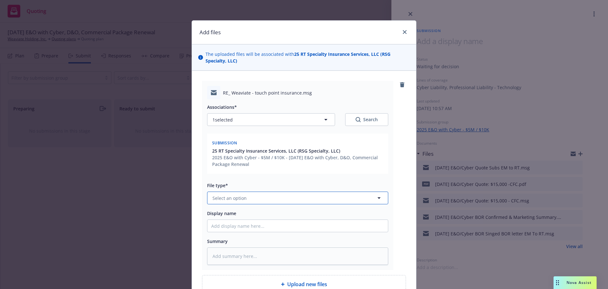
click at [256, 194] on button "Select an option" at bounding box center [297, 197] width 181 height 13
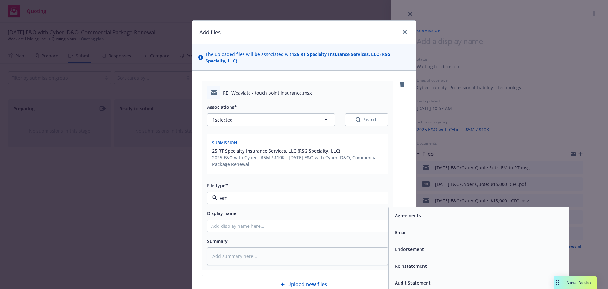
click at [422, 236] on div "Email" at bounding box center [479, 231] width 173 height 9
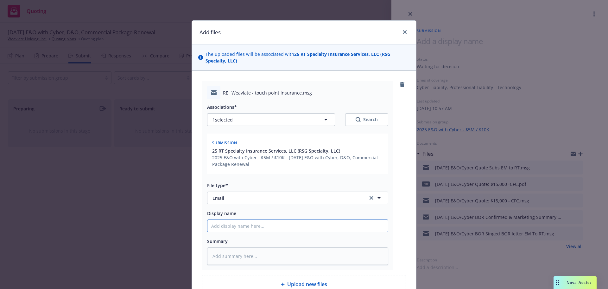
click at [374, 224] on input "Display name" at bounding box center [298, 226] width 181 height 12
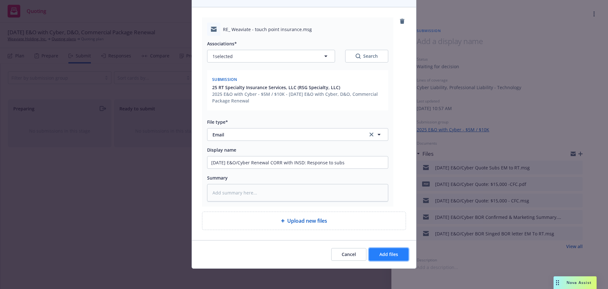
click at [388, 255] on span "Add files" at bounding box center [389, 254] width 19 height 6
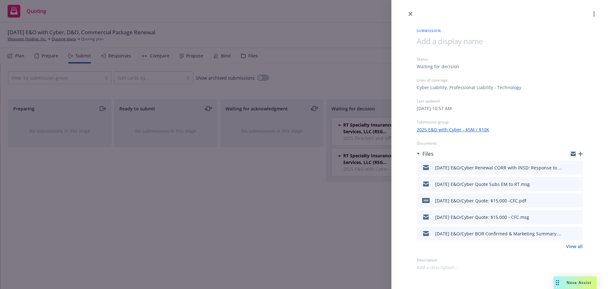
click at [582, 151] on icon "button" at bounding box center [581, 153] width 4 height 4
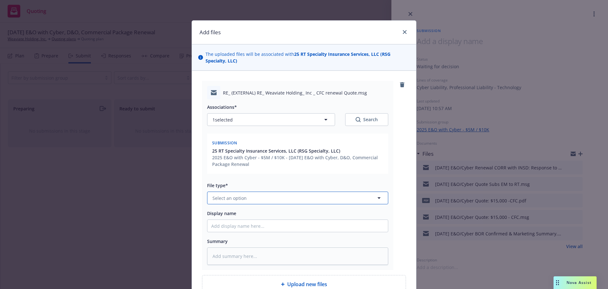
click at [298, 203] on button "Select an option" at bounding box center [297, 197] width 181 height 13
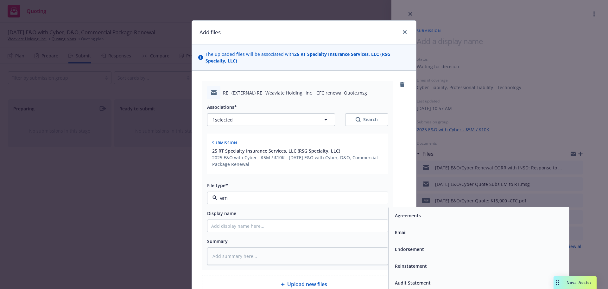
click at [421, 238] on div "Email" at bounding box center [479, 232] width 181 height 17
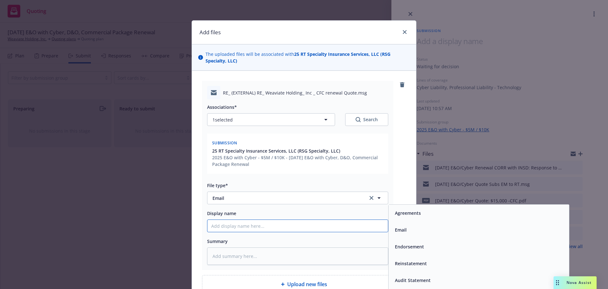
click at [384, 225] on input "Display name" at bounding box center [298, 226] width 181 height 12
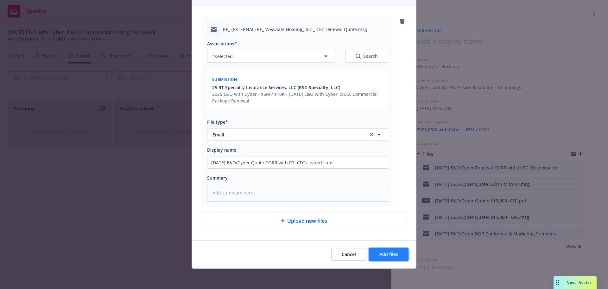
click at [388, 254] on span "Add files" at bounding box center [389, 254] width 19 height 6
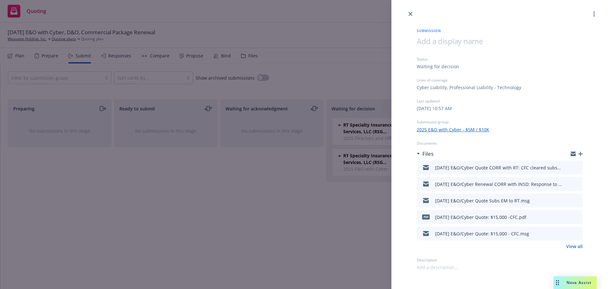
click at [414, 15] on div at bounding box center [500, 9] width 217 height 18
click at [407, 11] on div at bounding box center [500, 9] width 217 height 18
click at [408, 14] on link "close" at bounding box center [411, 14] width 8 height 8
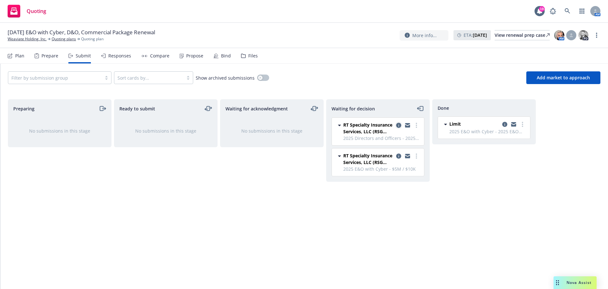
click at [398, 125] on icon "copy logging email" at bounding box center [398, 125] width 5 height 5
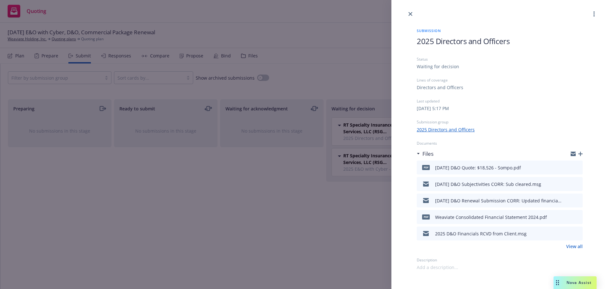
click at [577, 249] on link "View all" at bounding box center [574, 246] width 16 height 7
click at [581, 153] on icon "button" at bounding box center [581, 153] width 4 height 4
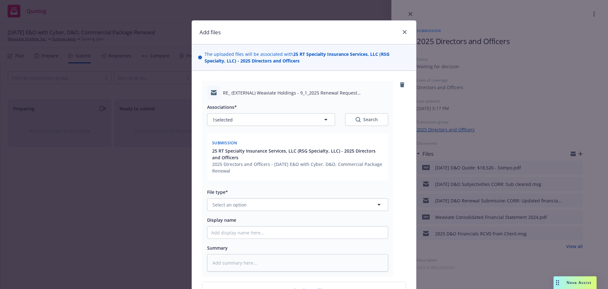
click at [260, 194] on div "File type*" at bounding box center [297, 192] width 181 height 8
click at [263, 201] on button "Select an option" at bounding box center [297, 204] width 181 height 13
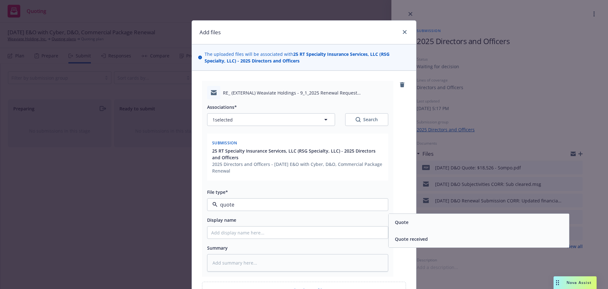
click at [407, 239] on span "Quote received" at bounding box center [411, 238] width 33 height 7
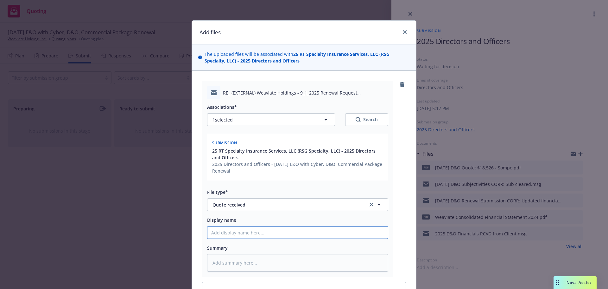
click at [324, 229] on input "Display name" at bounding box center [298, 232] width 181 height 12
click at [222, 262] on textarea "Inclues EPL options" at bounding box center [297, 262] width 181 height 17
click at [220, 264] on textarea "Inclues EPL options" at bounding box center [297, 262] width 181 height 17
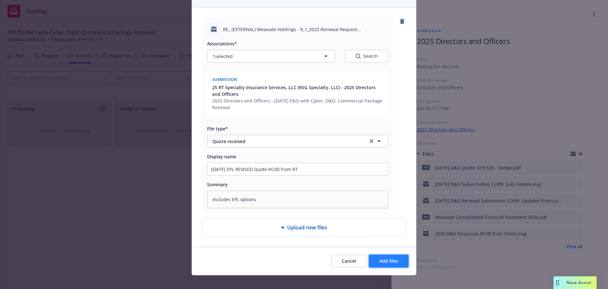
click at [380, 254] on button "Add files" at bounding box center [389, 260] width 40 height 13
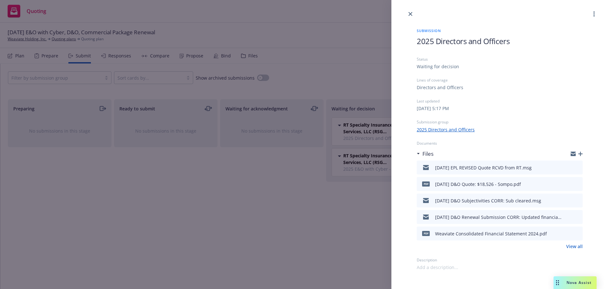
click at [580, 153] on icon "button" at bounding box center [581, 153] width 4 height 4
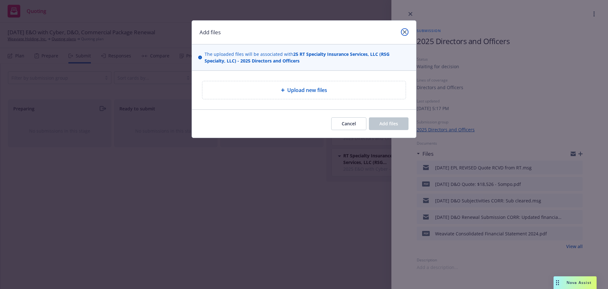
drag, startPoint x: 403, startPoint y: 33, endPoint x: 399, endPoint y: 37, distance: 5.8
click at [403, 33] on icon "close" at bounding box center [405, 32] width 4 height 4
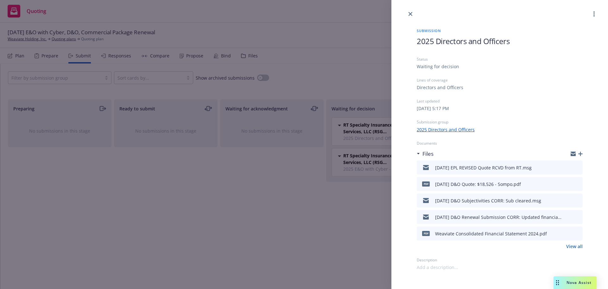
click at [579, 155] on icon "button" at bounding box center [581, 153] width 4 height 4
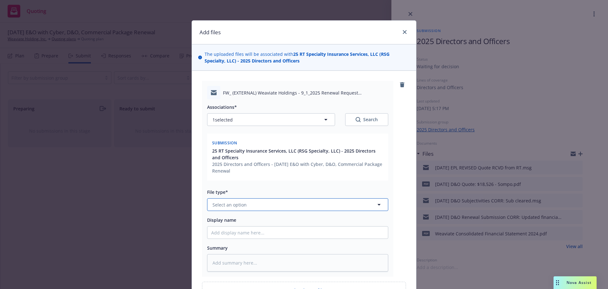
click at [250, 206] on button "Select an option" at bounding box center [297, 204] width 181 height 13
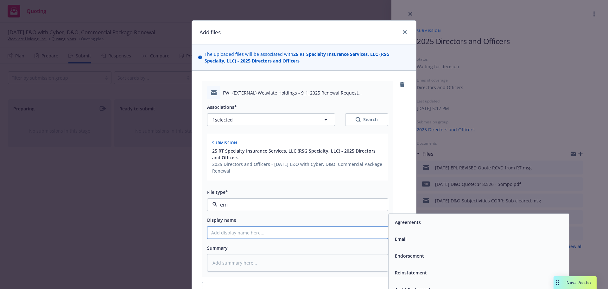
click at [384, 237] on input "Display name" at bounding box center [298, 232] width 181 height 12
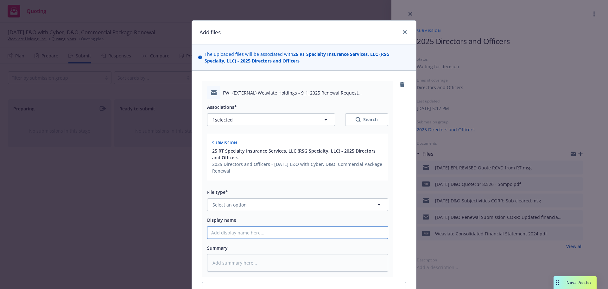
click at [395, 239] on span "Email" at bounding box center [401, 236] width 12 height 7
click at [338, 228] on input "Display name" at bounding box center [298, 232] width 181 height 12
click at [234, 262] on textarea "Request for firm up EPL options" at bounding box center [297, 262] width 181 height 17
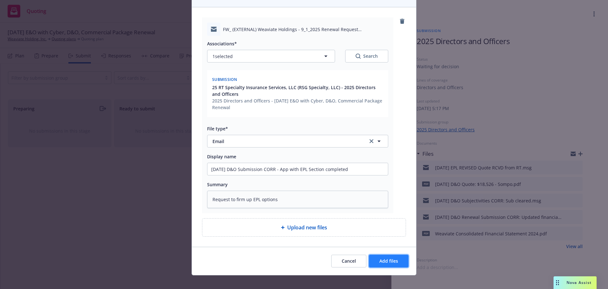
click at [396, 256] on button "Add files" at bounding box center [389, 260] width 40 height 13
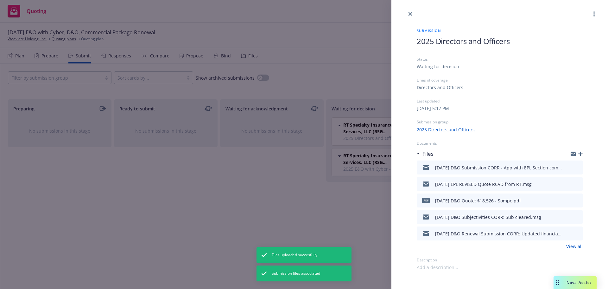
click at [581, 155] on icon "button" at bounding box center [581, 153] width 4 height 4
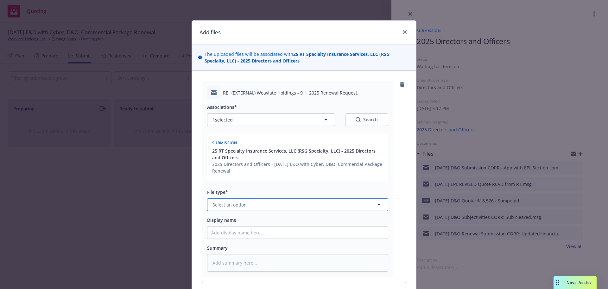
drag, startPoint x: 270, startPoint y: 205, endPoint x: 277, endPoint y: 203, distance: 6.7
click at [270, 205] on button "Select an option" at bounding box center [297, 204] width 181 height 13
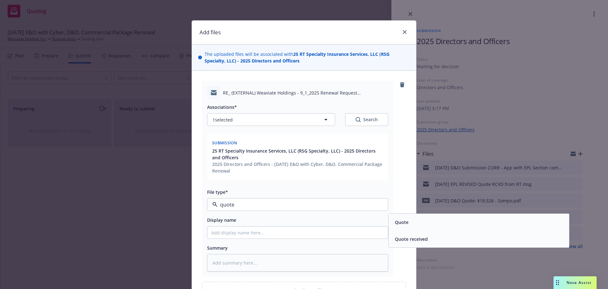
click at [429, 245] on div "Quote received" at bounding box center [479, 238] width 181 height 17
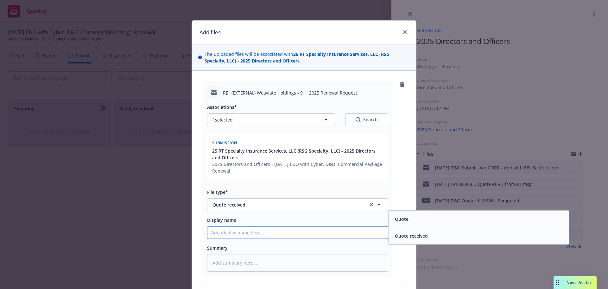
click at [355, 228] on input "Display name" at bounding box center [298, 232] width 181 height 12
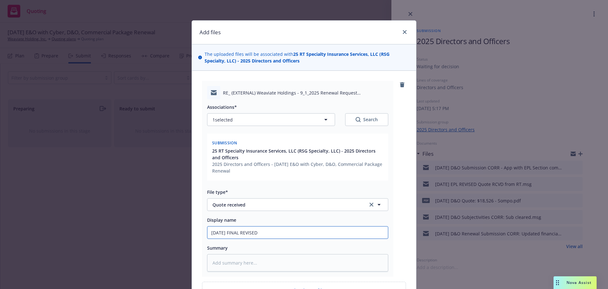
click at [224, 234] on input "9/1/25 FINAL REVISED" at bounding box center [298, 232] width 181 height 12
click at [280, 236] on input "9/1/25 D&O FINAL REVISED" at bounding box center [298, 232] width 181 height 12
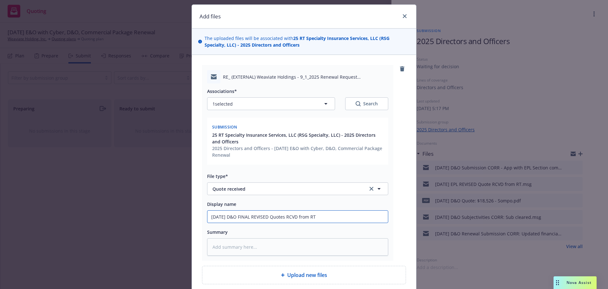
scroll to position [32, 0]
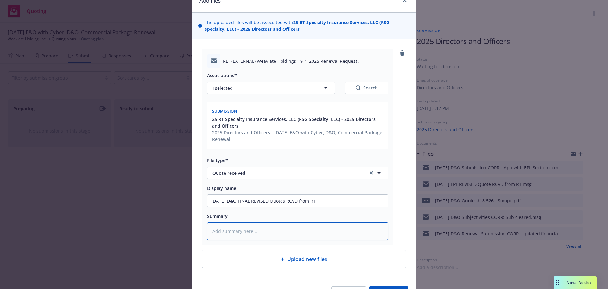
click at [282, 229] on textarea at bounding box center [297, 230] width 181 height 17
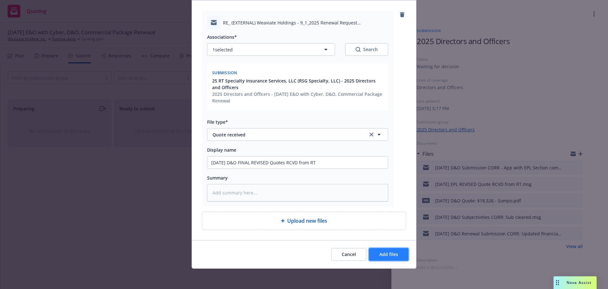
click at [381, 249] on button "Add files" at bounding box center [389, 254] width 40 height 13
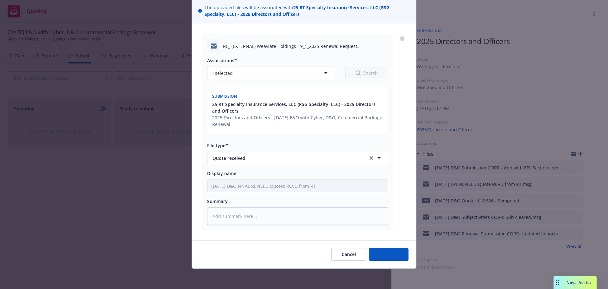
scroll to position [47, 0]
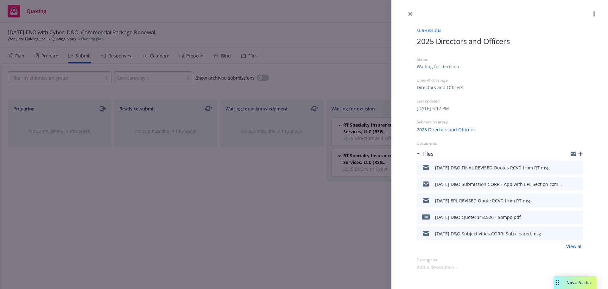
click at [407, 13] on link "close" at bounding box center [411, 14] width 8 height 8
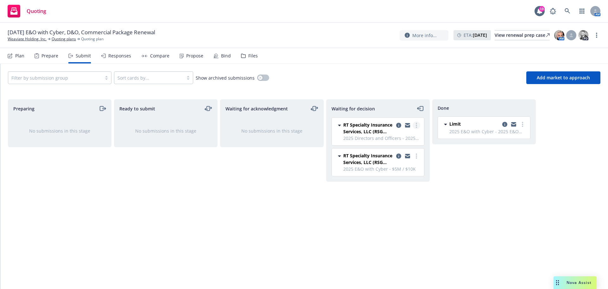
click at [418, 126] on link "more" at bounding box center [417, 125] width 8 height 8
click at [399, 125] on icon "copy logging email" at bounding box center [398, 125] width 5 height 5
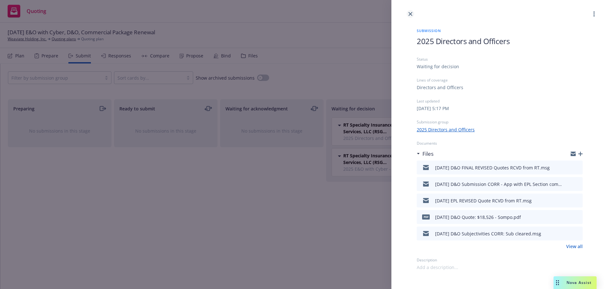
click at [408, 13] on link "close" at bounding box center [411, 14] width 8 height 8
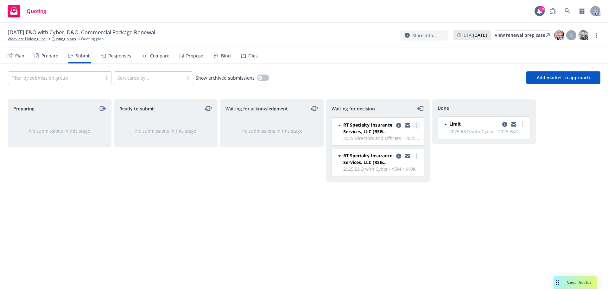
click at [414, 126] on link "more" at bounding box center [417, 125] width 8 height 8
click at [401, 151] on span "Move to done" at bounding box center [379, 151] width 44 height 6
click at [418, 157] on link "more" at bounding box center [417, 156] width 8 height 8
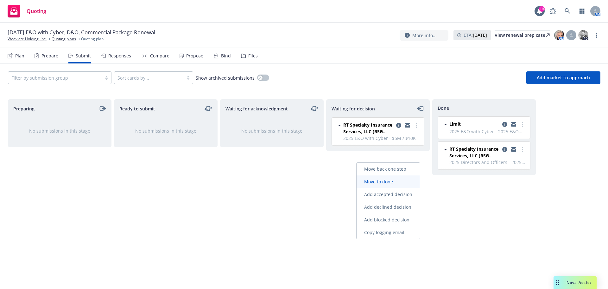
click at [404, 178] on link "Move to done" at bounding box center [388, 181] width 63 height 13
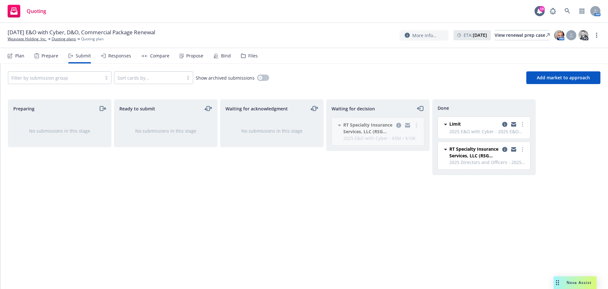
click at [255, 56] on nav "Plan Prepare Submit Responses Compare Propose Bind Files" at bounding box center [304, 55] width 593 height 15
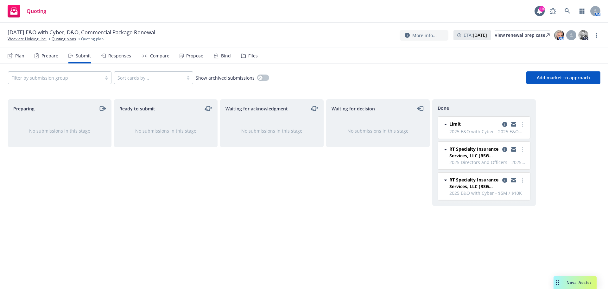
click at [254, 57] on div "Files" at bounding box center [253, 55] width 10 height 5
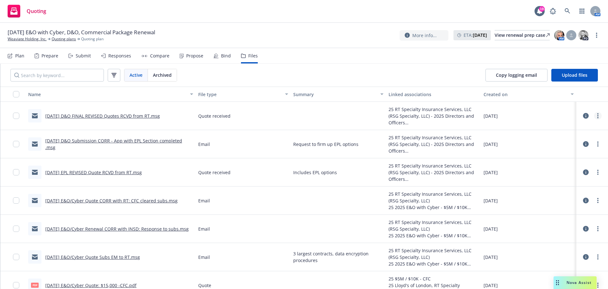
click at [598, 114] on icon "more" at bounding box center [598, 115] width 1 height 5
click at [549, 155] on link "Edit" at bounding box center [565, 154] width 63 height 13
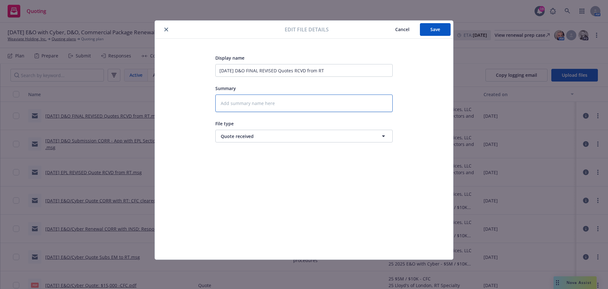
click at [273, 103] on textarea at bounding box center [303, 102] width 177 height 17
click at [430, 29] on button "Save" at bounding box center [435, 29] width 31 height 13
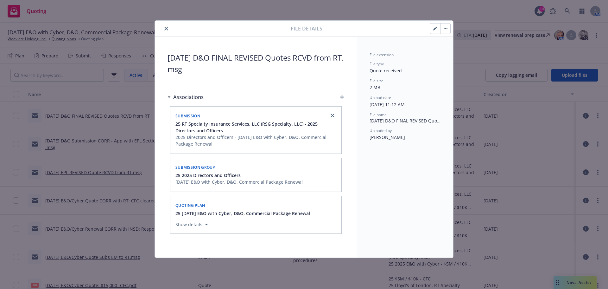
click at [164, 33] on div "File details" at bounding box center [304, 29] width 298 height 16
click at [166, 32] on button "close" at bounding box center [167, 29] width 8 height 8
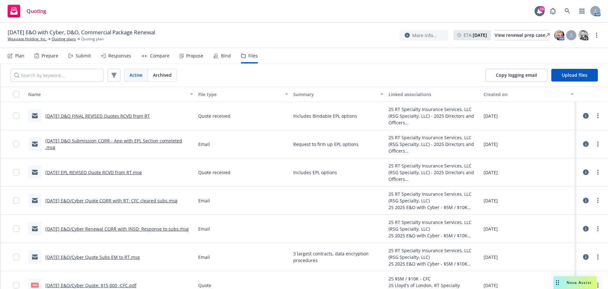
click at [598, 172] on div at bounding box center [592, 172] width 27 height 20
click at [594, 173] on link "more" at bounding box center [598, 172] width 8 height 8
click at [550, 211] on link "Edit" at bounding box center [565, 210] width 63 height 13
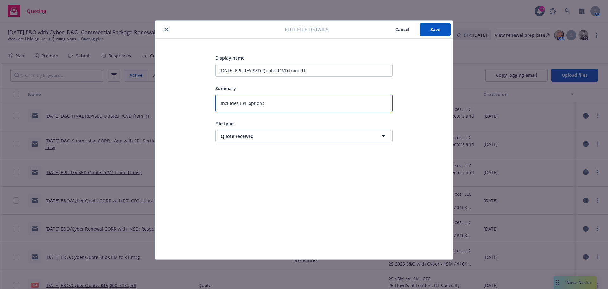
click at [240, 103] on textarea "Includes EPL options" at bounding box center [303, 102] width 177 height 17
click at [302, 102] on textarea "Includes Tentative EPL options" at bounding box center [303, 102] width 177 height 17
click at [427, 28] on button "Save" at bounding box center [435, 29] width 31 height 13
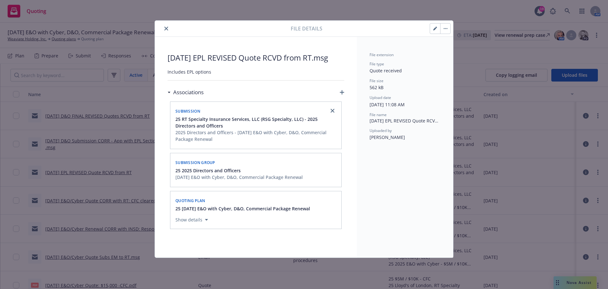
click at [162, 26] on div at bounding box center [223, 29] width 133 height 8
click at [167, 28] on icon "close" at bounding box center [166, 29] width 4 height 4
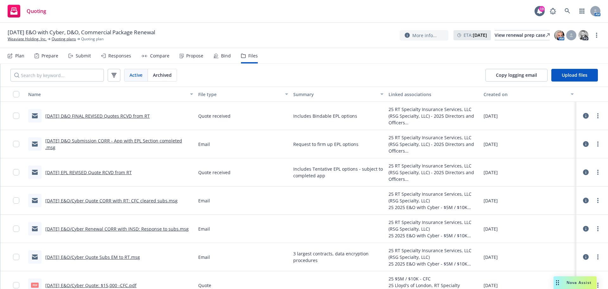
click at [195, 55] on div "Propose" at bounding box center [194, 55] width 17 height 5
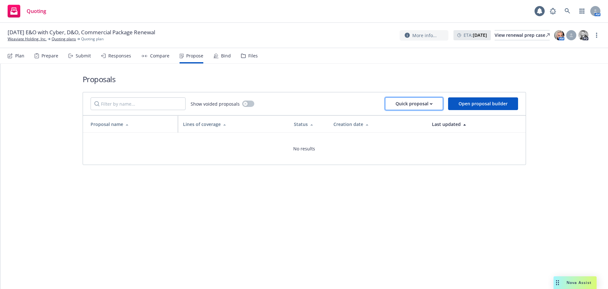
click at [412, 104] on div "Quick proposal" at bounding box center [414, 104] width 37 height 12
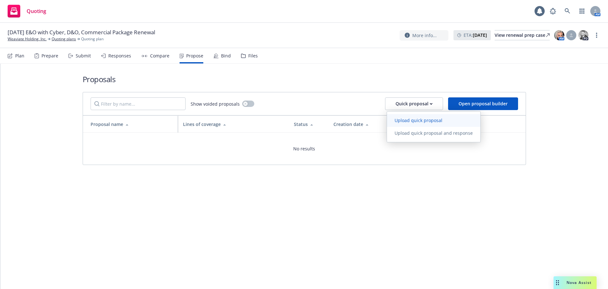
click at [407, 121] on span "Upload quick proposal" at bounding box center [418, 120] width 63 height 6
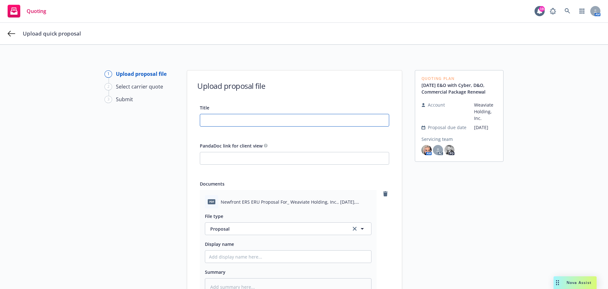
click at [259, 118] on input "Title" at bounding box center [294, 120] width 189 height 12
drag, startPoint x: 286, startPoint y: 121, endPoint x: 146, endPoint y: 104, distance: 140.8
click at [146, 104] on div "1 Upload proposal file 2 Select carrier quote 3 Submit Upload proposal file Tit…" at bounding box center [304, 215] width 593 height 291
click at [231, 253] on input "Display name" at bounding box center [288, 256] width 166 height 12
paste input "25-26 P&C and ML Renewal Proposal"
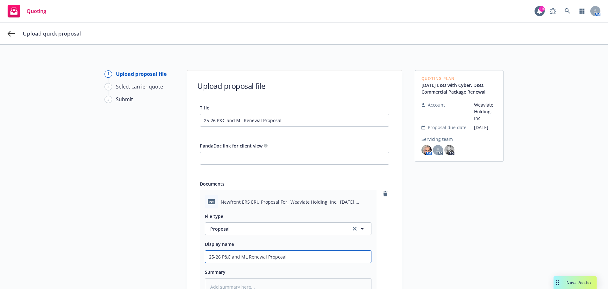
scroll to position [63, 0]
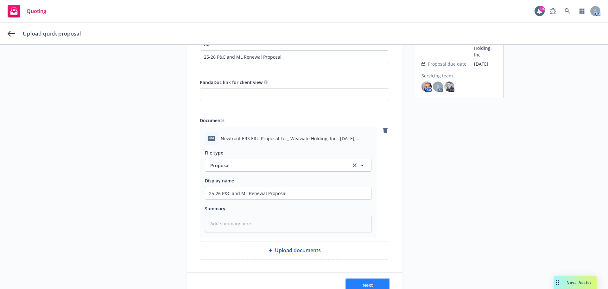
click at [351, 279] on button "Next" at bounding box center [367, 284] width 43 height 13
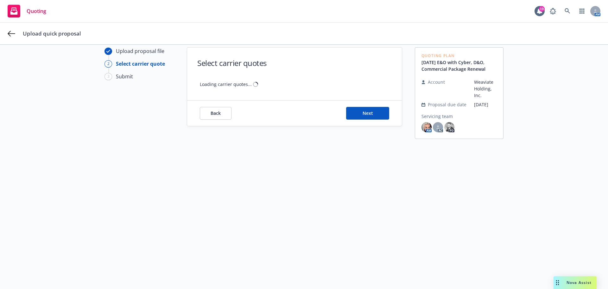
scroll to position [23, 0]
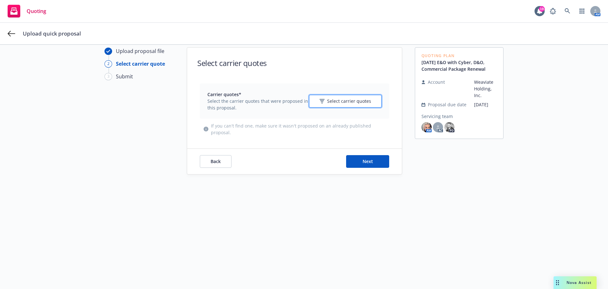
click at [331, 107] on button "Select carrier quotes" at bounding box center [345, 101] width 73 height 13
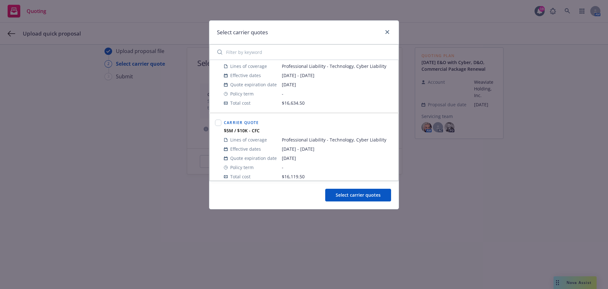
scroll to position [32, 0]
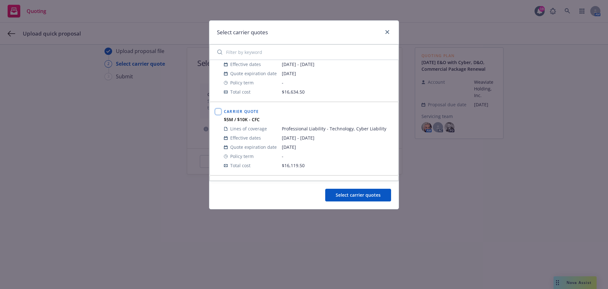
click at [220, 109] on input "checkbox" at bounding box center [218, 111] width 6 height 6
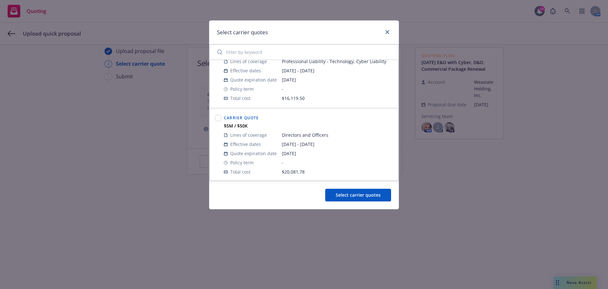
scroll to position [100, 0]
click at [221, 119] on div at bounding box center [218, 143] width 9 height 65
click at [220, 117] on input "checkbox" at bounding box center [218, 116] width 6 height 6
click at [367, 190] on button "Select carrier quotes" at bounding box center [358, 195] width 66 height 13
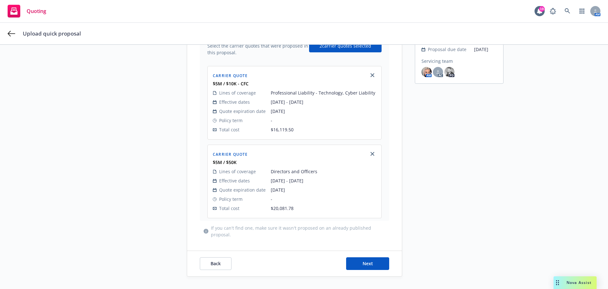
scroll to position [91, 0]
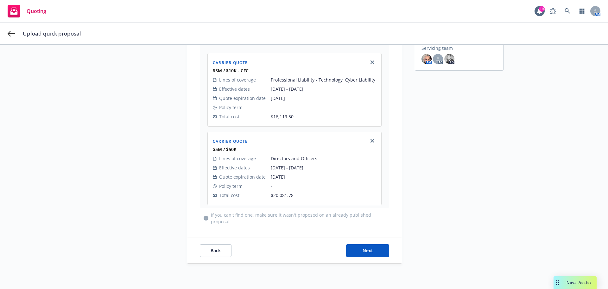
click at [365, 244] on div "Back Next" at bounding box center [294, 250] width 215 height 25
click at [364, 252] on span "Next" at bounding box center [368, 250] width 10 height 6
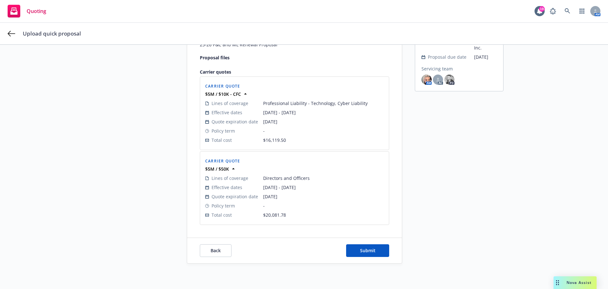
scroll to position [84, 0]
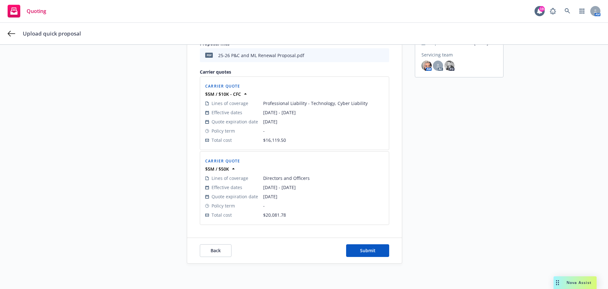
click at [363, 260] on div "Back Submit" at bounding box center [294, 250] width 215 height 25
click at [361, 251] on span "Submit" at bounding box center [368, 250] width 16 height 6
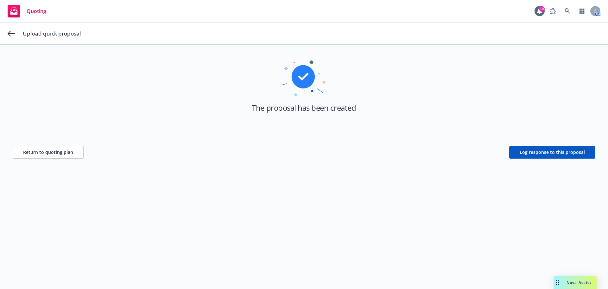
drag, startPoint x: 200, startPoint y: 175, endPoint x: 202, endPoint y: 179, distance: 5.3
click at [199, 179] on div "The proposal has been created Return to quoting plan Log response to this propo…" at bounding box center [304, 155] width 608 height 267
click at [50, 154] on span "Return to quoting plan" at bounding box center [48, 152] width 50 height 6
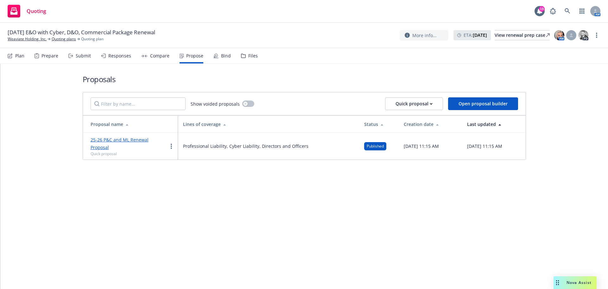
click at [149, 138] on link "25-26 P&C and ML Renewal Proposal" at bounding box center [120, 144] width 58 height 14
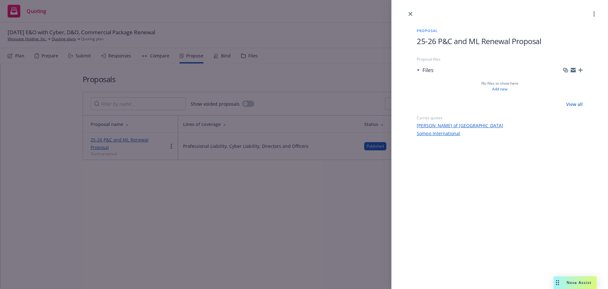
click at [580, 66] on div "Files" at bounding box center [500, 69] width 166 height 13
click at [580, 69] on icon "button" at bounding box center [581, 70] width 4 height 4
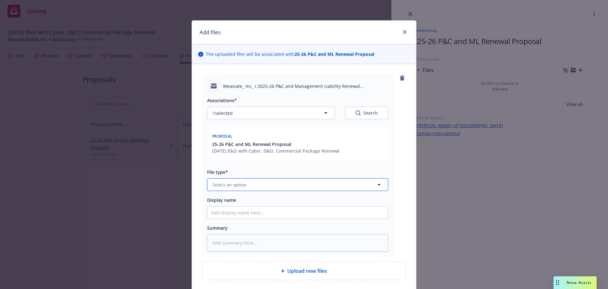
click at [253, 191] on button "Select an option" at bounding box center [297, 184] width 181 height 13
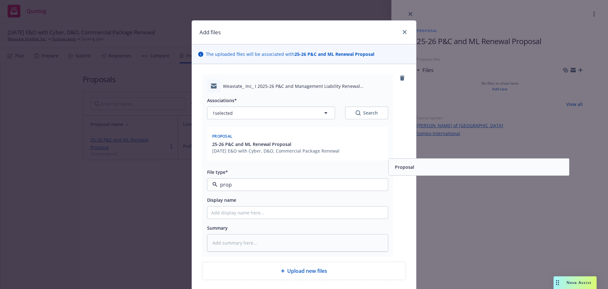
click at [420, 170] on div "Proposal" at bounding box center [479, 166] width 173 height 9
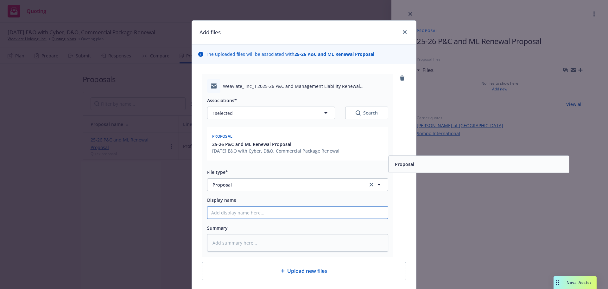
click at [249, 216] on input "Display name" at bounding box center [298, 212] width 181 height 12
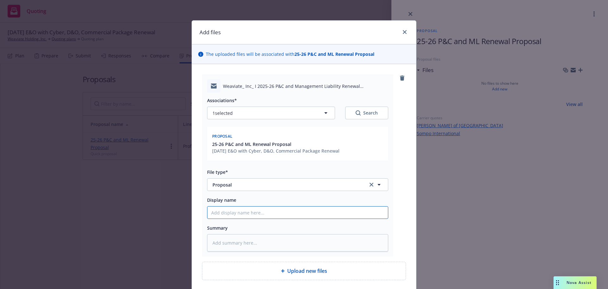
paste input "25-26 P&C and ML Renewal Proposal"
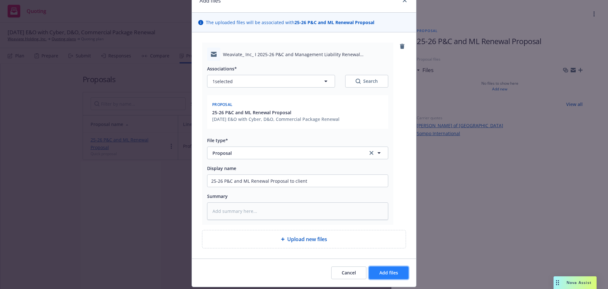
click at [383, 269] on span "Add files" at bounding box center [389, 272] width 19 height 6
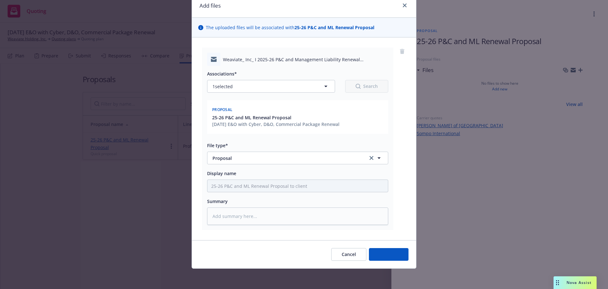
scroll to position [27, 0]
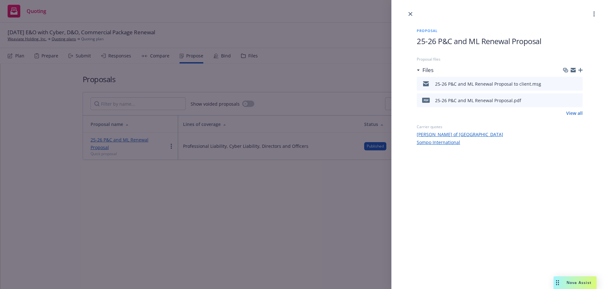
click at [580, 72] on icon "button" at bounding box center [581, 70] width 4 height 4
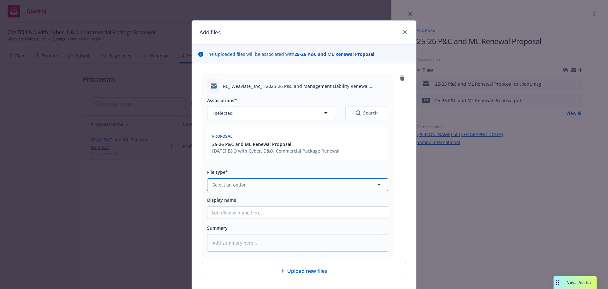
click at [275, 178] on button "Select an option" at bounding box center [297, 184] width 181 height 13
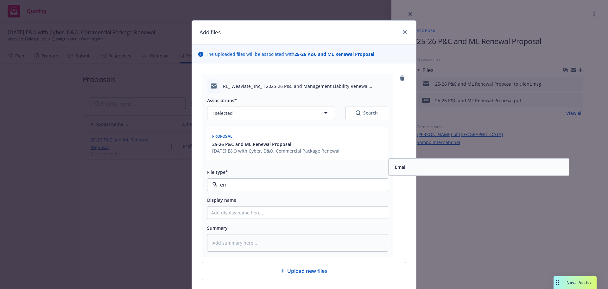
drag, startPoint x: 415, startPoint y: 169, endPoint x: 397, endPoint y: 172, distance: 18.4
click at [414, 169] on div "Email" at bounding box center [479, 166] width 173 height 9
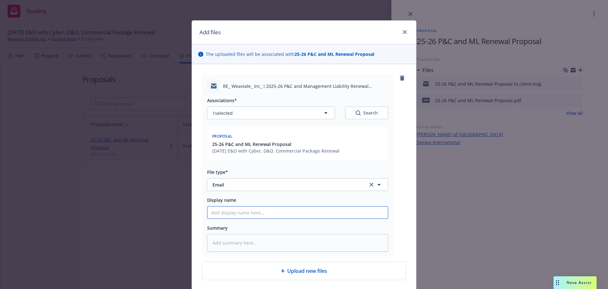
click at [332, 208] on input "Display name" at bounding box center [298, 212] width 181 height 12
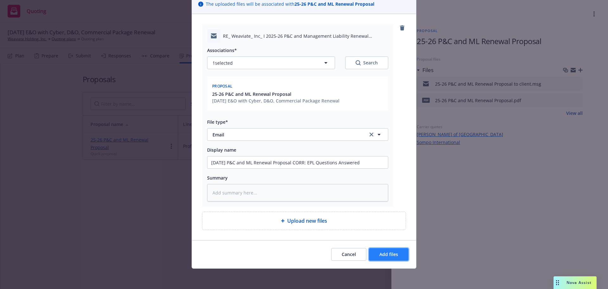
click at [391, 256] on span "Add files" at bounding box center [389, 254] width 19 height 6
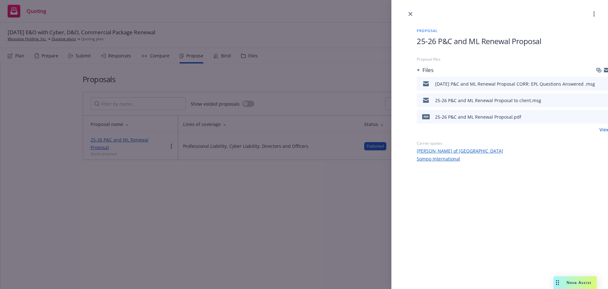
scroll to position [0, 3]
click at [608, 68] on icon "button" at bounding box center [611, 70] width 4 height 4
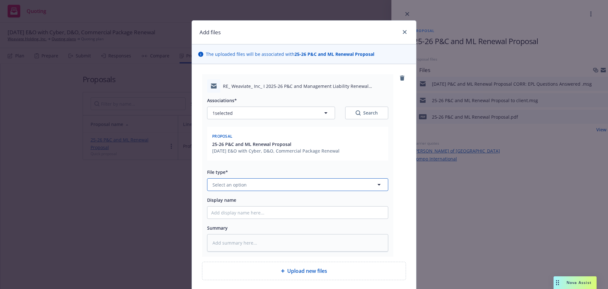
click at [233, 181] on span "Select an option" at bounding box center [230, 184] width 34 height 7
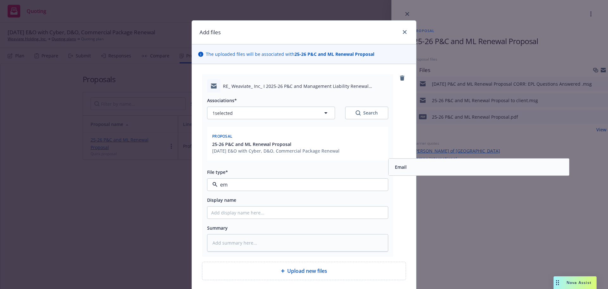
click at [422, 165] on div "Email" at bounding box center [479, 166] width 173 height 9
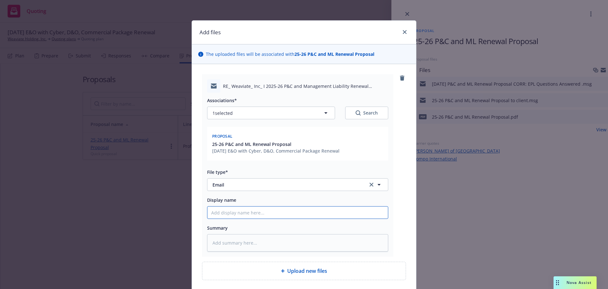
click at [353, 209] on input "Display name" at bounding box center [298, 212] width 181 height 12
paste input "25-26 P&C and ML Renewal Proposal"
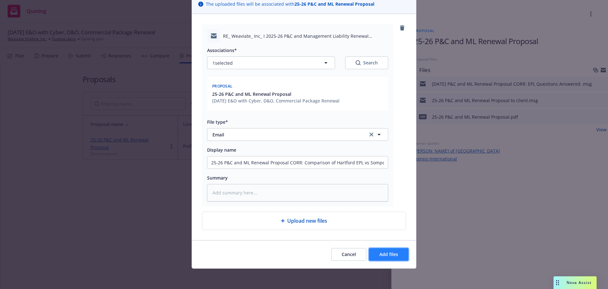
click at [397, 258] on button "Add files" at bounding box center [389, 254] width 40 height 13
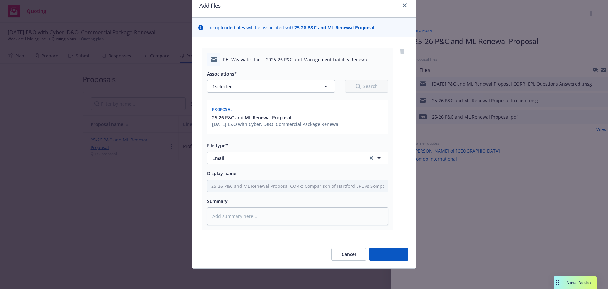
scroll to position [27, 0]
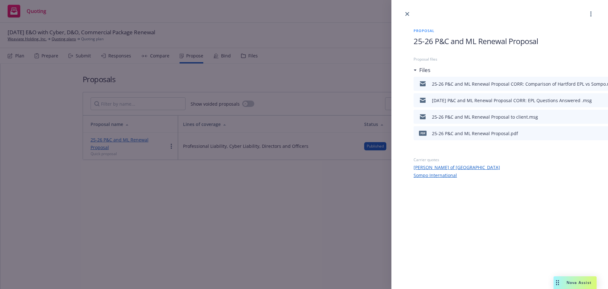
drag, startPoint x: 408, startPoint y: 10, endPoint x: 388, endPoint y: 30, distance: 28.5
click at [408, 10] on link "close" at bounding box center [408, 14] width 8 height 8
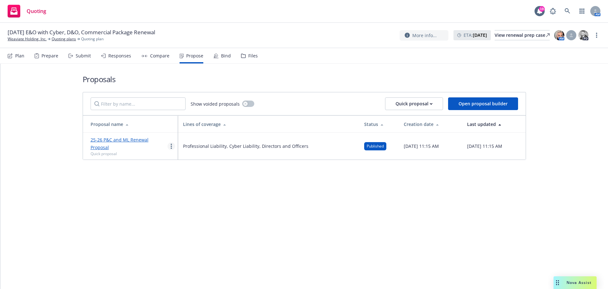
click at [173, 145] on link "more" at bounding box center [172, 146] width 8 height 8
click at [208, 185] on span "Log client response" at bounding box center [196, 183] width 56 height 6
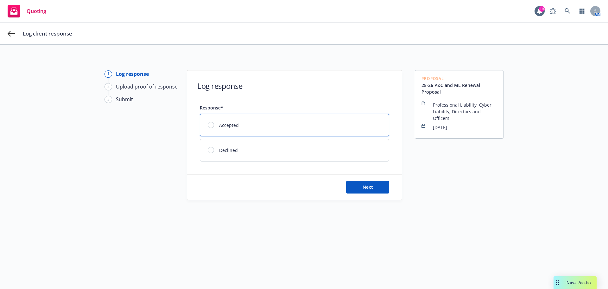
click at [222, 118] on div "Accepted" at bounding box center [294, 125] width 189 height 22
click at [372, 182] on button "Next" at bounding box center [367, 187] width 43 height 13
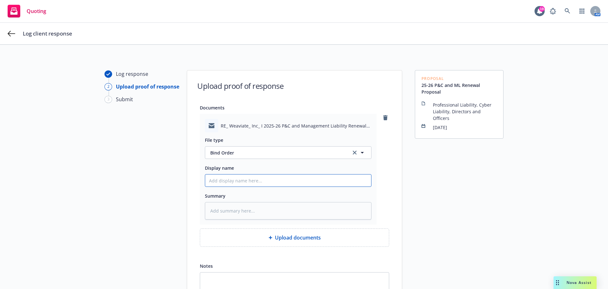
click at [301, 182] on input "Display name" at bounding box center [288, 180] width 166 height 12
paste input "25-26 P&C and ML Renewal Proposal"
click at [240, 182] on input "25-26 P&C and ML Renewal Proposal" at bounding box center [288, 180] width 166 height 12
drag, startPoint x: 247, startPoint y: 181, endPoint x: 480, endPoint y: 147, distance: 235.4
click at [431, 162] on div "Log response 2 Upload proof of response 3 Submit Upload proof of response Docum…" at bounding box center [304, 203] width 593 height 266
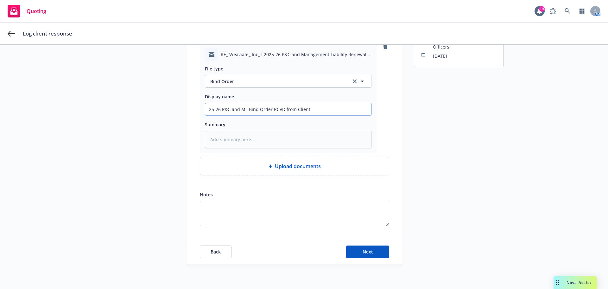
scroll to position [73, 0]
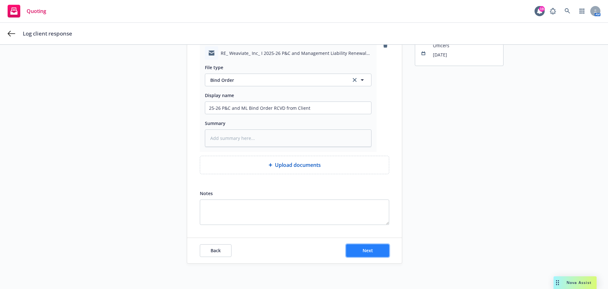
click at [374, 246] on button "Next" at bounding box center [367, 250] width 43 height 13
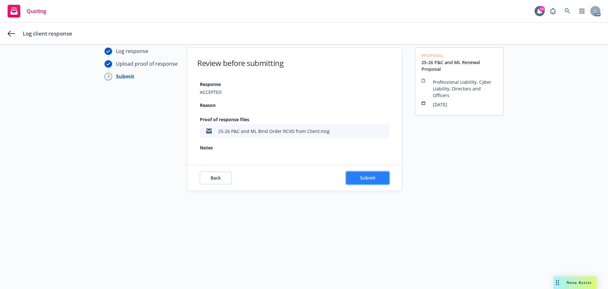
click at [358, 181] on button "Submit" at bounding box center [367, 177] width 43 height 13
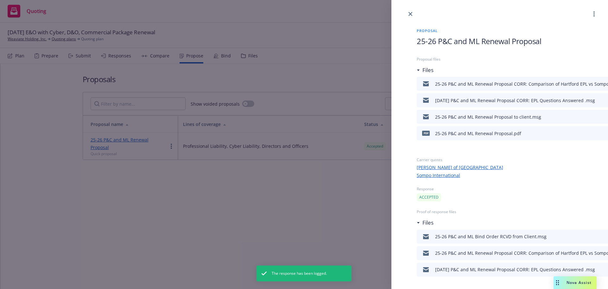
click at [411, 20] on div "Proposal 25-26 P&C and ML Renewal Proposal Proposal files Files 25-26 P&C and M…" at bounding box center [500, 159] width 186 height 282
click at [411, 16] on link "close" at bounding box center [411, 14] width 8 height 8
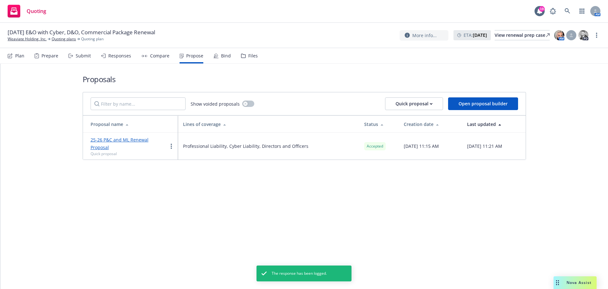
click at [210, 61] on div "Plan Prepare Submit Responses Compare Propose Bind Files" at bounding box center [133, 55] width 250 height 15
click at [215, 60] on div "Bind" at bounding box center [222, 55] width 17 height 15
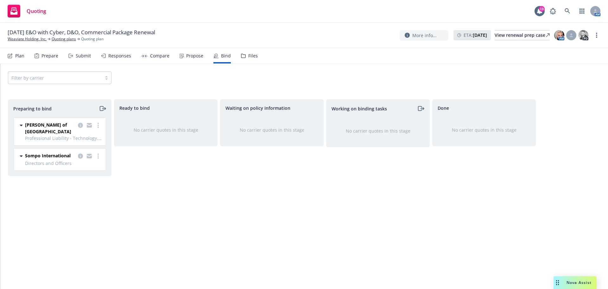
click at [100, 110] on icon "moveRight" at bounding box center [102, 109] width 7 height 8
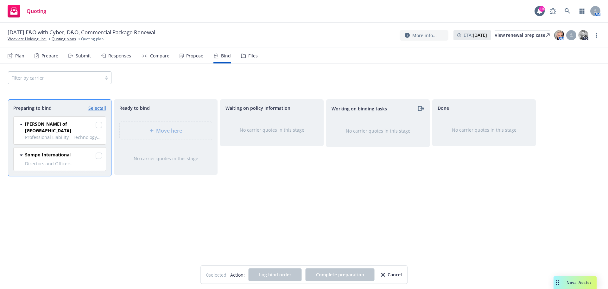
click at [99, 136] on span "Professional Liability - Technology, Cyber Liability" at bounding box center [63, 137] width 77 height 7
click at [99, 129] on div at bounding box center [99, 126] width 6 height 8
click at [102, 124] on div "Lloyd's of London Professional Liability - Technology, Cyber Liability 09/01/20…" at bounding box center [60, 131] width 92 height 28
click at [98, 127] on input "checkbox" at bounding box center [99, 125] width 6 height 6
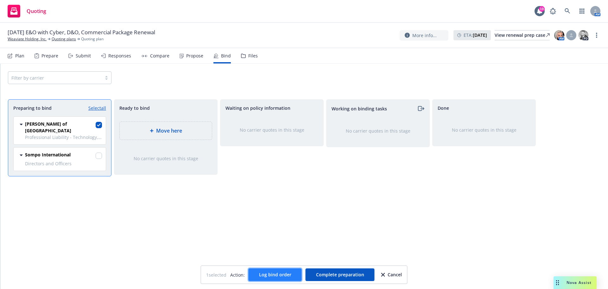
click at [277, 275] on span "Log bind order" at bounding box center [275, 274] width 32 height 6
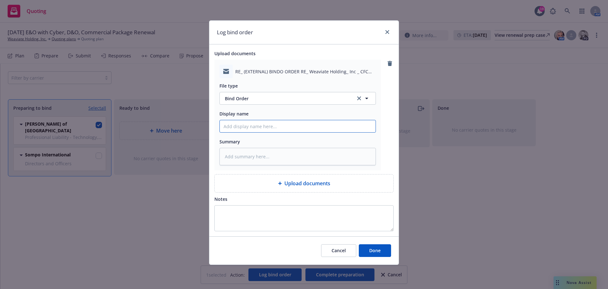
click at [297, 127] on input "Display name" at bounding box center [298, 126] width 156 height 12
click at [376, 248] on span "Done" at bounding box center [374, 250] width 11 height 6
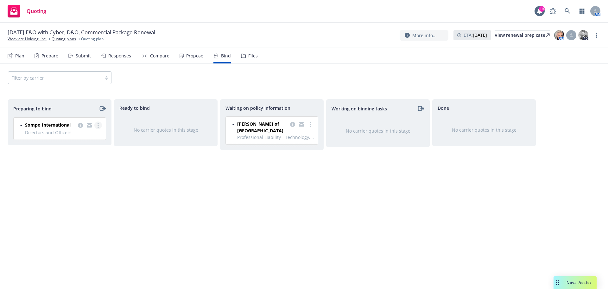
click at [101, 124] on link "more" at bounding box center [98, 125] width 8 height 8
click at [106, 108] on icon "moveRight" at bounding box center [102, 109] width 7 height 8
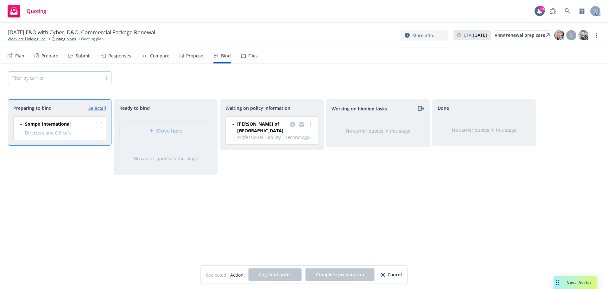
click at [102, 130] on div "Sompo International Directors and Officers 09/01/2025 - 09/01/2026 Monday, Sept…" at bounding box center [60, 128] width 92 height 23
click at [100, 128] on div at bounding box center [99, 126] width 6 height 8
click at [97, 124] on input "checkbox" at bounding box center [99, 125] width 6 height 6
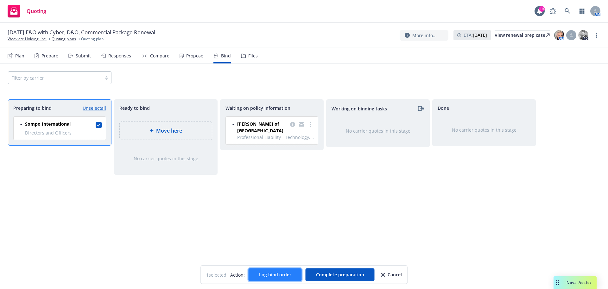
click at [294, 276] on button "Log bind order" at bounding box center [275, 274] width 53 height 13
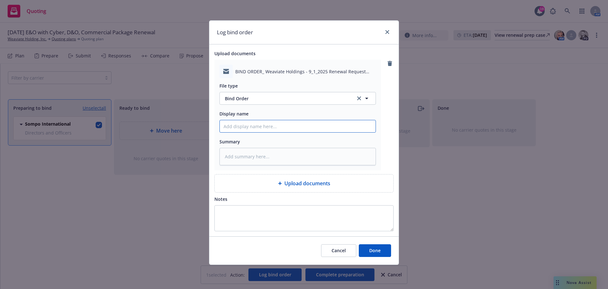
click at [282, 129] on input "Display name" at bounding box center [298, 126] width 156 height 12
click at [378, 248] on span "Done" at bounding box center [374, 250] width 11 height 6
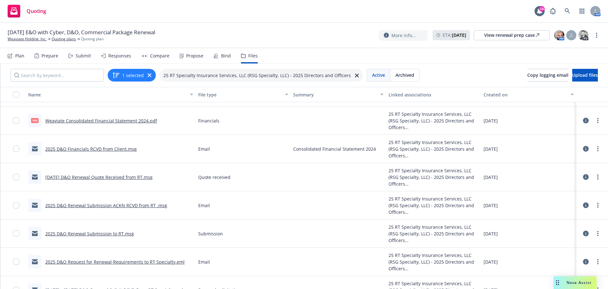
scroll to position [94, 0]
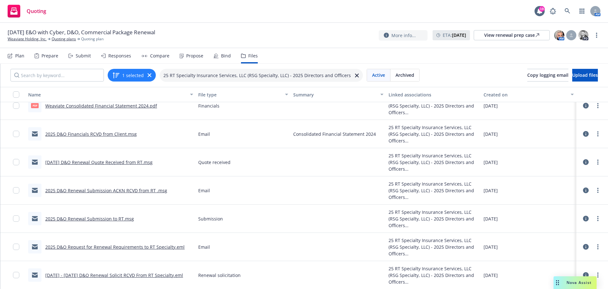
click at [122, 161] on link "[DATE] D&O Renewal Quote Received from RT.msg" at bounding box center [98, 162] width 107 height 6
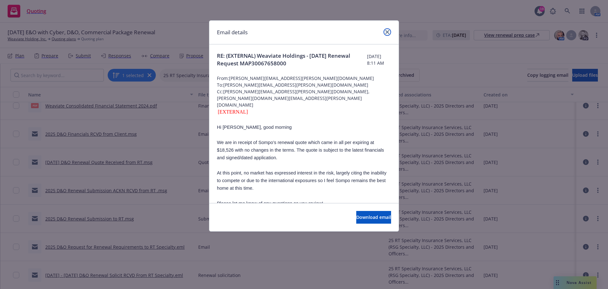
click at [385, 33] on link "close" at bounding box center [388, 32] width 8 height 8
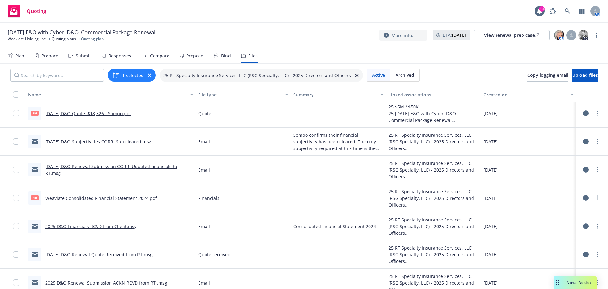
scroll to position [0, 0]
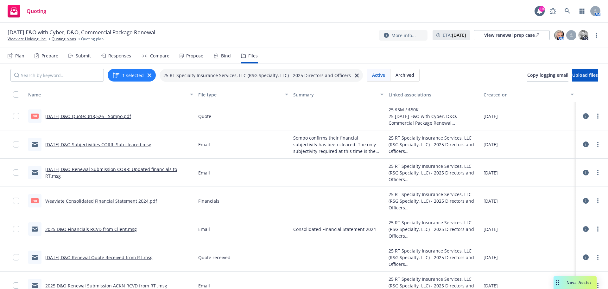
click at [123, 146] on link "[DATE] D&O Subjectivities CORR: Sub cleared.msg" at bounding box center [98, 144] width 106 height 6
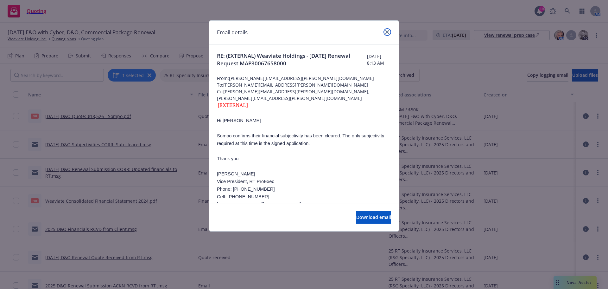
drag, startPoint x: 387, startPoint y: 32, endPoint x: 253, endPoint y: 59, distance: 136.5
click at [387, 32] on icon "close" at bounding box center [388, 32] width 4 height 4
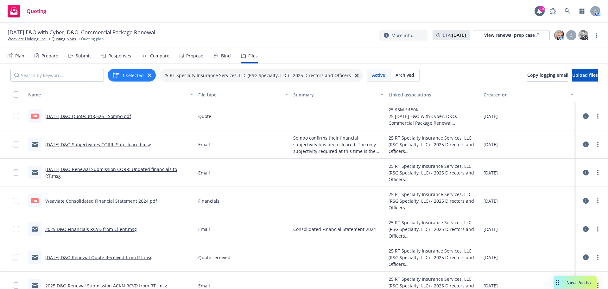
click at [253, 59] on div "Files" at bounding box center [249, 55] width 17 height 15
